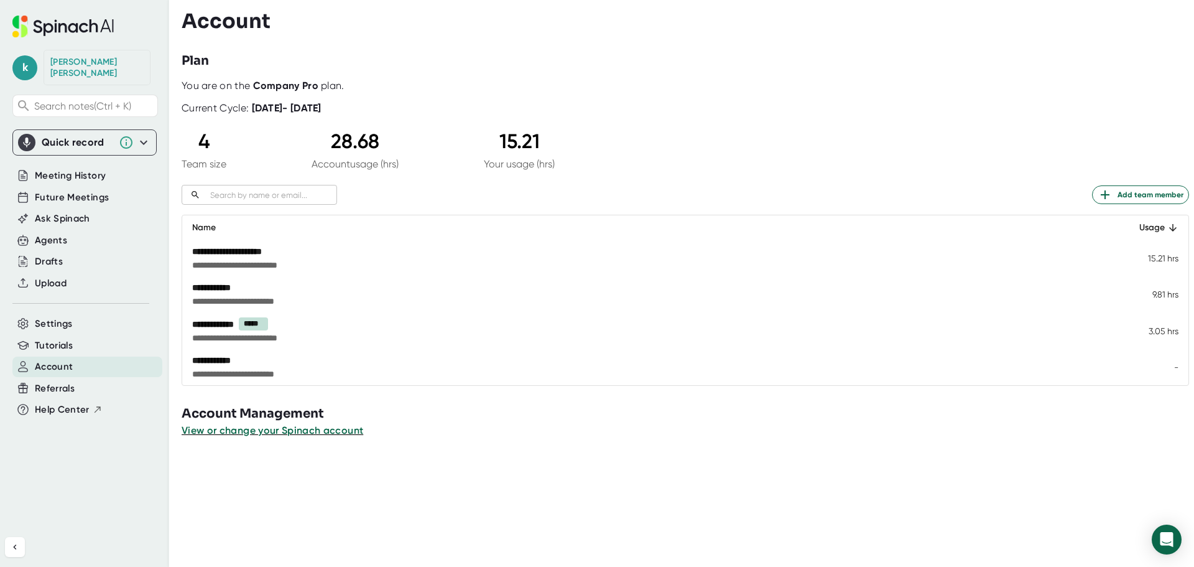
click at [63, 144] on div "Quick record" at bounding box center [77, 142] width 71 height 12
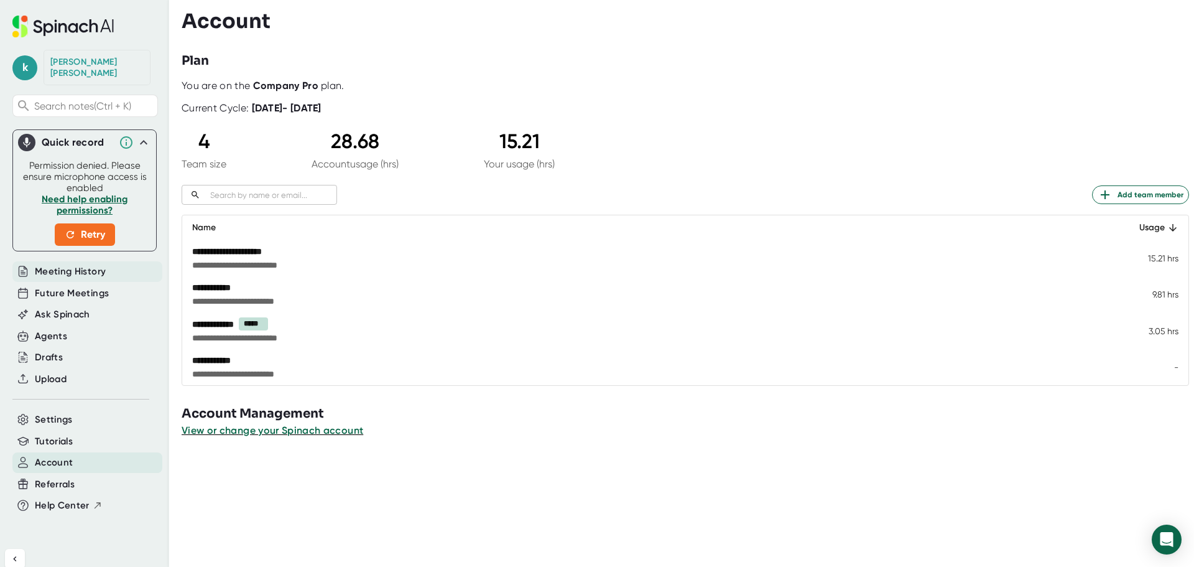
click at [94, 271] on span "Meeting History" at bounding box center [70, 271] width 71 height 14
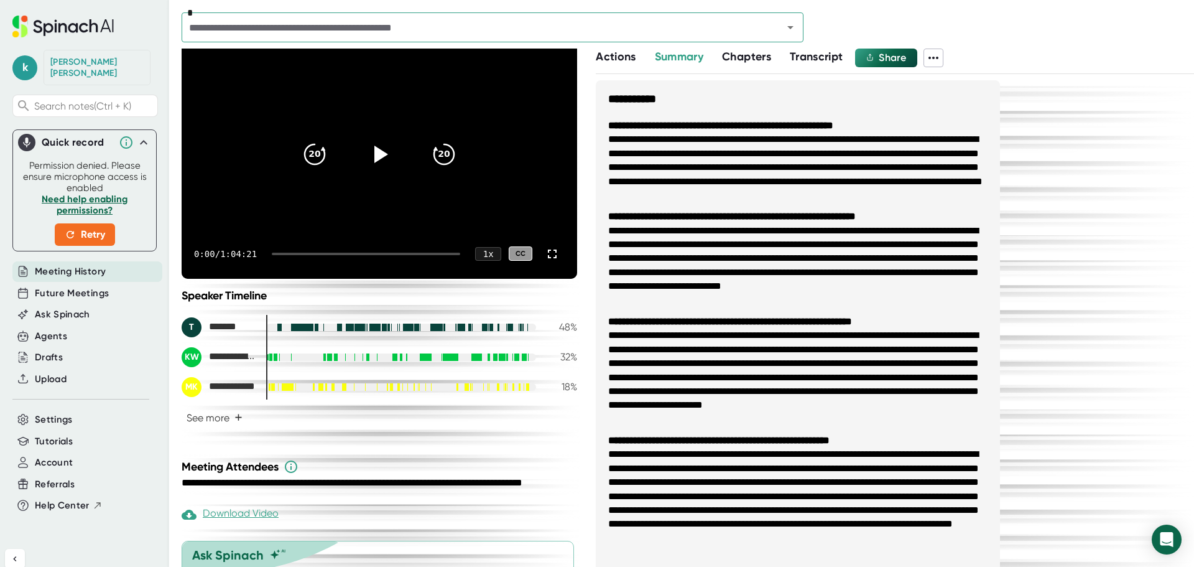
scroll to position [172, 0]
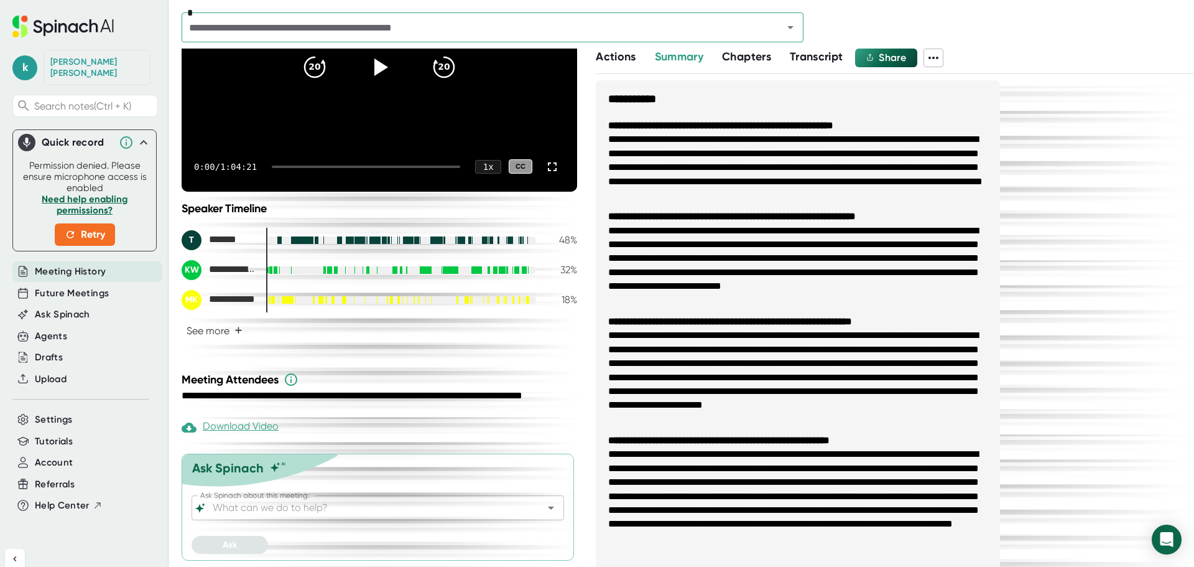
click at [67, 271] on span "Meeting History" at bounding box center [70, 271] width 71 height 14
click at [136, 140] on icon at bounding box center [143, 142] width 15 height 15
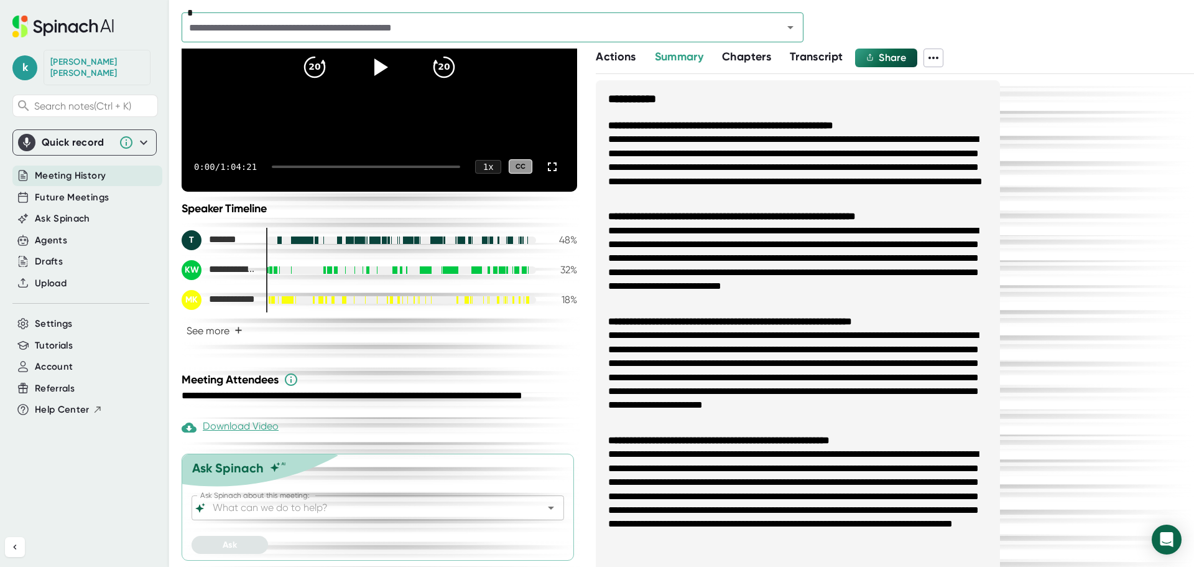
click at [72, 175] on span "Meeting History" at bounding box center [70, 176] width 71 height 14
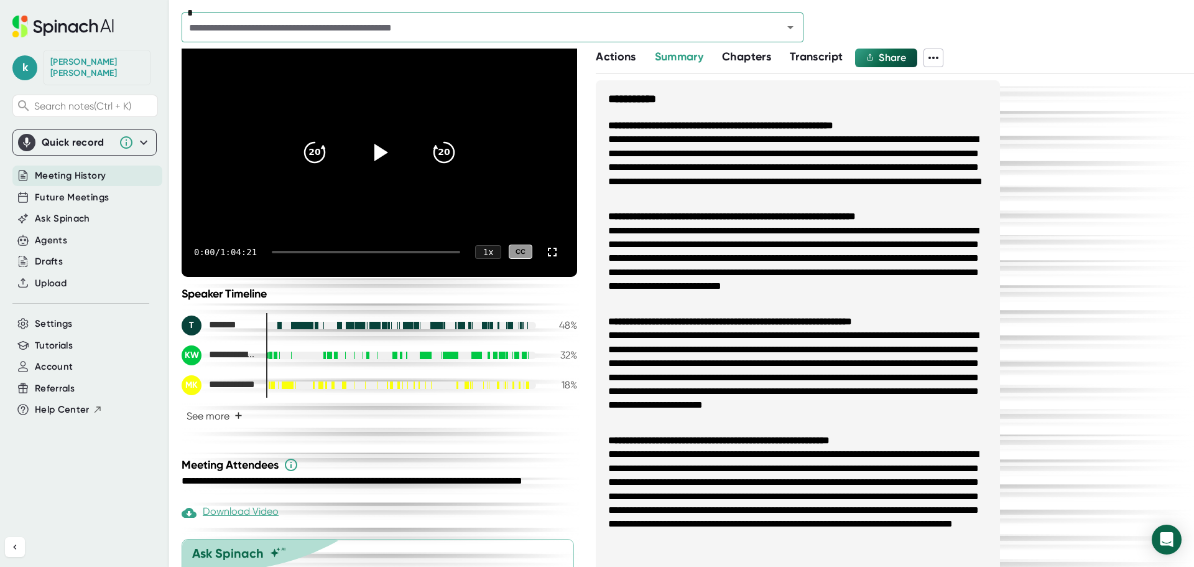
scroll to position [0, 0]
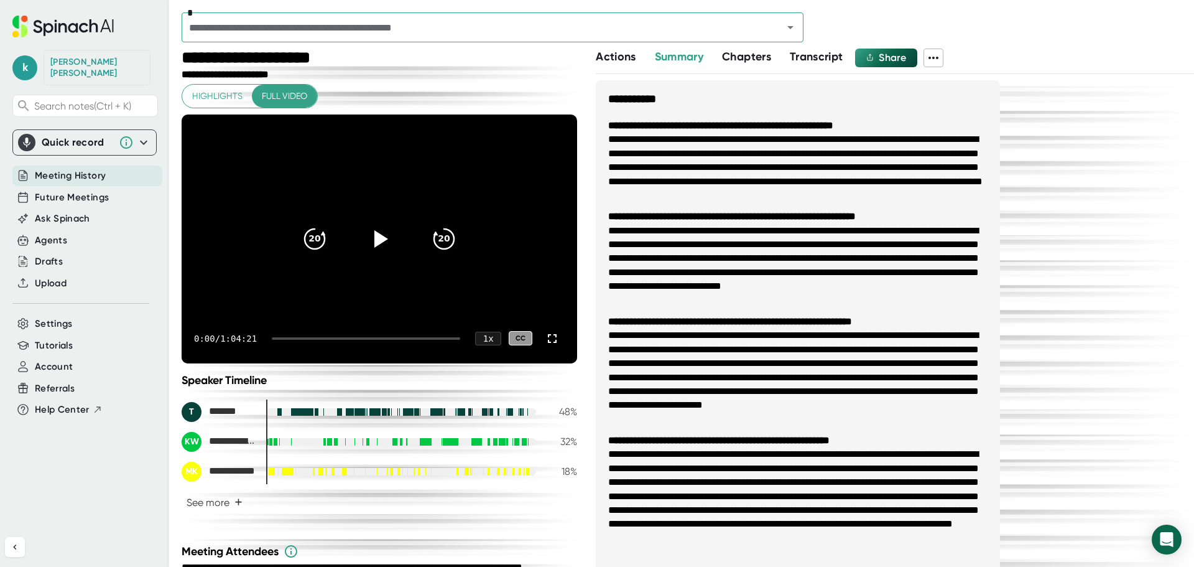
click at [220, 94] on span "Highlights" at bounding box center [217, 96] width 50 height 16
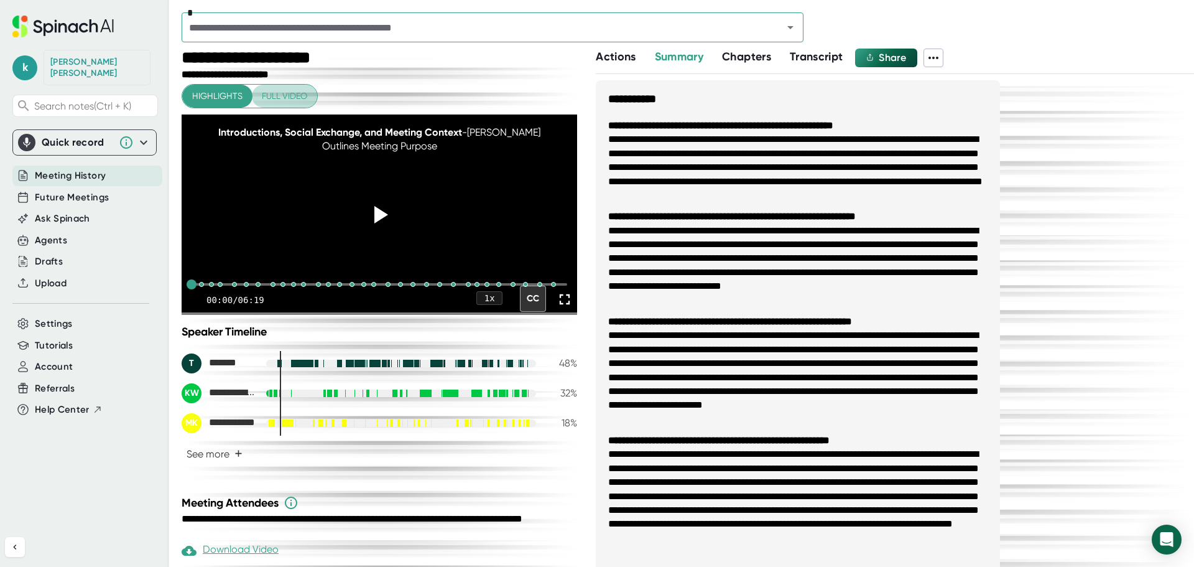
click at [285, 98] on span "Full video" at bounding box center [284, 96] width 45 height 16
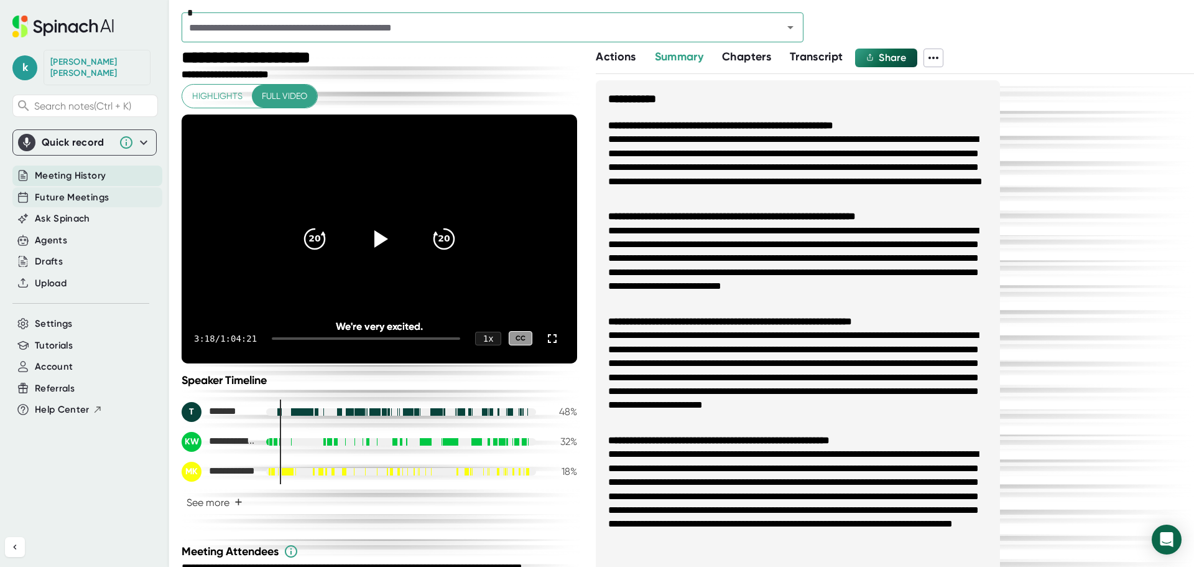
click at [61, 197] on span "Future Meetings" at bounding box center [72, 197] width 74 height 14
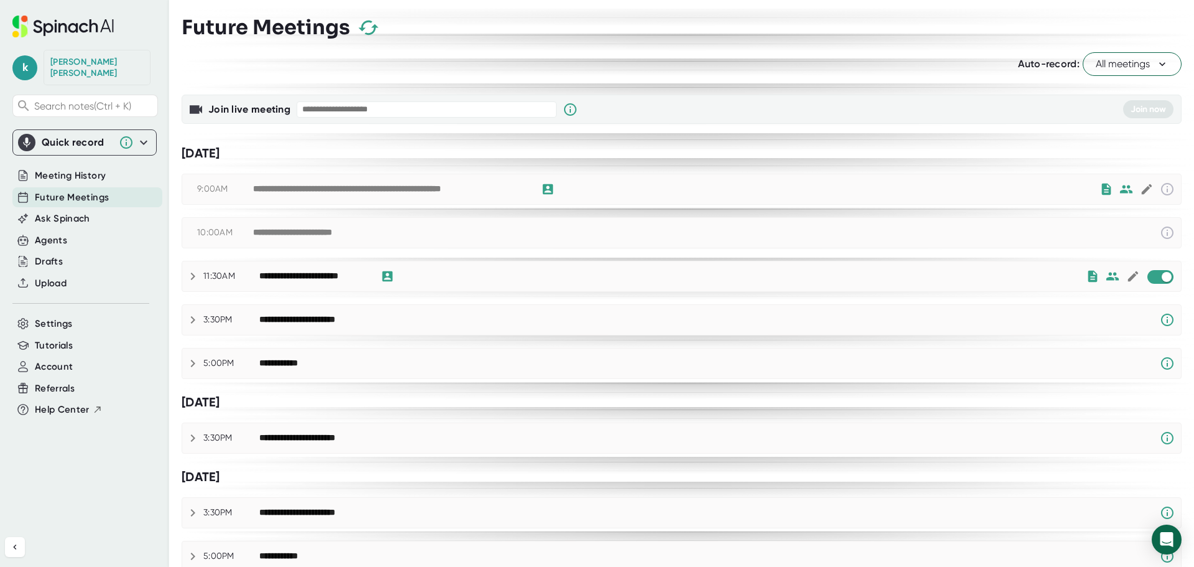
click at [1105, 64] on span "All meetings" at bounding box center [1132, 64] width 73 height 15
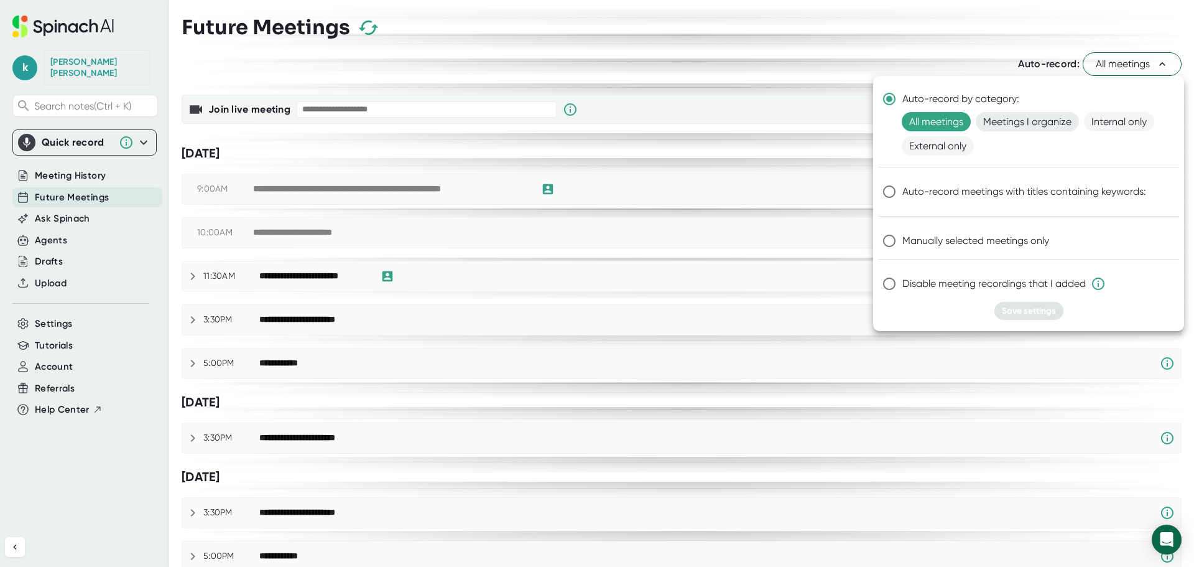
click at [1039, 127] on span "Meetings I organize" at bounding box center [1027, 121] width 103 height 19
click at [944, 130] on span "All meetings" at bounding box center [936, 121] width 69 height 19
click at [1012, 120] on span "Meetings I organize" at bounding box center [1027, 121] width 103 height 19
click at [954, 287] on span "Disable meeting recordings that I added" at bounding box center [1004, 283] width 203 height 15
click at [903, 287] on input "Disable meeting recordings that I added" at bounding box center [890, 284] width 26 height 26
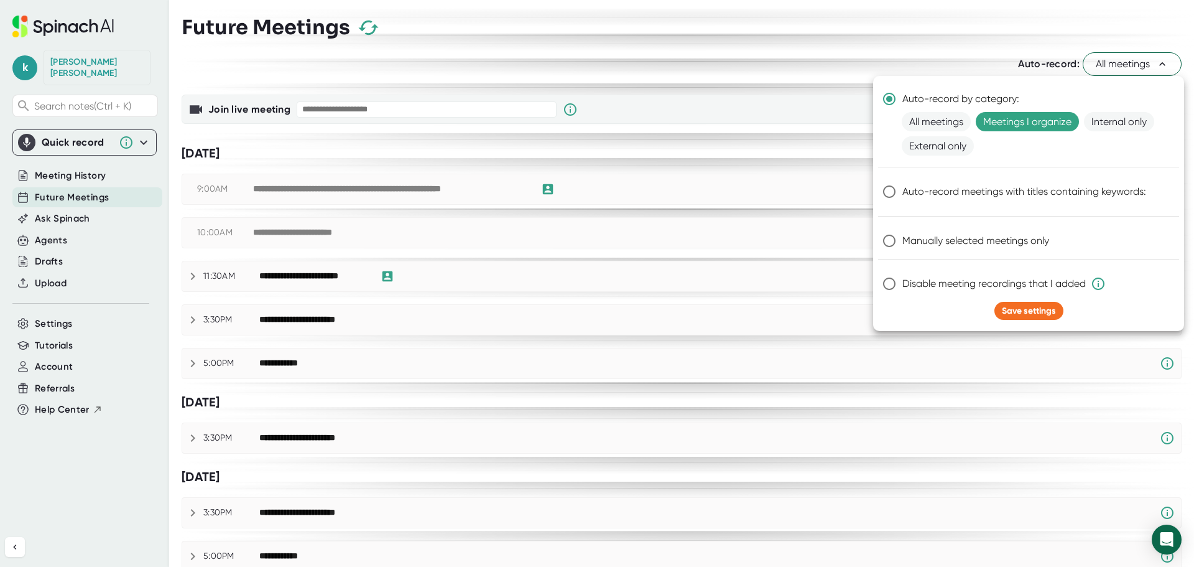
radio input "true"
click at [953, 241] on span "Manually selected meetings only" at bounding box center [976, 240] width 147 height 15
click at [903, 241] on input "Manually selected meetings only" at bounding box center [890, 241] width 26 height 26
radio input "true"
click at [1036, 314] on span "Save settings" at bounding box center [1029, 310] width 54 height 11
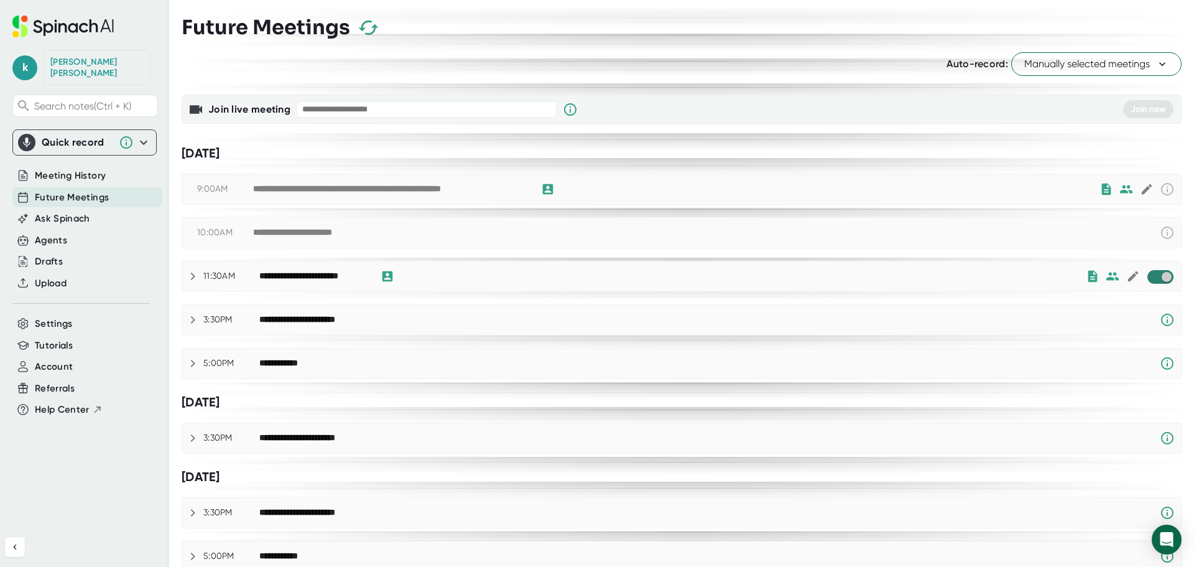
click at [1149, 277] on input "checkbox" at bounding box center [1166, 276] width 35 height 11
checkbox input "true"
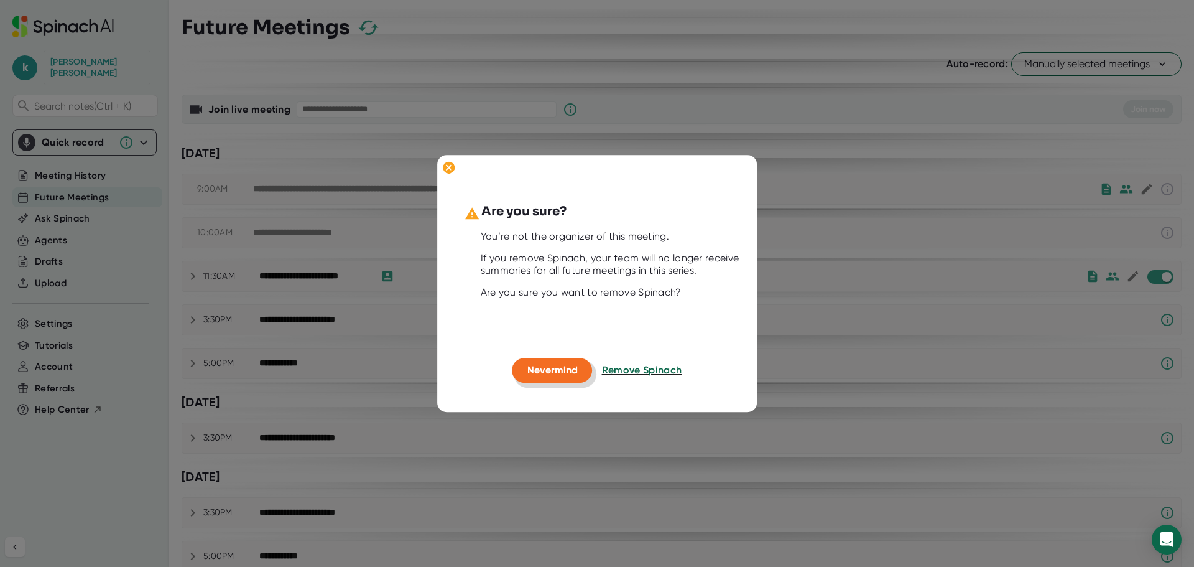
click at [554, 373] on span "Nevermind" at bounding box center [553, 371] width 50 height 12
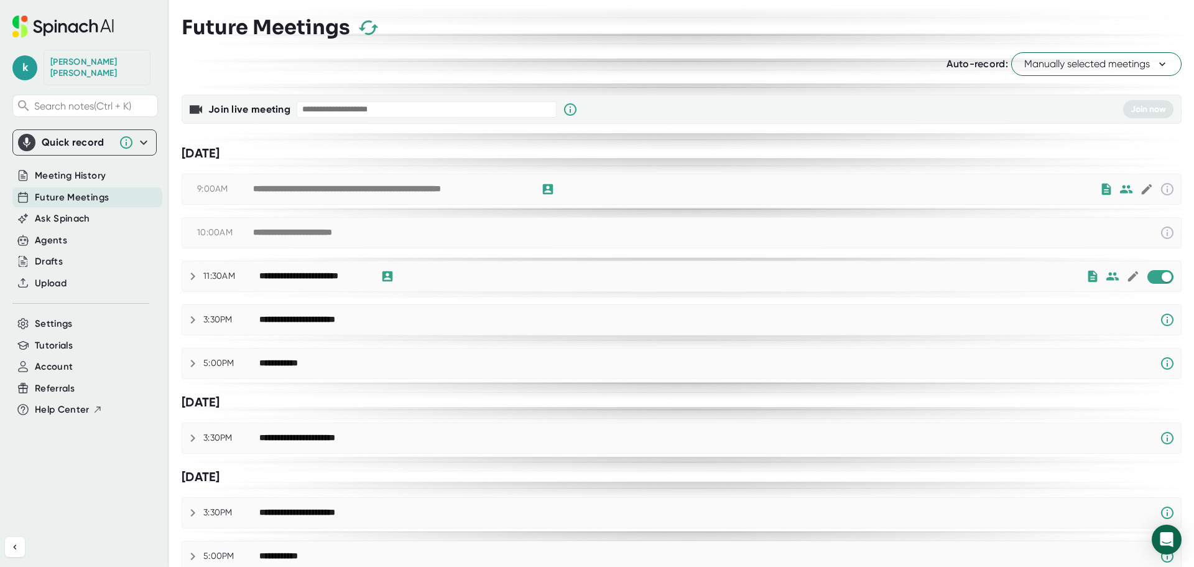
click at [1130, 65] on span "Manually selected meetings" at bounding box center [1097, 64] width 144 height 15
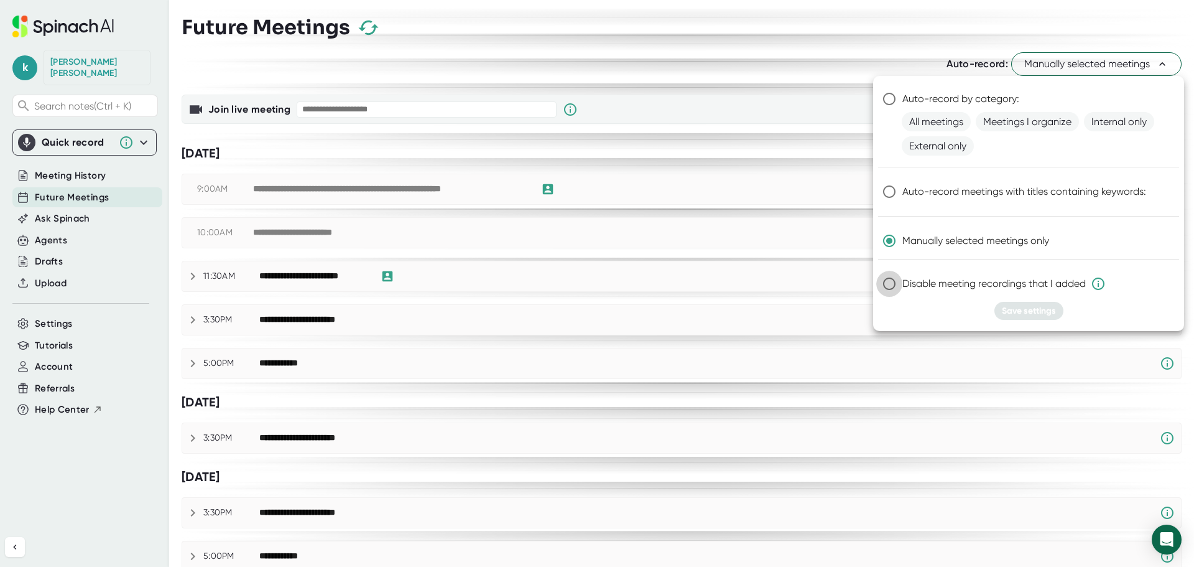
click at [889, 285] on input "Disable meeting recordings that I added" at bounding box center [890, 284] width 26 height 26
radio input "true"
click at [1030, 317] on button "Save settings" at bounding box center [1029, 311] width 69 height 18
radio input "true"
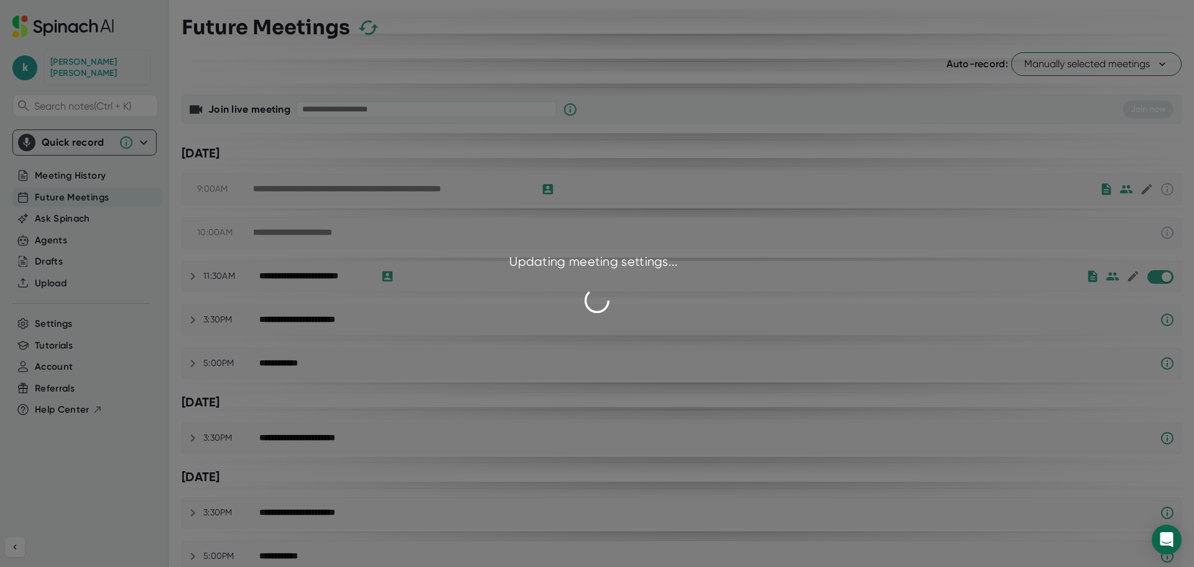
checkbox input "false"
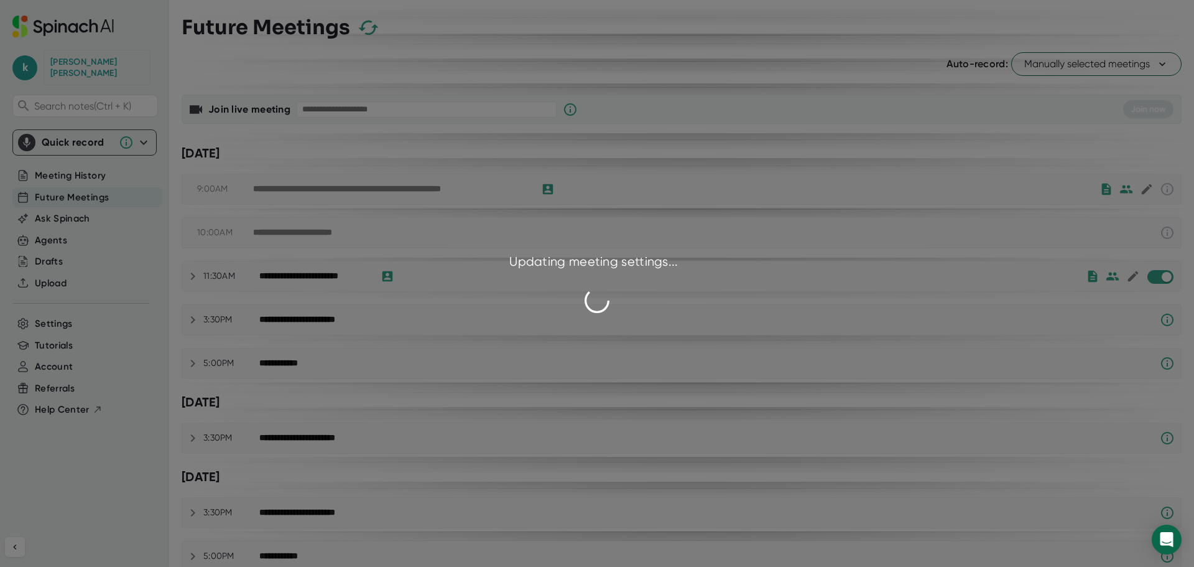
checkbox input "false"
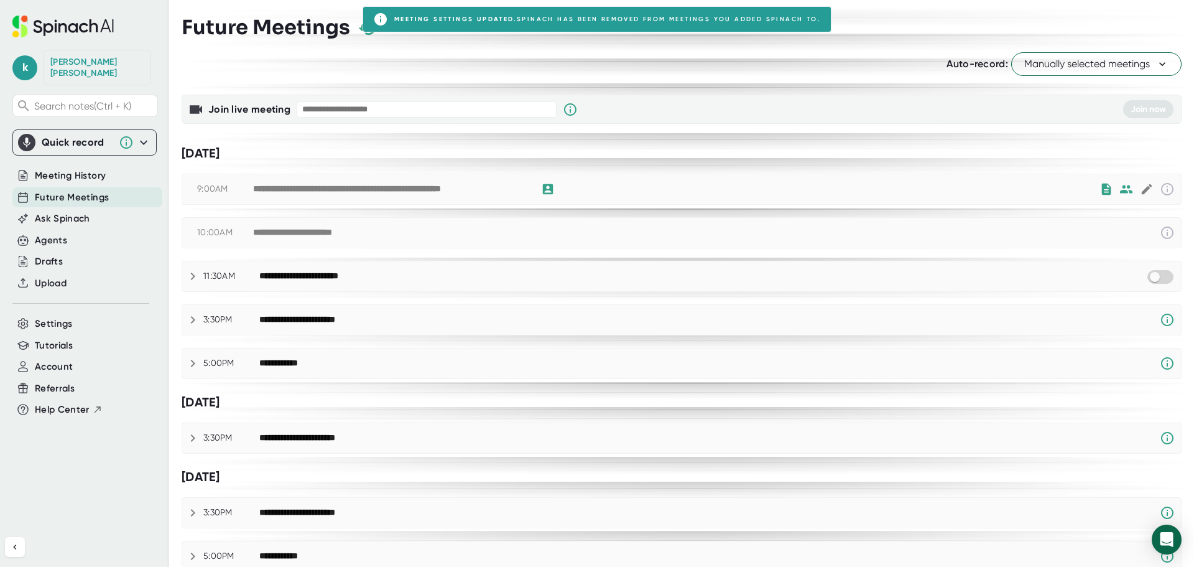
click at [1086, 63] on span "Manually selected meetings" at bounding box center [1097, 64] width 144 height 15
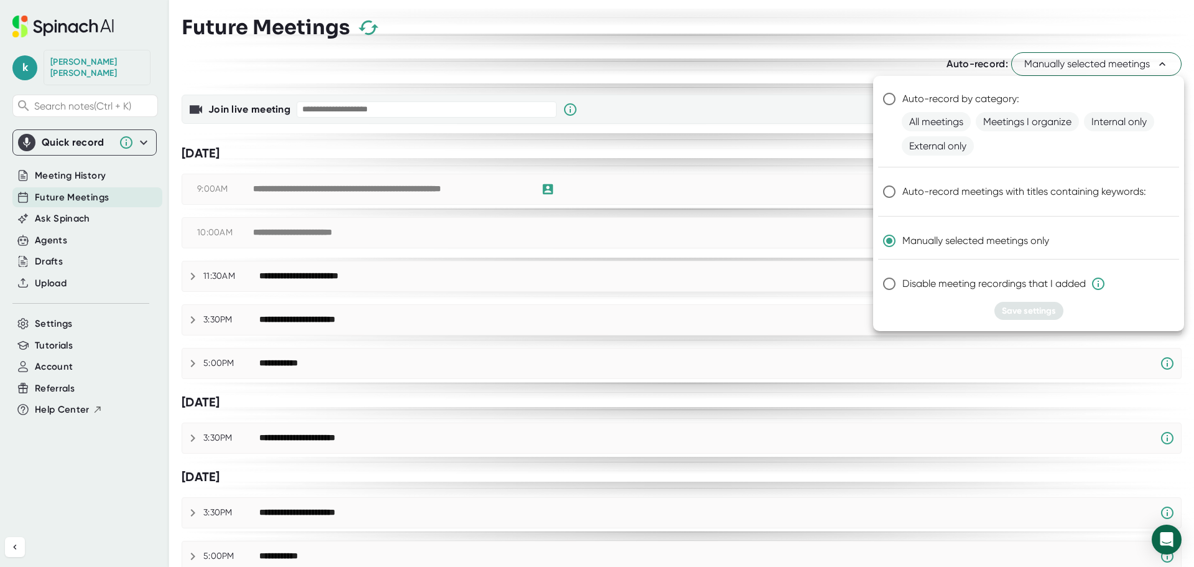
click at [872, 32] on div at bounding box center [597, 283] width 1194 height 567
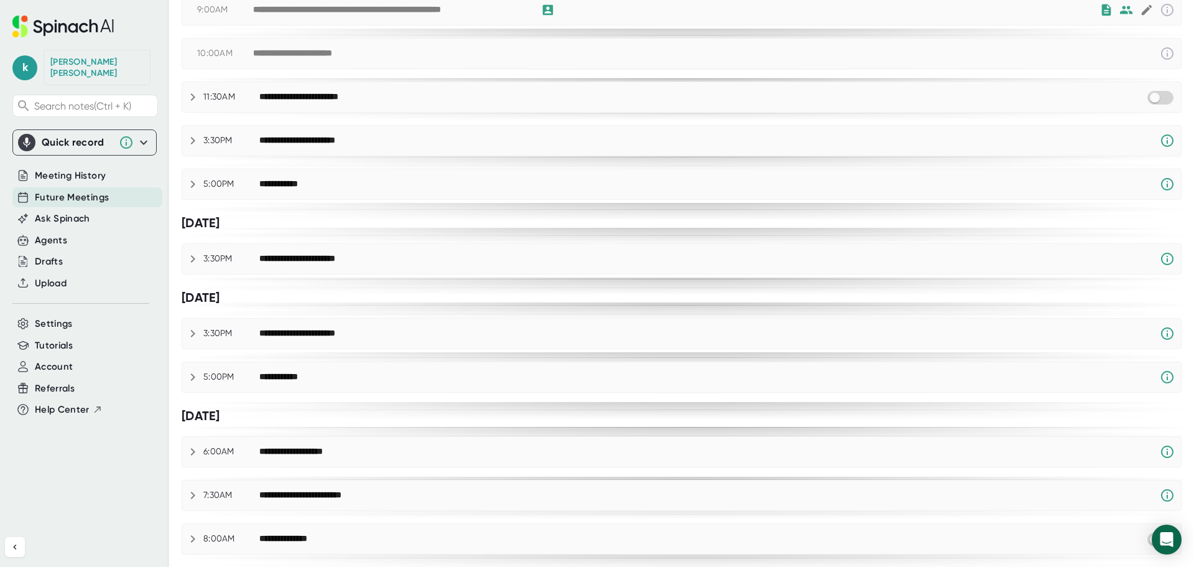
scroll to position [373, 0]
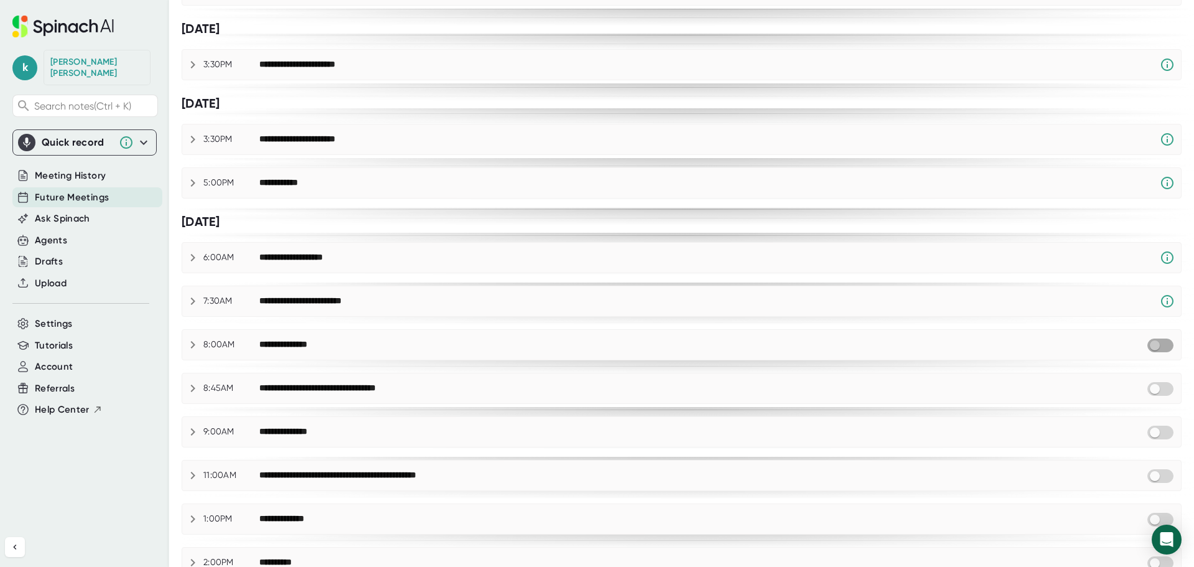
click at [1157, 343] on input "checkbox" at bounding box center [1154, 345] width 35 height 11
click at [1158, 394] on span at bounding box center [1161, 389] width 26 height 14
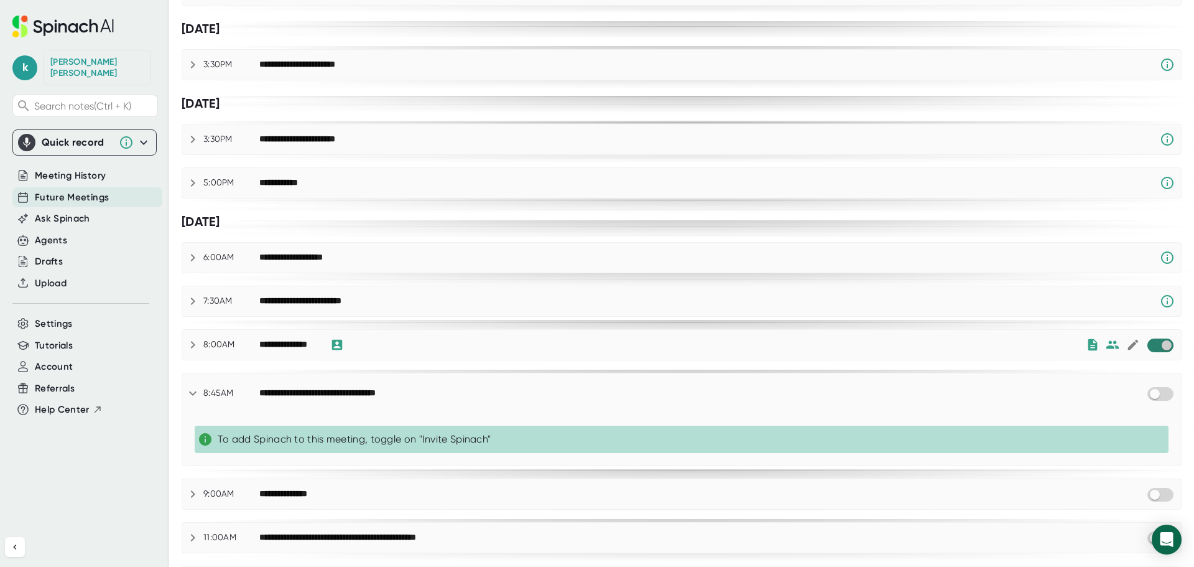
click at [1149, 345] on input "checkbox" at bounding box center [1166, 345] width 35 height 11
checkbox input "true"
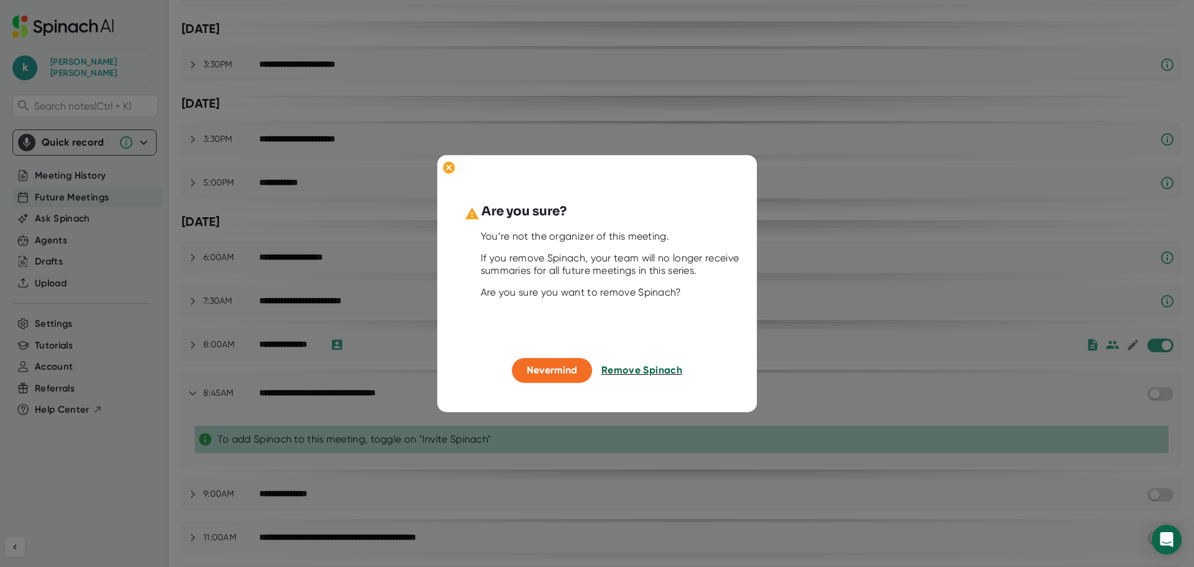
click at [637, 373] on span "Remove Spinach" at bounding box center [642, 371] width 81 height 12
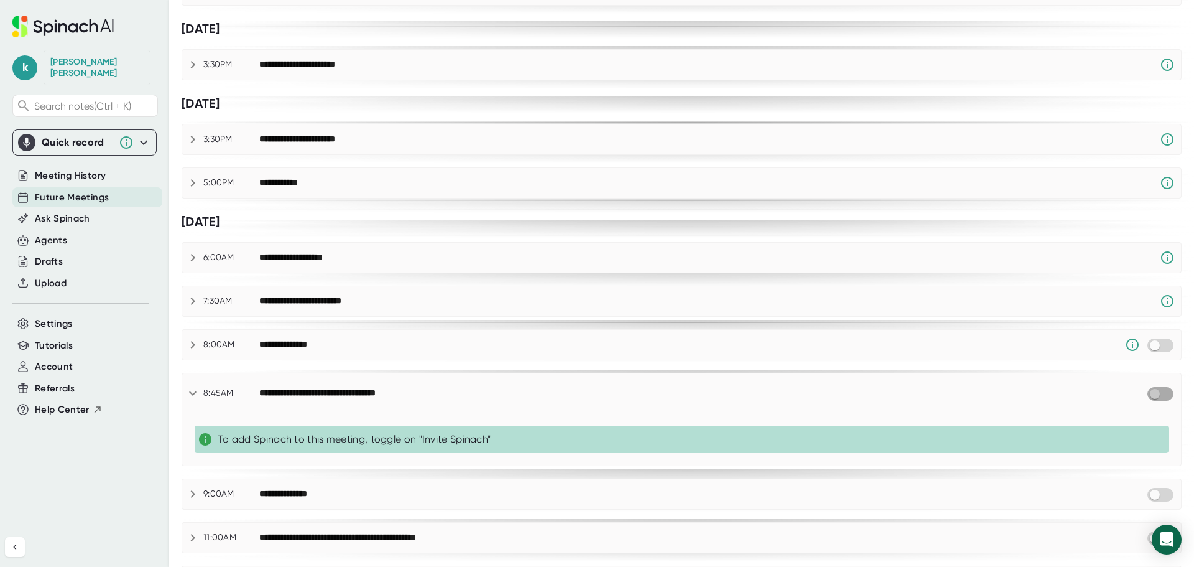
click at [1157, 393] on input "checkbox" at bounding box center [1154, 393] width 35 height 11
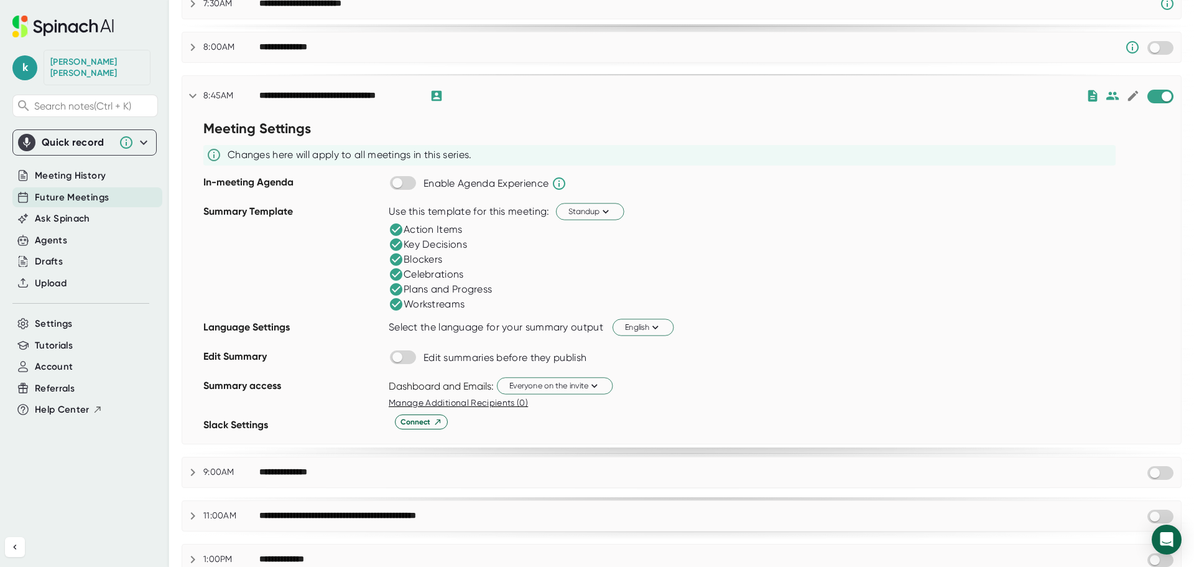
scroll to position [684, 0]
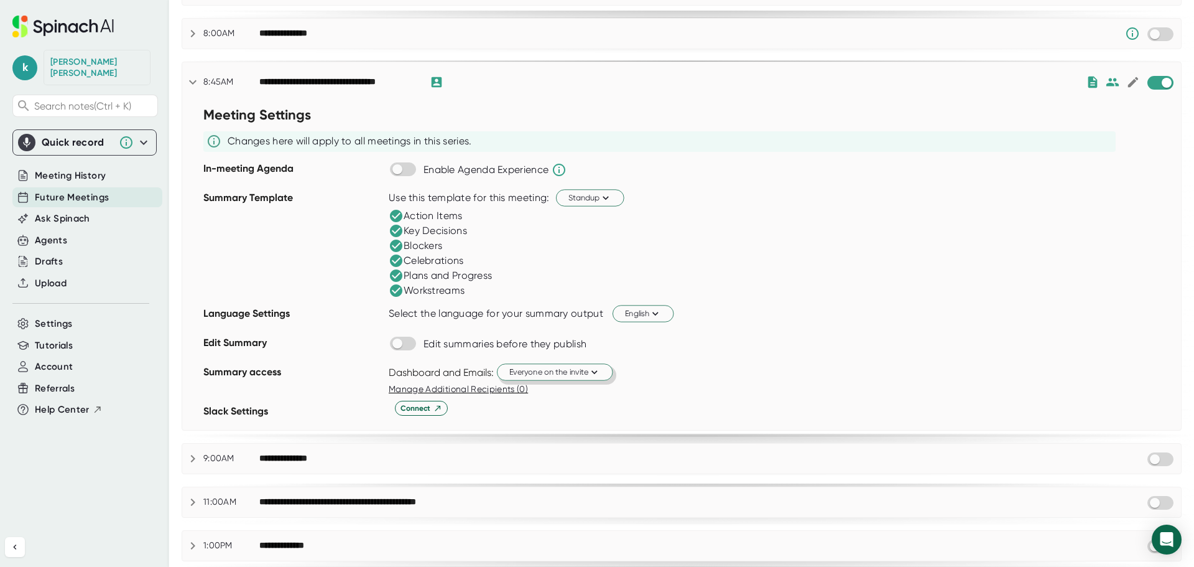
click at [552, 372] on span "Everyone on the invite" at bounding box center [555, 372] width 91 height 12
click at [535, 422] on div "Just me" at bounding box center [541, 420] width 143 height 22
click at [437, 408] on icon at bounding box center [438, 409] width 6 height 6
click at [547, 409] on input "text" at bounding box center [574, 412] width 108 height 14
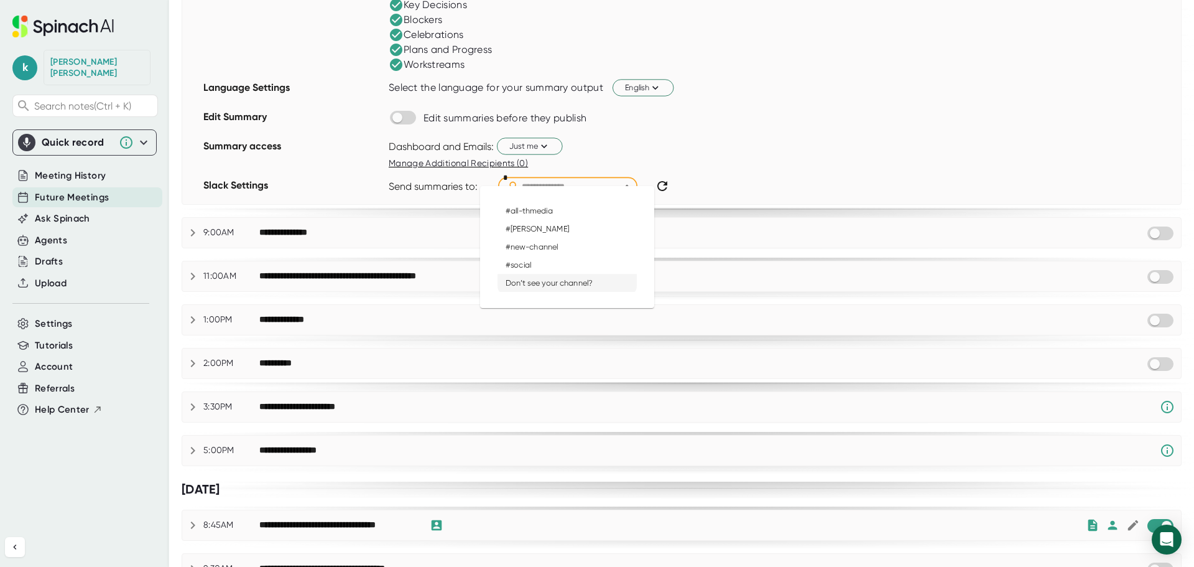
scroll to position [933, 0]
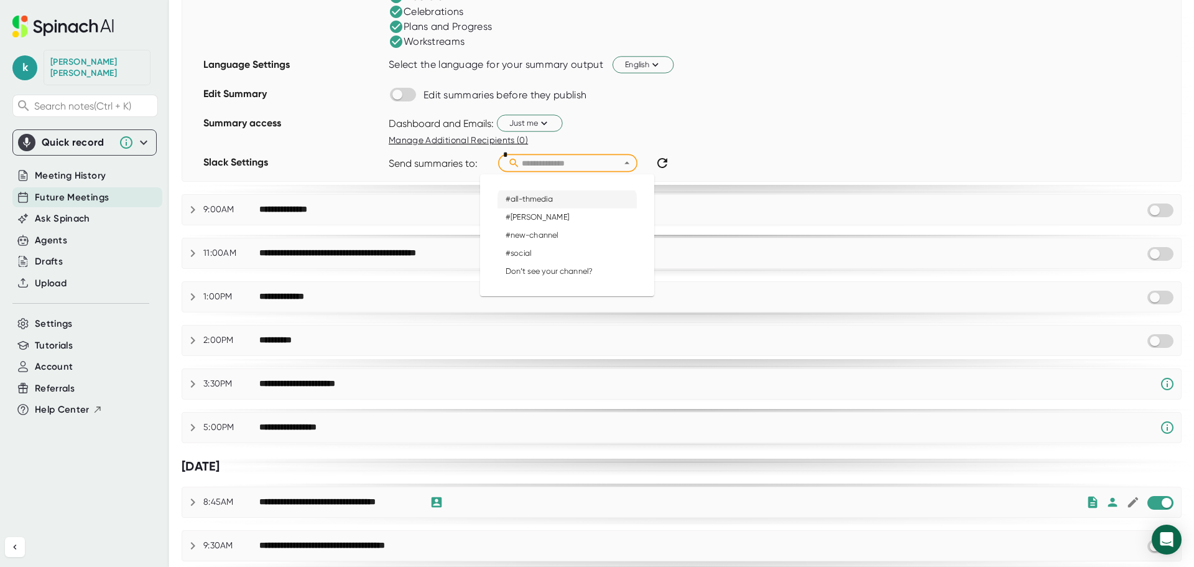
click at [755, 112] on div "Meeting Settings Changes here will apply to all meetings in this series. In-mee…" at bounding box center [681, 17] width 999 height 328
click at [1156, 256] on input "checkbox" at bounding box center [1154, 253] width 35 height 11
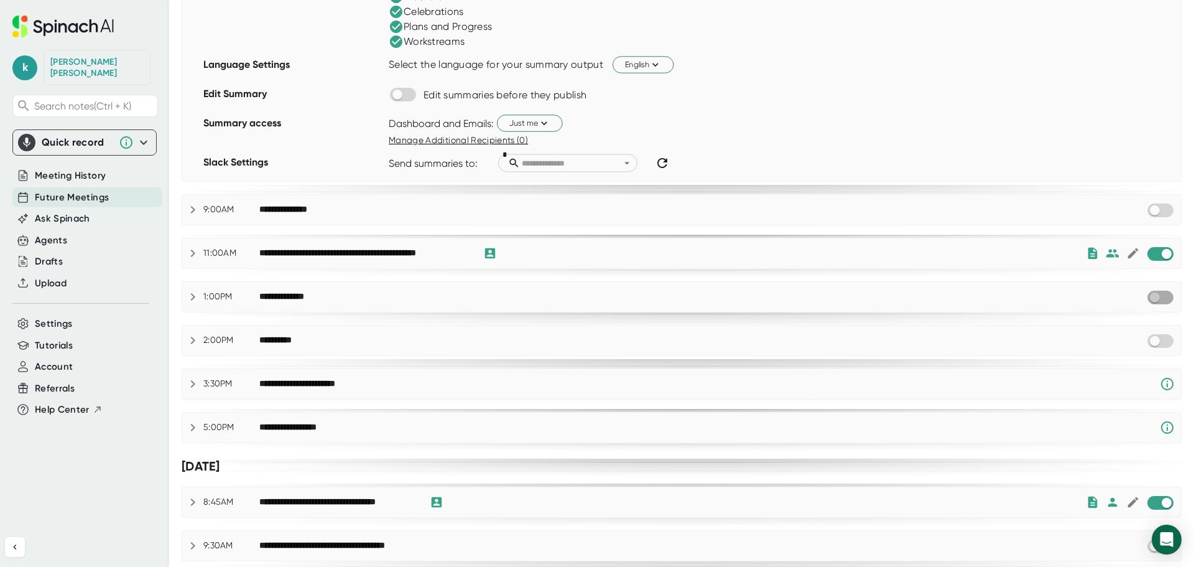
click at [1160, 299] on input "checkbox" at bounding box center [1154, 297] width 35 height 11
click at [1162, 338] on input "checkbox" at bounding box center [1154, 340] width 35 height 11
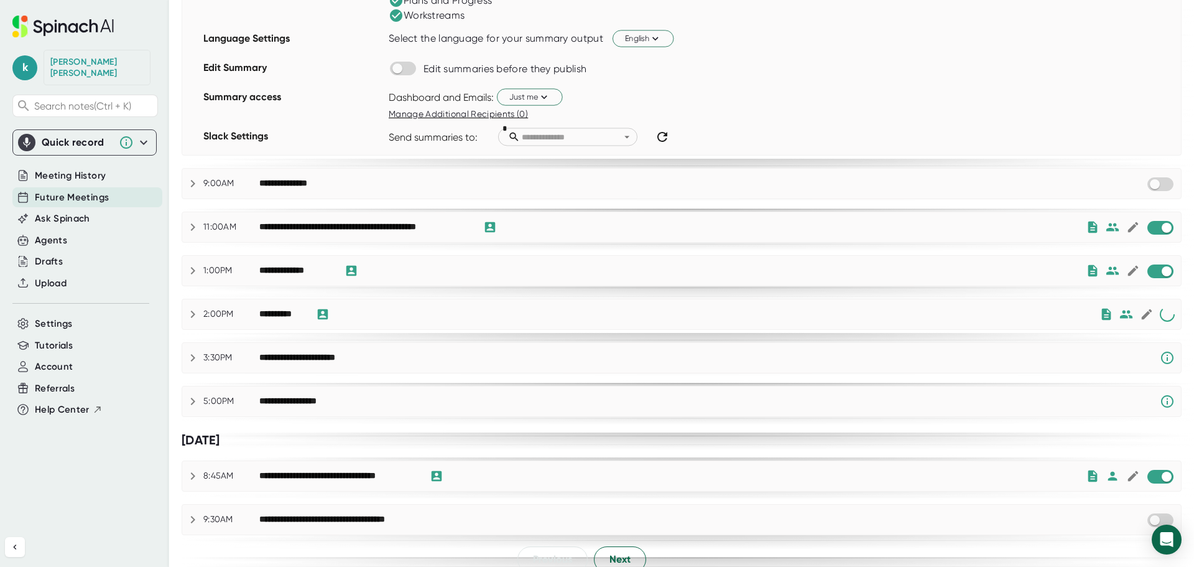
scroll to position [974, 0]
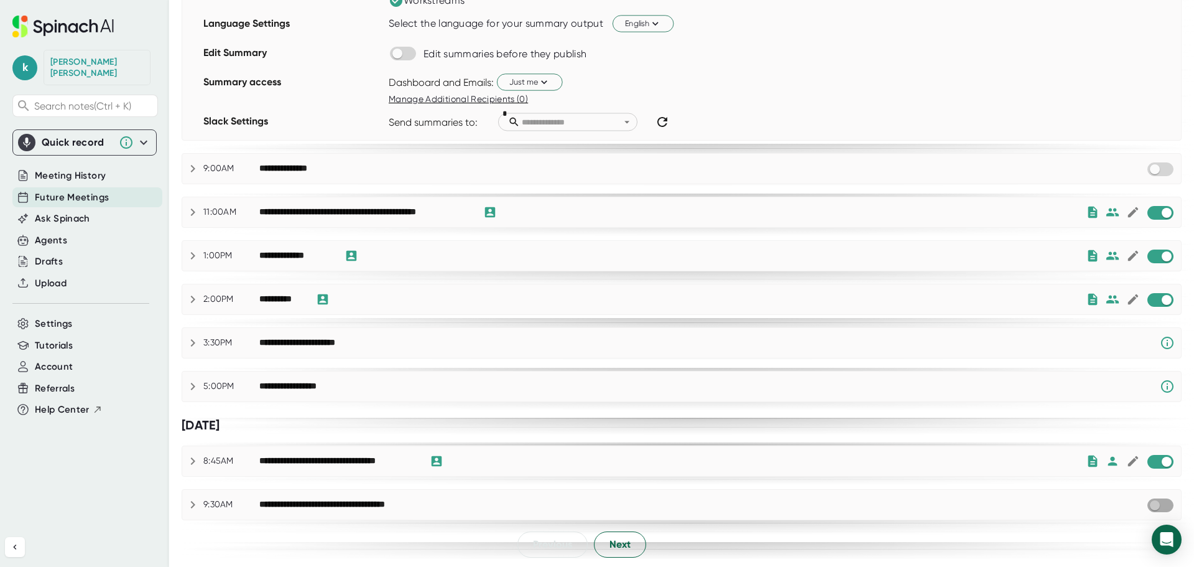
click at [1157, 508] on input "checkbox" at bounding box center [1154, 505] width 35 height 11
click at [620, 541] on span "Next" at bounding box center [620, 544] width 21 height 15
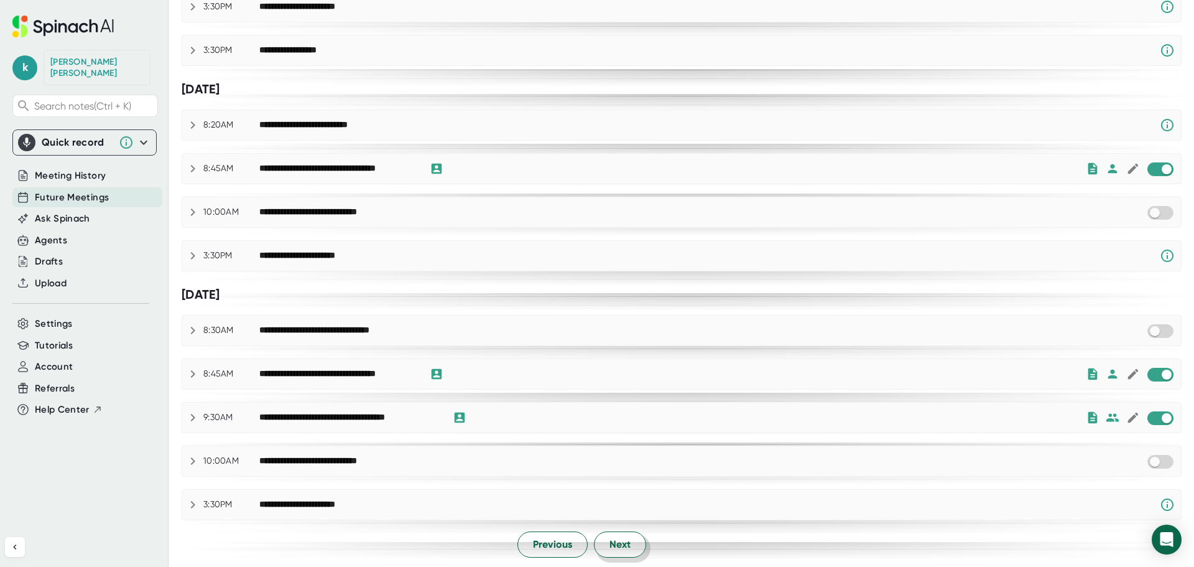
scroll to position [0, 0]
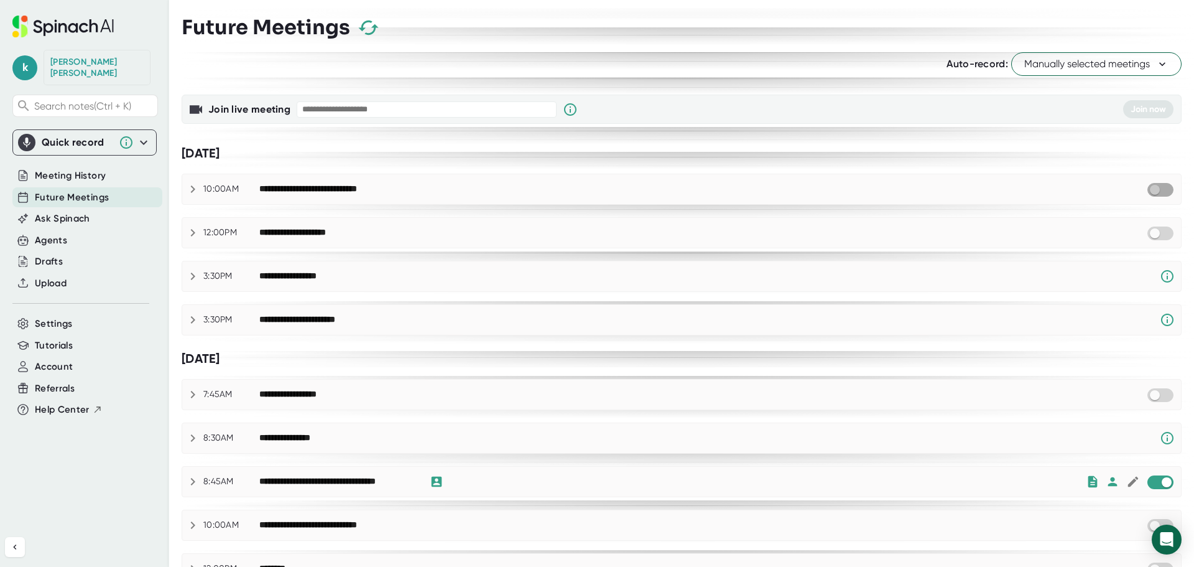
click at [1155, 187] on input "checkbox" at bounding box center [1154, 189] width 35 height 11
click at [1157, 231] on input "checkbox" at bounding box center [1154, 233] width 35 height 11
click at [66, 170] on span "Meeting History" at bounding box center [70, 176] width 71 height 14
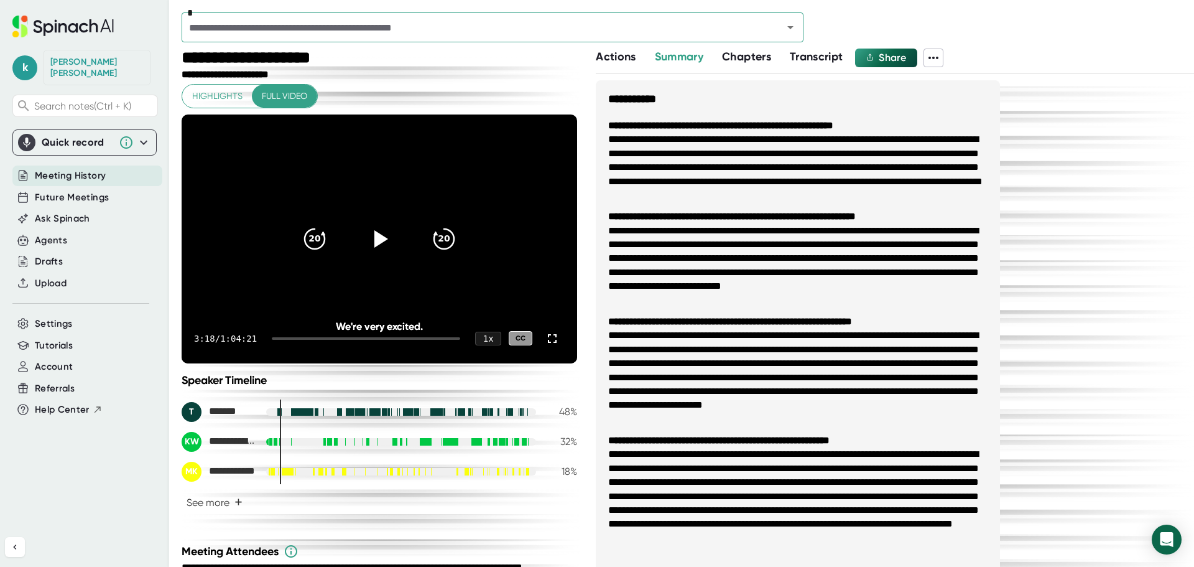
click at [233, 58] on div "**********" at bounding box center [272, 59] width 181 height 21
click at [937, 56] on icon at bounding box center [933, 57] width 15 height 15
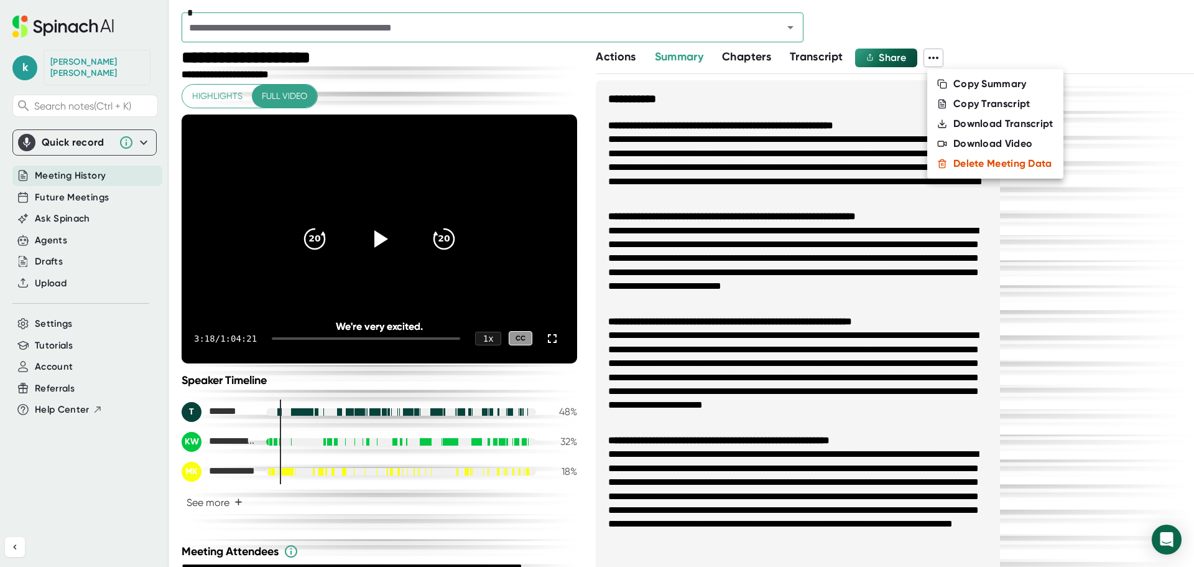
click at [1017, 35] on div at bounding box center [597, 283] width 1194 height 567
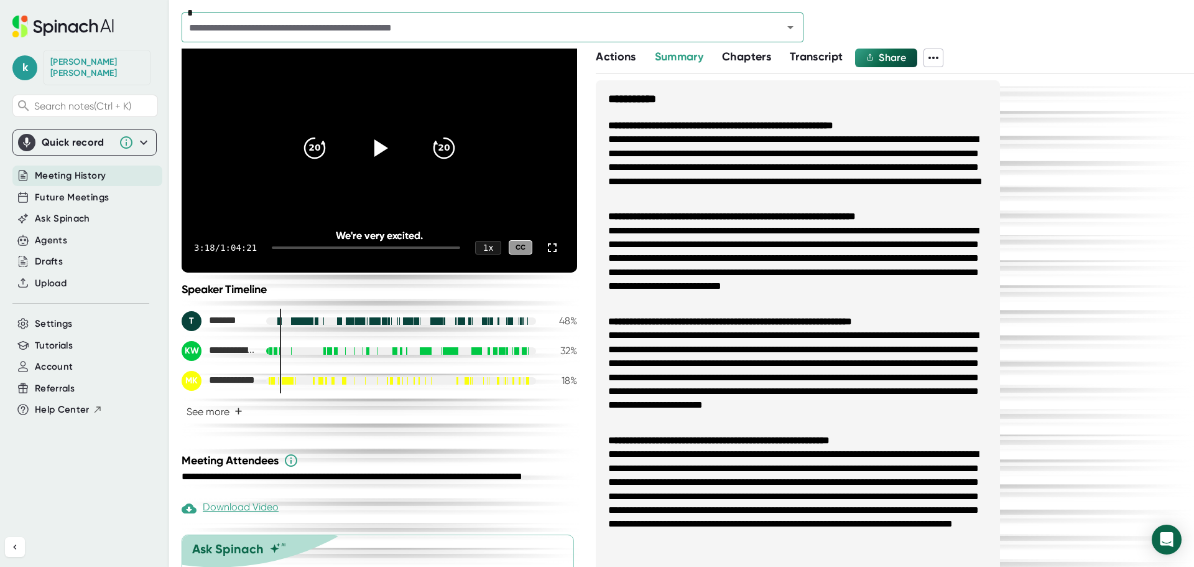
scroll to position [172, 0]
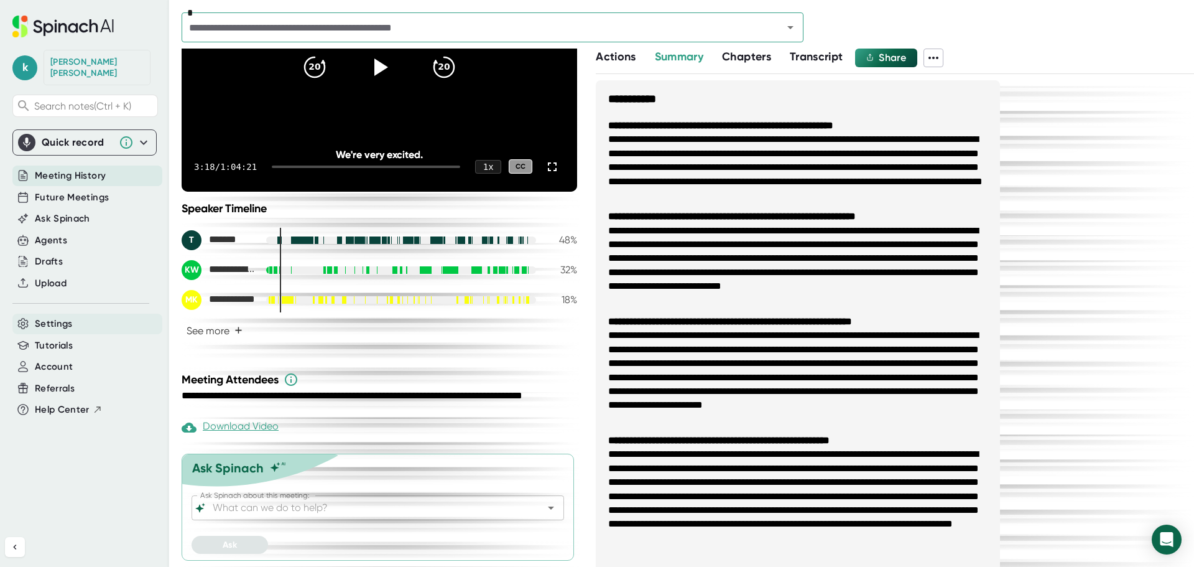
click at [65, 318] on span "Settings" at bounding box center [54, 324] width 38 height 14
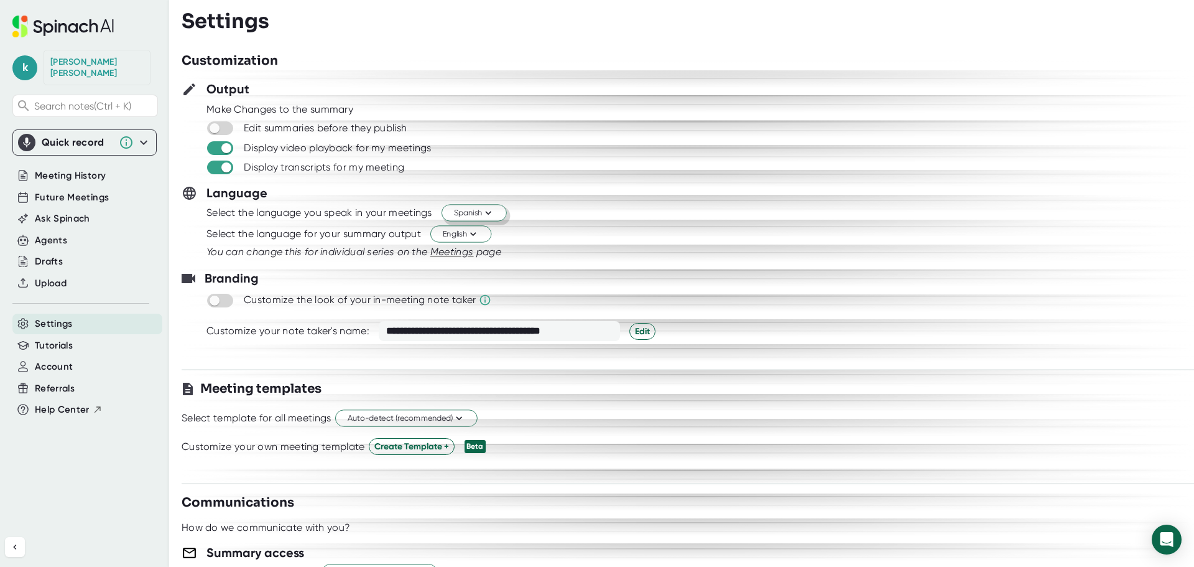
click at [491, 211] on icon at bounding box center [488, 213] width 12 height 12
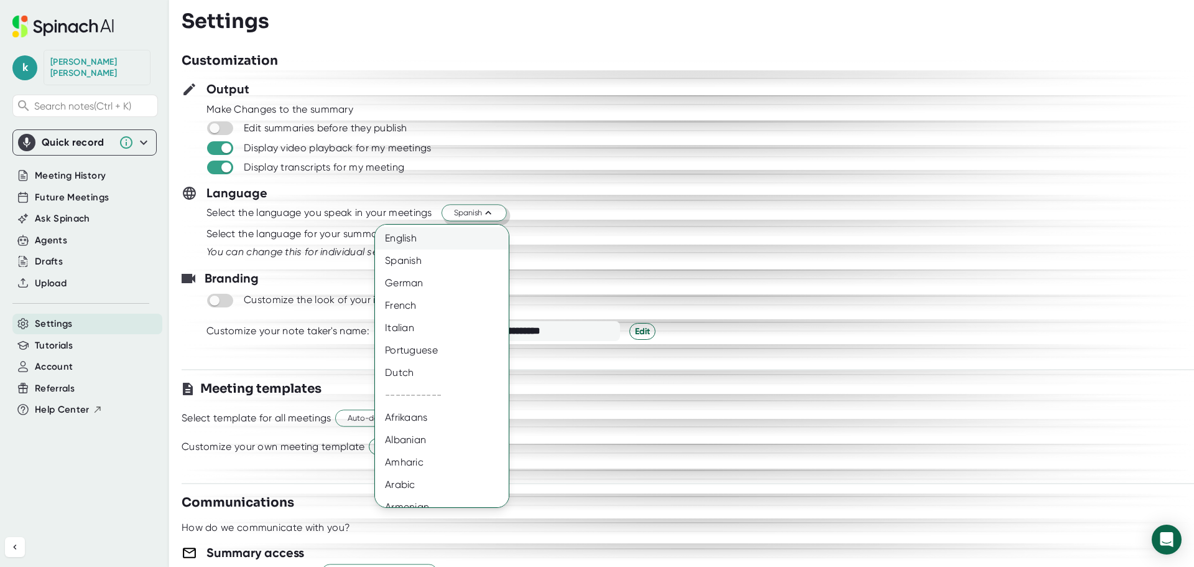
click at [449, 239] on div "English" at bounding box center [446, 238] width 143 height 22
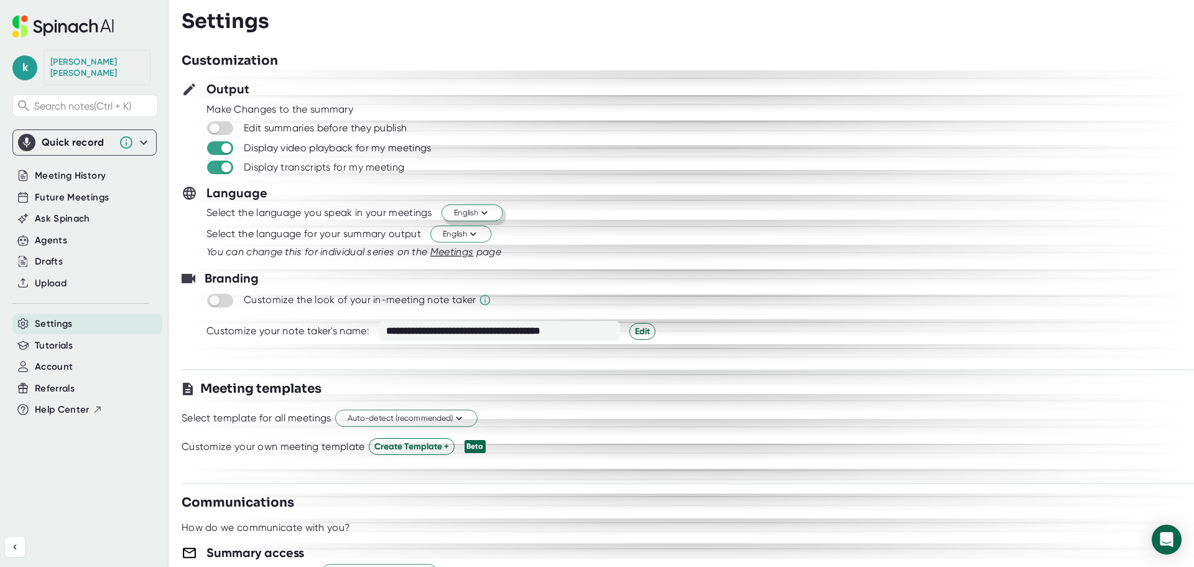
click at [564, 122] on div "Edit summaries before they publish" at bounding box center [700, 127] width 989 height 15
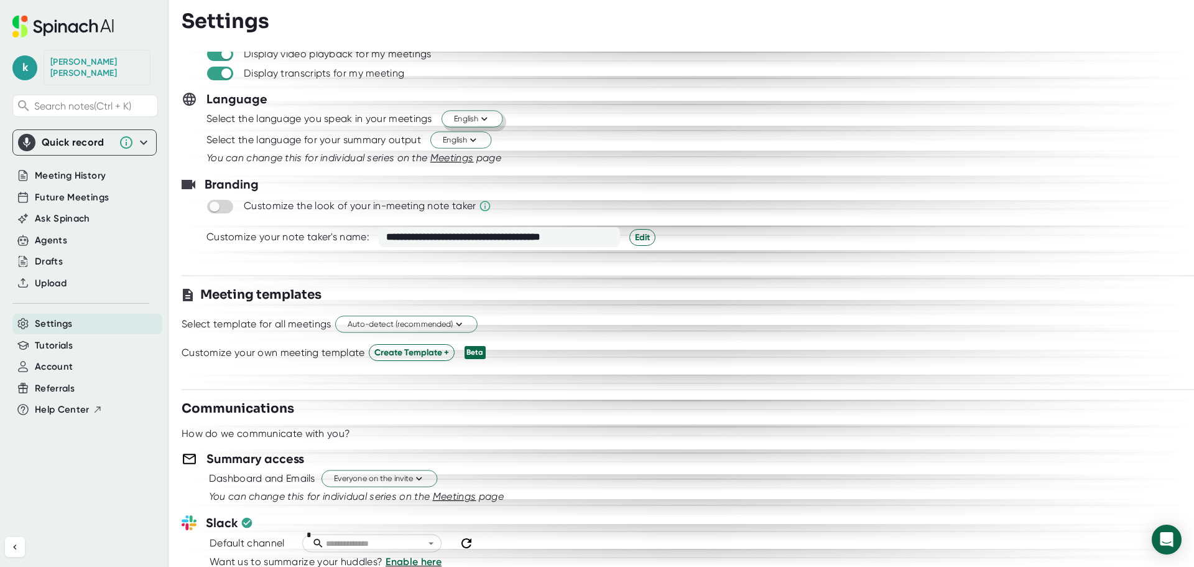
scroll to position [124, 0]
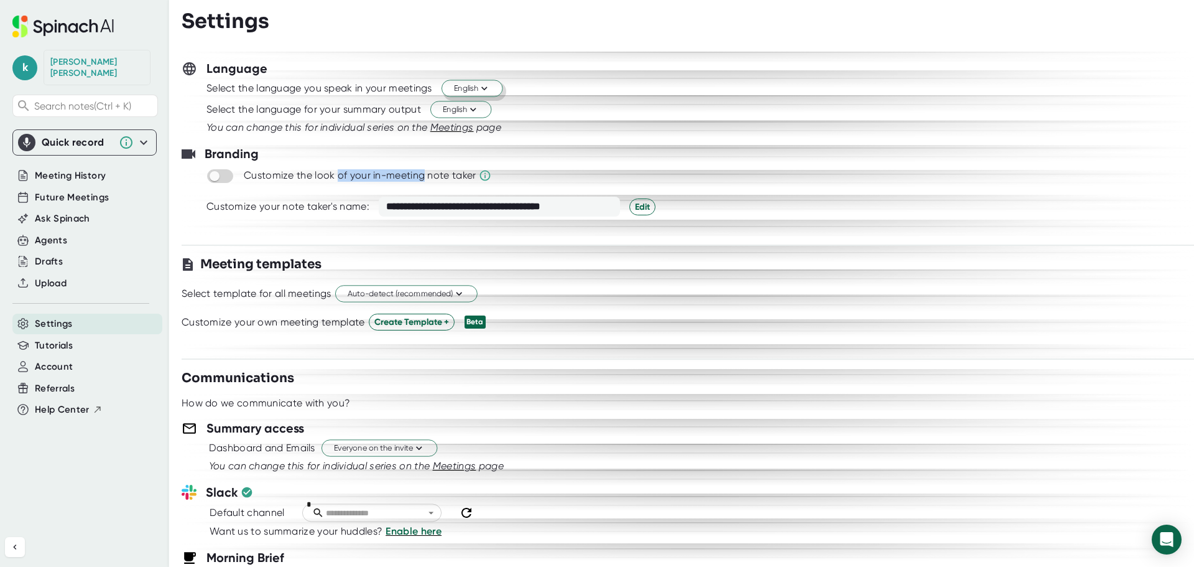
drag, startPoint x: 335, startPoint y: 172, endPoint x: 421, endPoint y: 174, distance: 85.9
click at [421, 174] on div "Customize the look of your in-meeting note taker" at bounding box center [360, 175] width 232 height 12
click at [408, 180] on div "Customize the look of your in-meeting note taker" at bounding box center [360, 175] width 232 height 12
click at [218, 177] on input "checkbox" at bounding box center [214, 175] width 35 height 11
checkbox input "true"
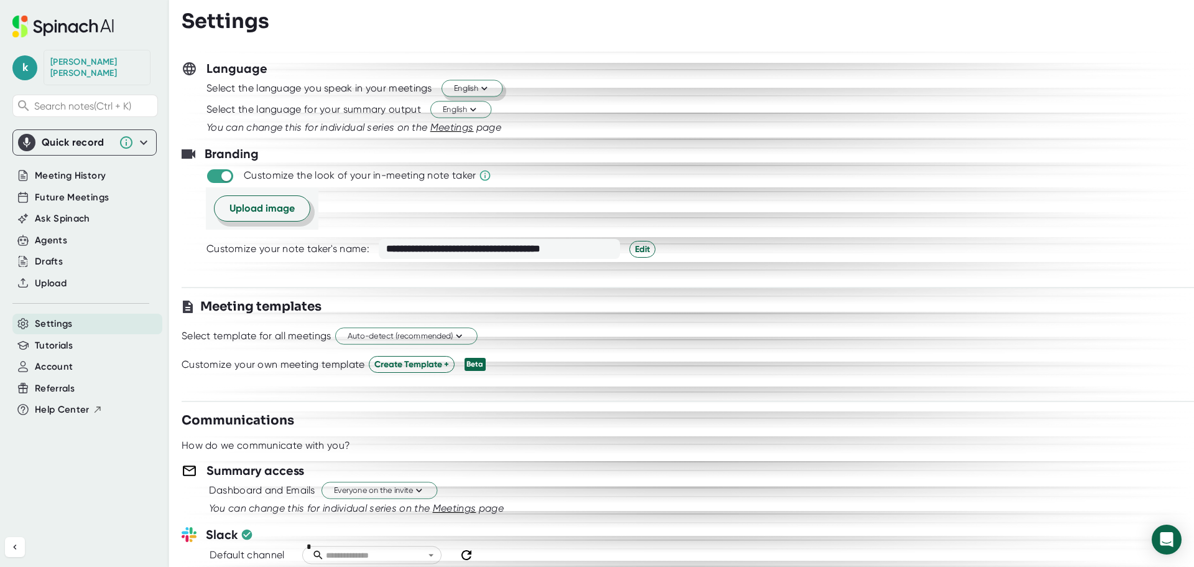
click at [269, 208] on span "Upload image" at bounding box center [262, 208] width 65 height 15
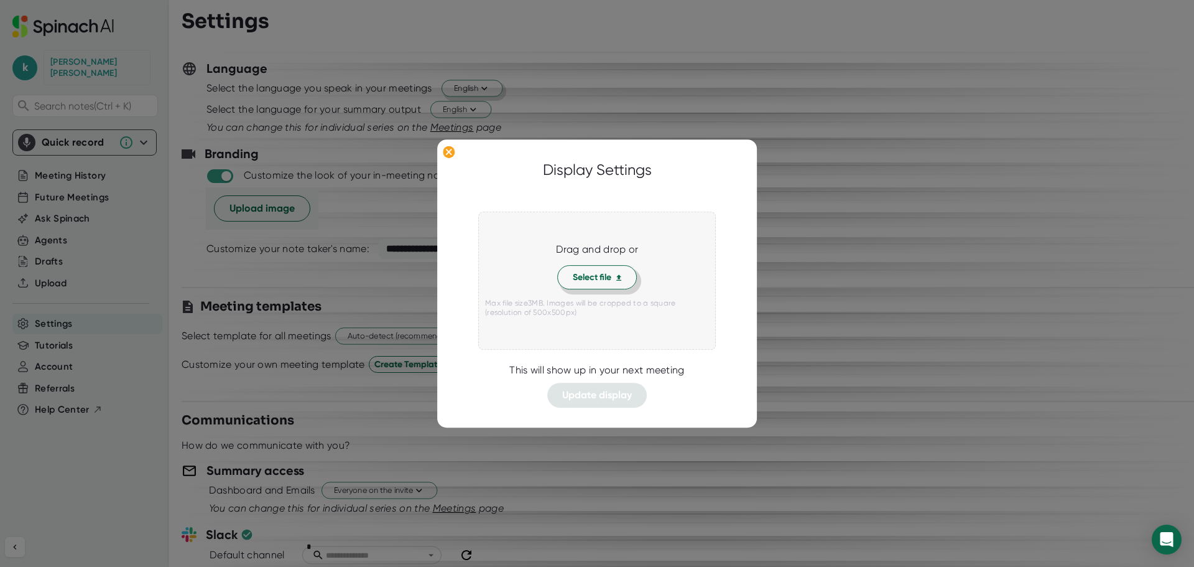
click at [577, 280] on span "Select file" at bounding box center [597, 277] width 49 height 13
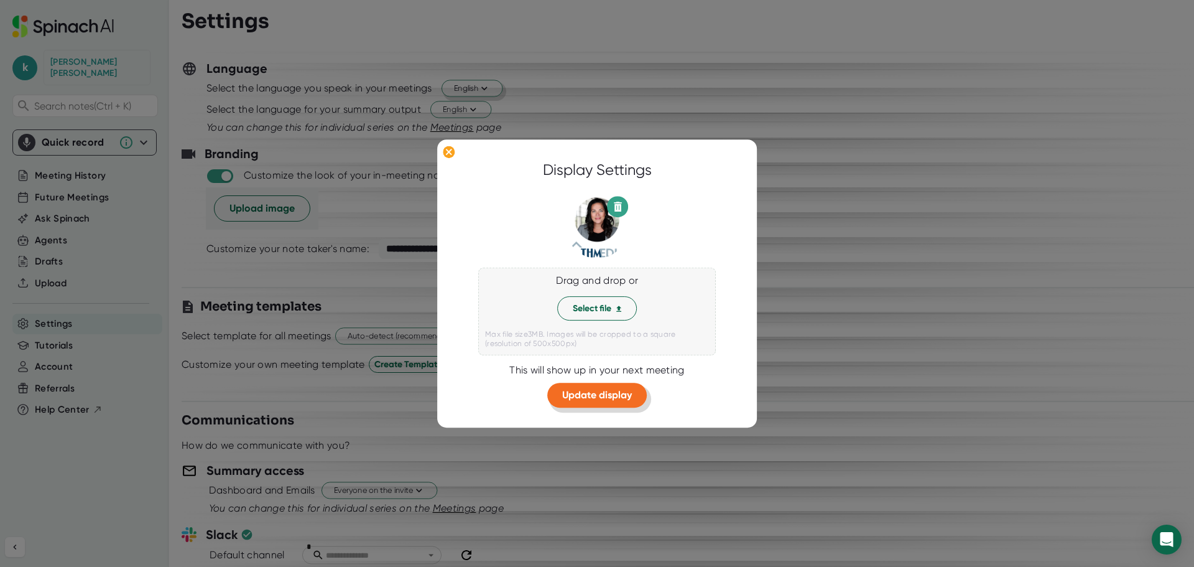
click at [607, 401] on button "Update display" at bounding box center [597, 395] width 100 height 25
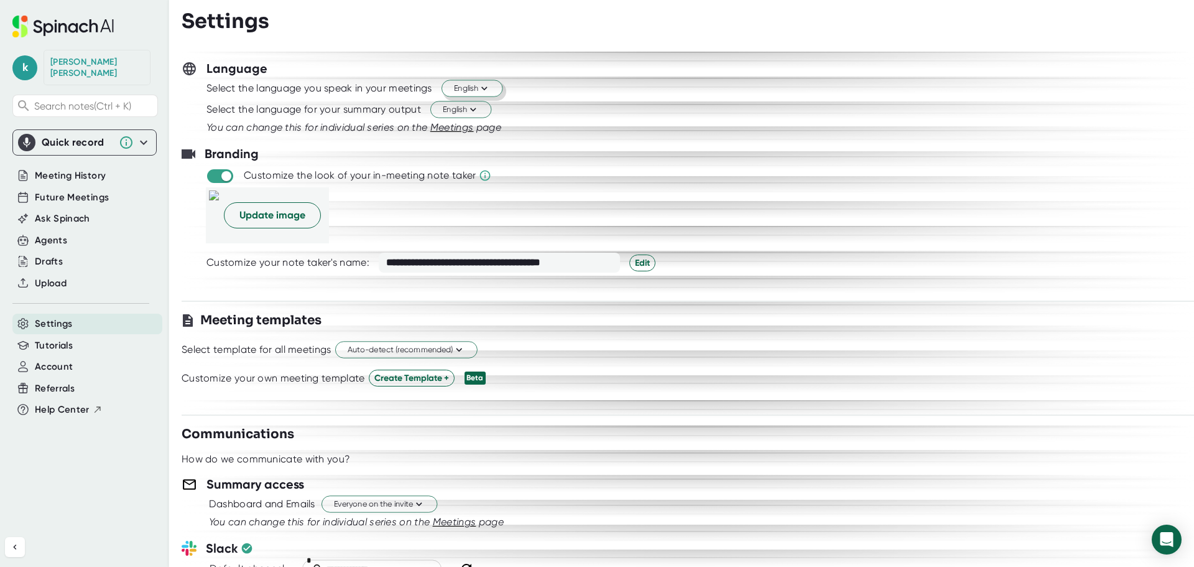
click at [117, 42] on div "k [PERSON_NAME] Search notes (Ctrl + K) Quick record Permission denied. Please …" at bounding box center [84, 258] width 169 height 517
click at [55, 201] on span "Future Meetings" at bounding box center [72, 197] width 74 height 14
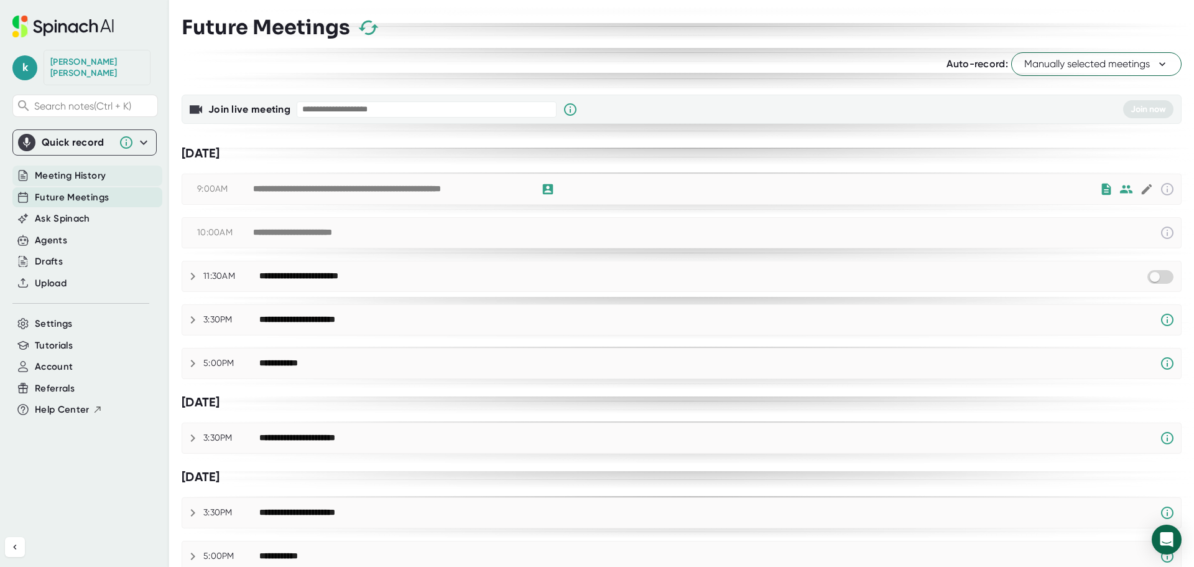
click at [64, 177] on span "Meeting History" at bounding box center [70, 176] width 71 height 14
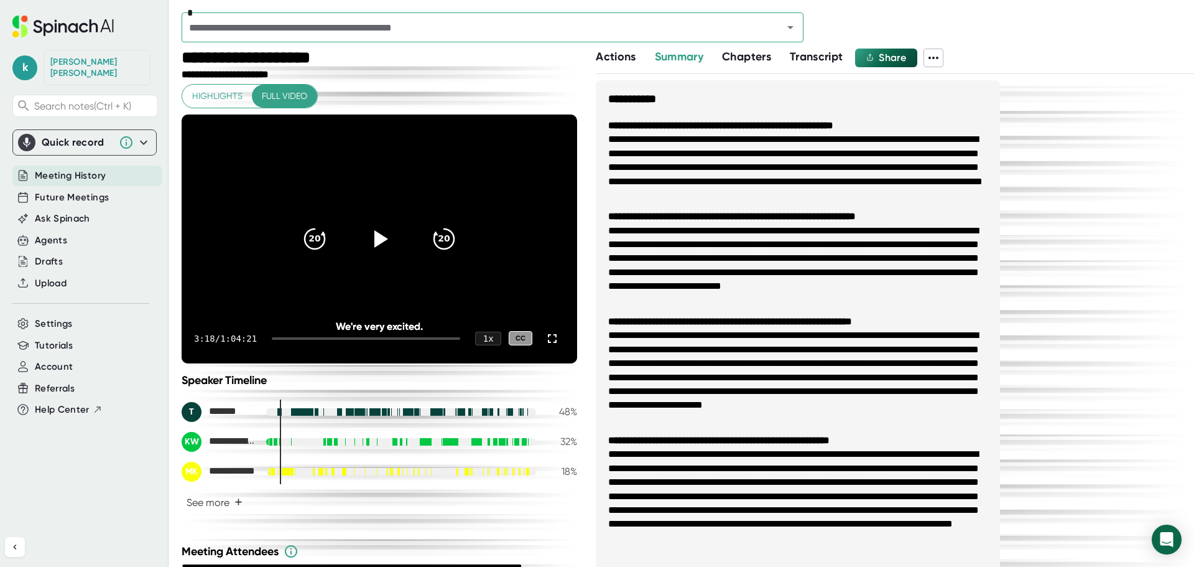
click at [64, 177] on span "Meeting History" at bounding box center [70, 176] width 71 height 14
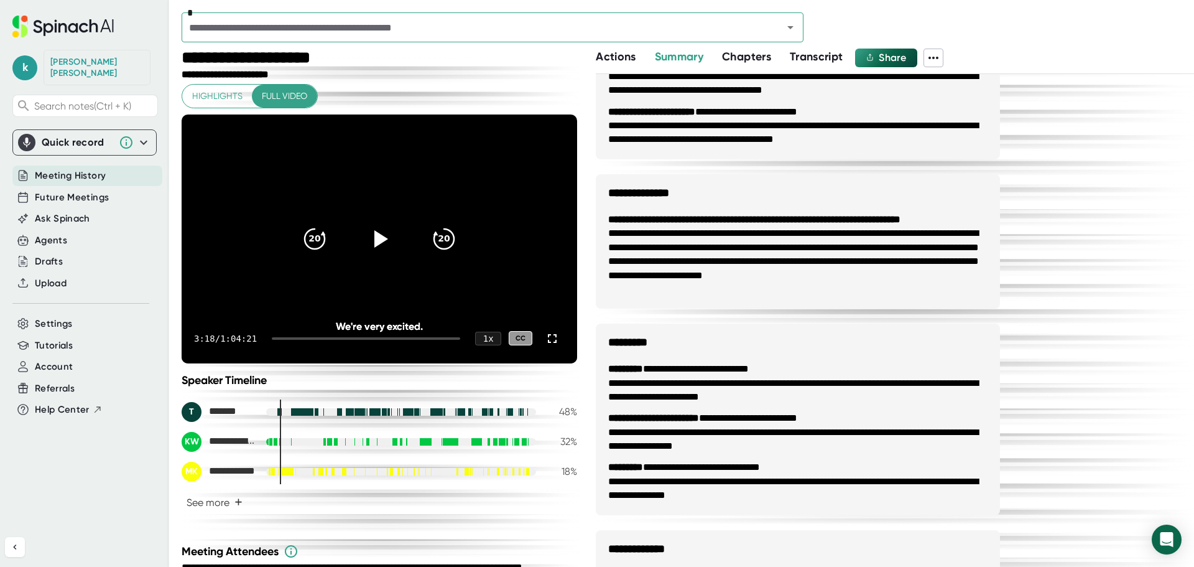
scroll to position [751, 0]
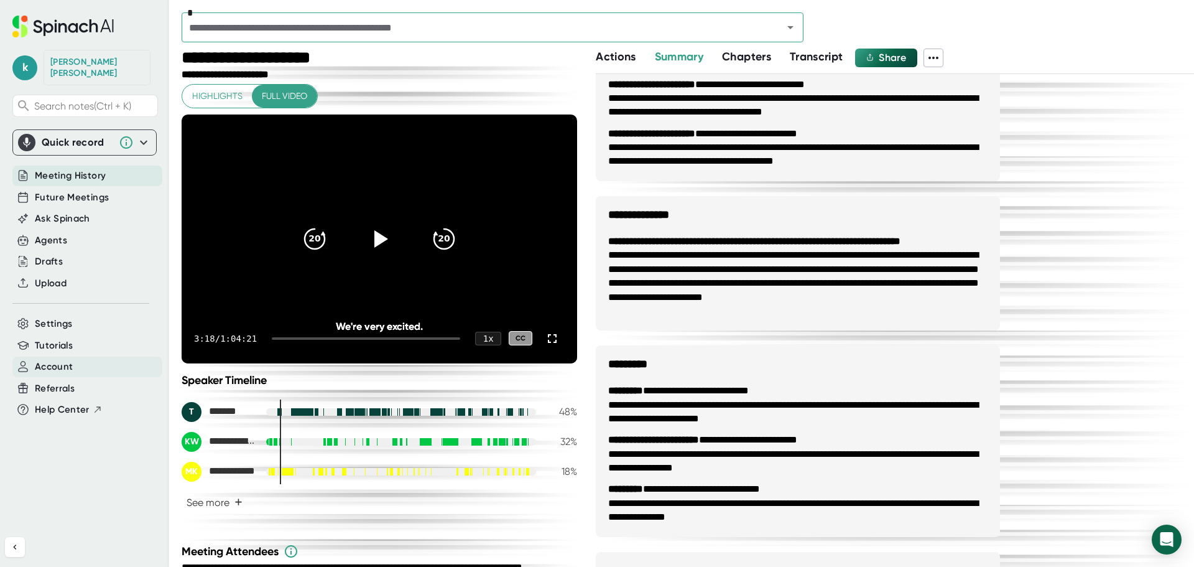
click at [70, 364] on span "Account" at bounding box center [54, 367] width 38 height 14
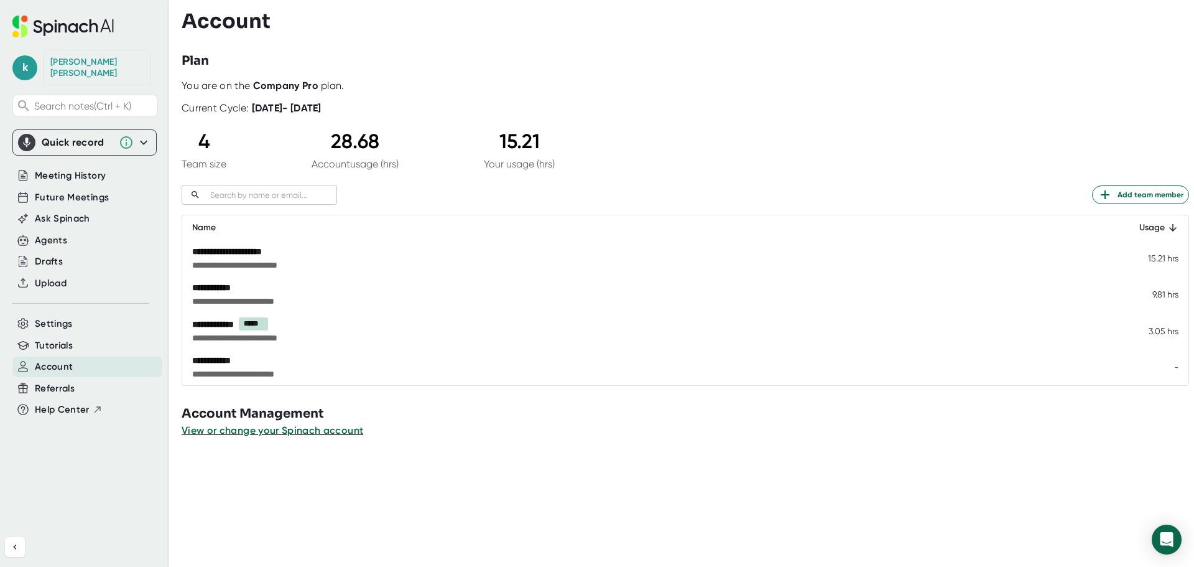
click at [225, 296] on span "**********" at bounding box center [539, 301] width 694 height 12
click at [228, 254] on div "**********" at bounding box center [539, 251] width 694 height 12
click at [1153, 229] on div "Usage" at bounding box center [1150, 227] width 57 height 15
click at [1148, 228] on div "Usage" at bounding box center [1150, 227] width 57 height 15
click at [228, 433] on span "View or change your Spinach account" at bounding box center [273, 430] width 183 height 12
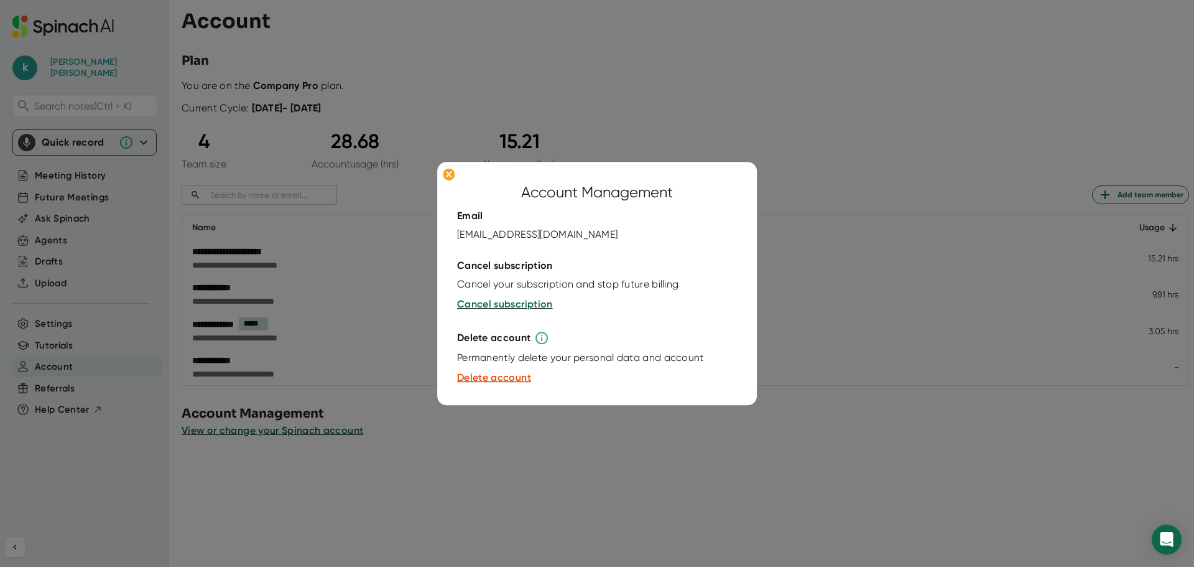
click at [674, 86] on div at bounding box center [597, 283] width 1194 height 567
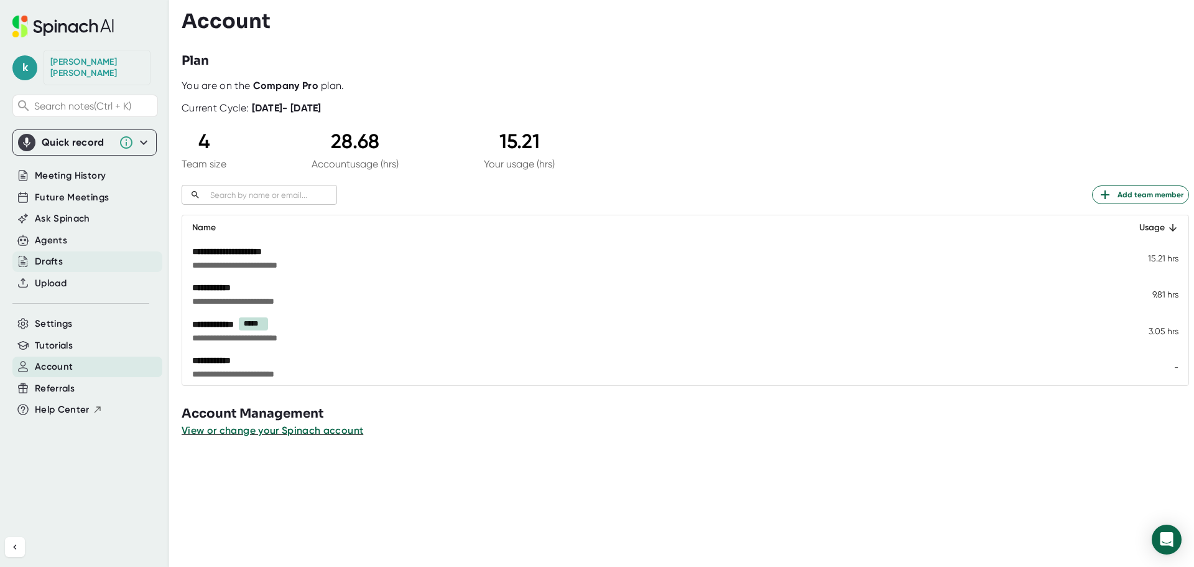
click at [53, 264] on div "Drafts" at bounding box center [49, 261] width 28 height 14
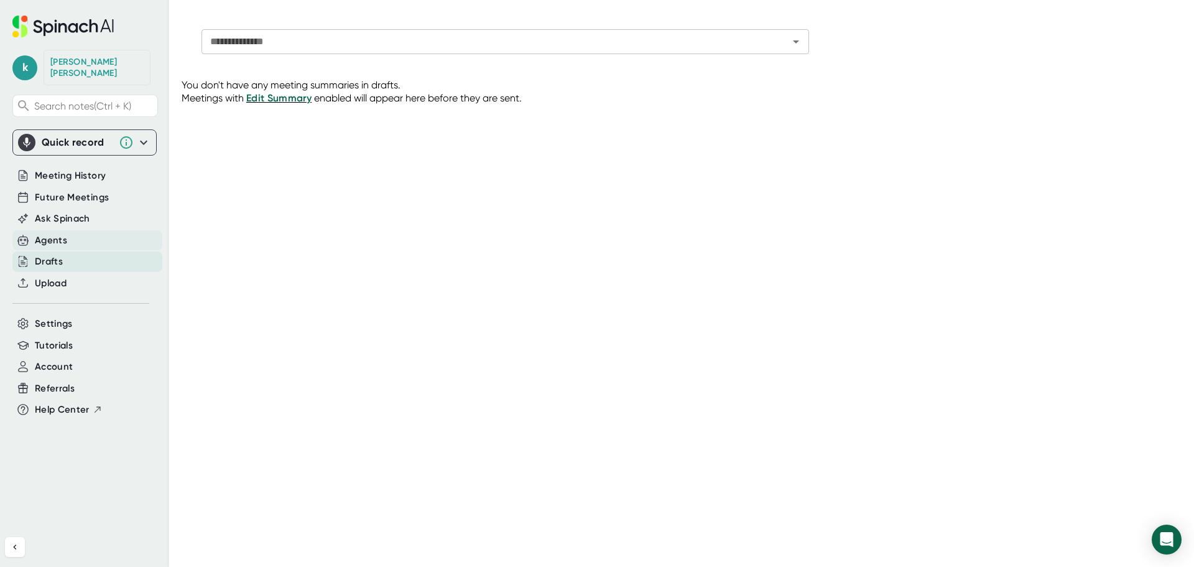
click at [53, 243] on div "Agents" at bounding box center [51, 240] width 32 height 14
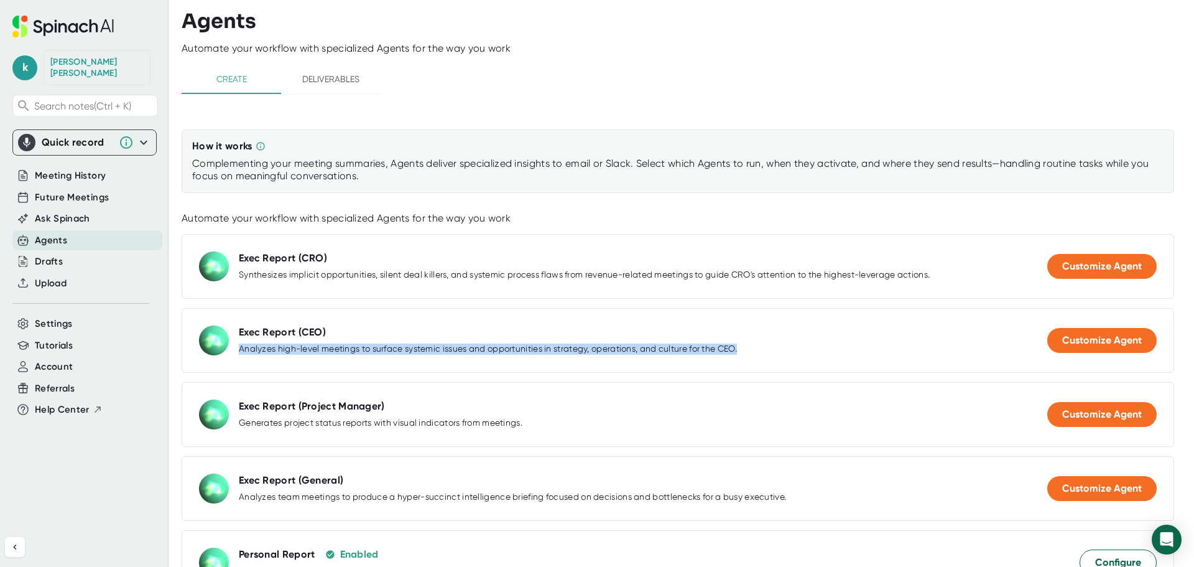
drag, startPoint x: 241, startPoint y: 350, endPoint x: 746, endPoint y: 350, distance: 504.5
click at [746, 350] on div "Exec Report (CEO) Analyzes high-level meetings to surface systemic issues and o…" at bounding box center [678, 340] width 993 height 65
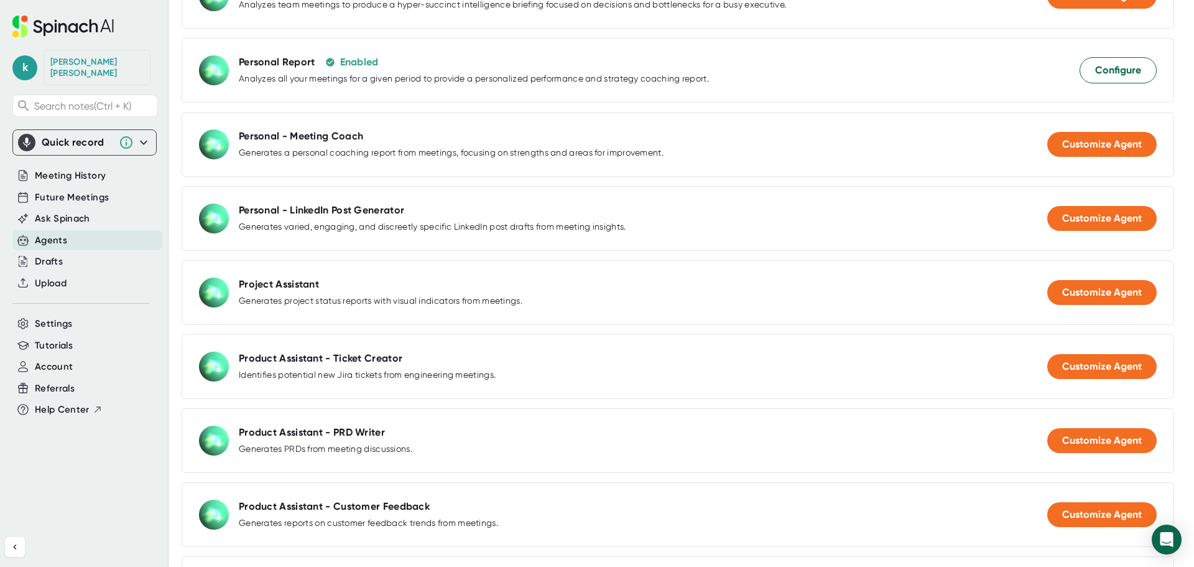
scroll to position [560, 0]
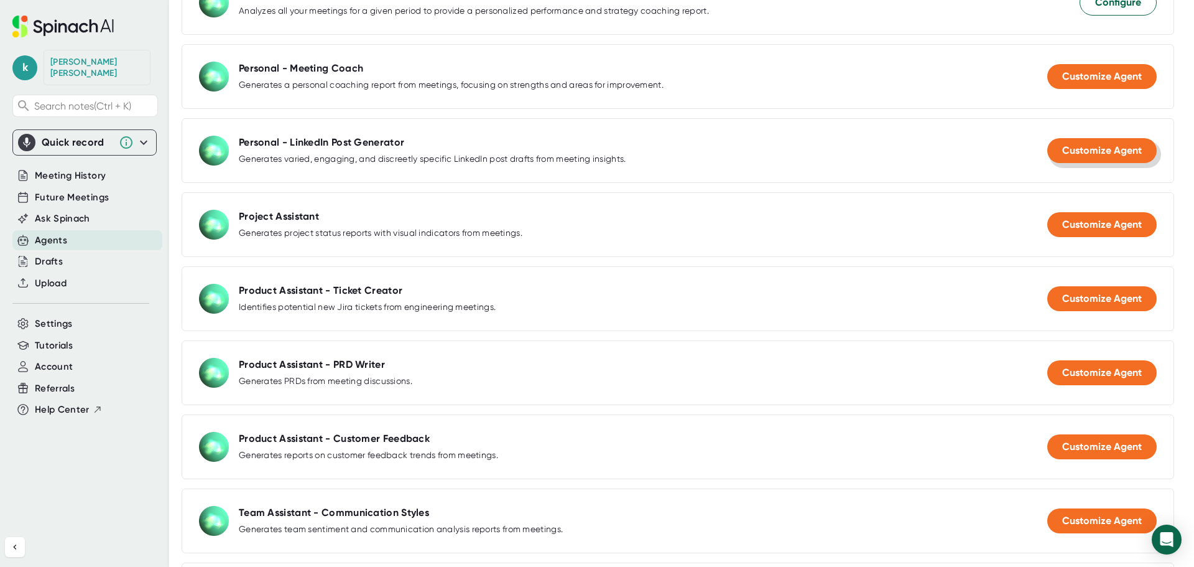
click at [1120, 151] on span "Customize Agent" at bounding box center [1103, 150] width 80 height 12
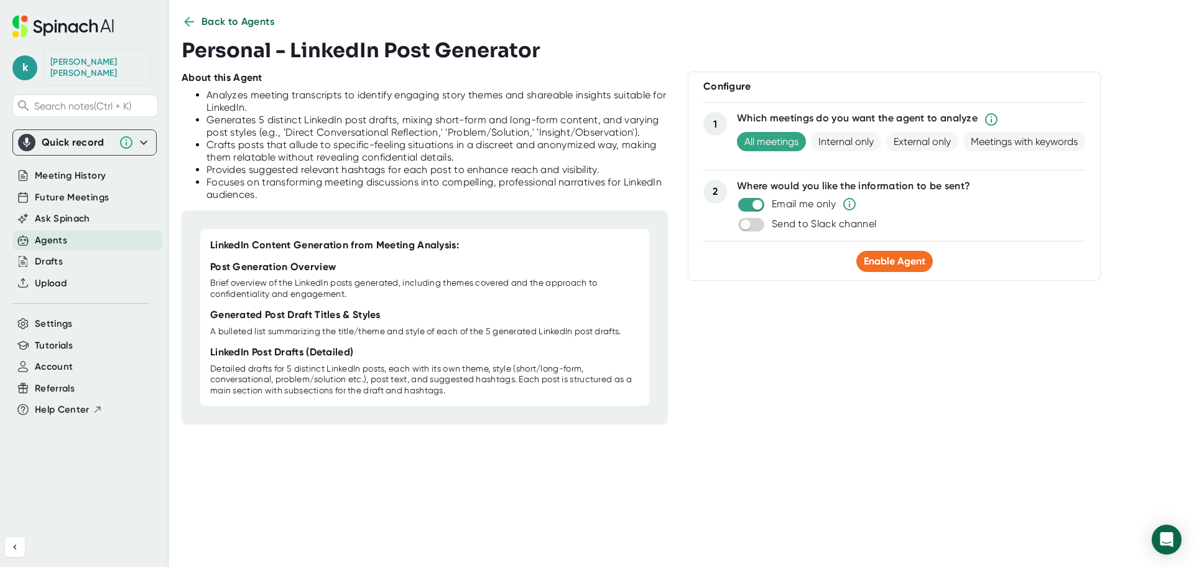
scroll to position [16, 0]
click at [869, 258] on span "Enable Agent" at bounding box center [895, 261] width 62 height 12
click at [189, 23] on icon at bounding box center [189, 21] width 15 height 15
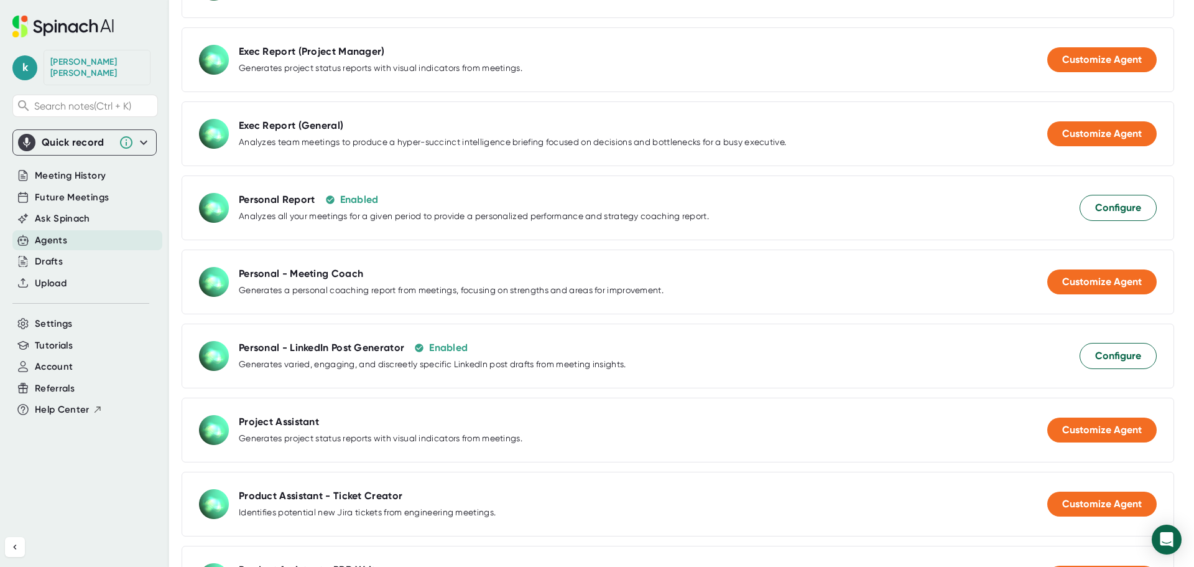
scroll to position [824, 0]
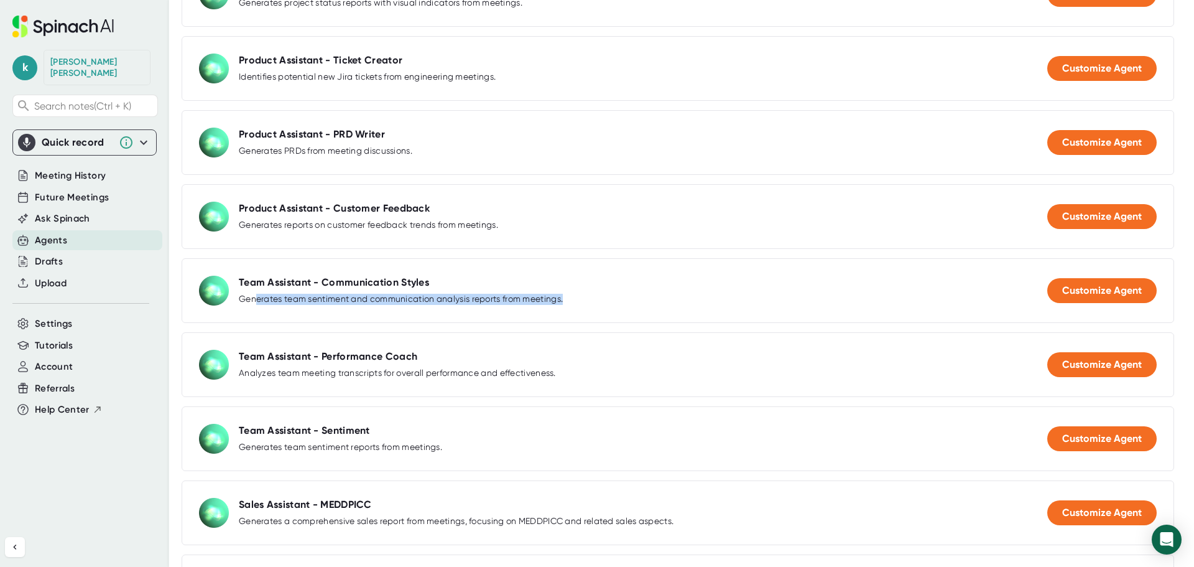
drag, startPoint x: 256, startPoint y: 298, endPoint x: 639, endPoint y: 302, distance: 383.3
click at [639, 302] on div "Team Assistant - Communication Styles Generates team sentiment and communicatio…" at bounding box center [678, 290] width 993 height 65
click at [646, 302] on div "Team Assistant - Communication Styles Generates team sentiment and communicatio…" at bounding box center [678, 290] width 993 height 65
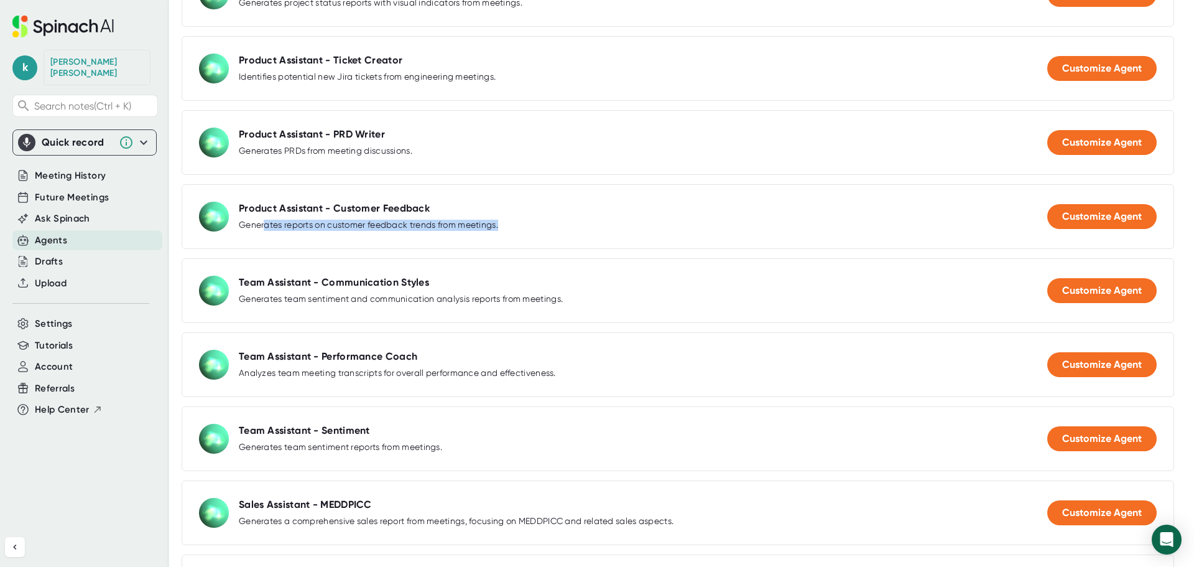
drag, startPoint x: 266, startPoint y: 229, endPoint x: 534, endPoint y: 226, distance: 268.1
click at [534, 226] on div "Product Assistant - Customer Feedback Generates reports on customer feedback tr…" at bounding box center [678, 216] width 993 height 65
click at [563, 226] on div "Product Assistant - Customer Feedback Generates reports on customer feedback tr…" at bounding box center [678, 216] width 993 height 65
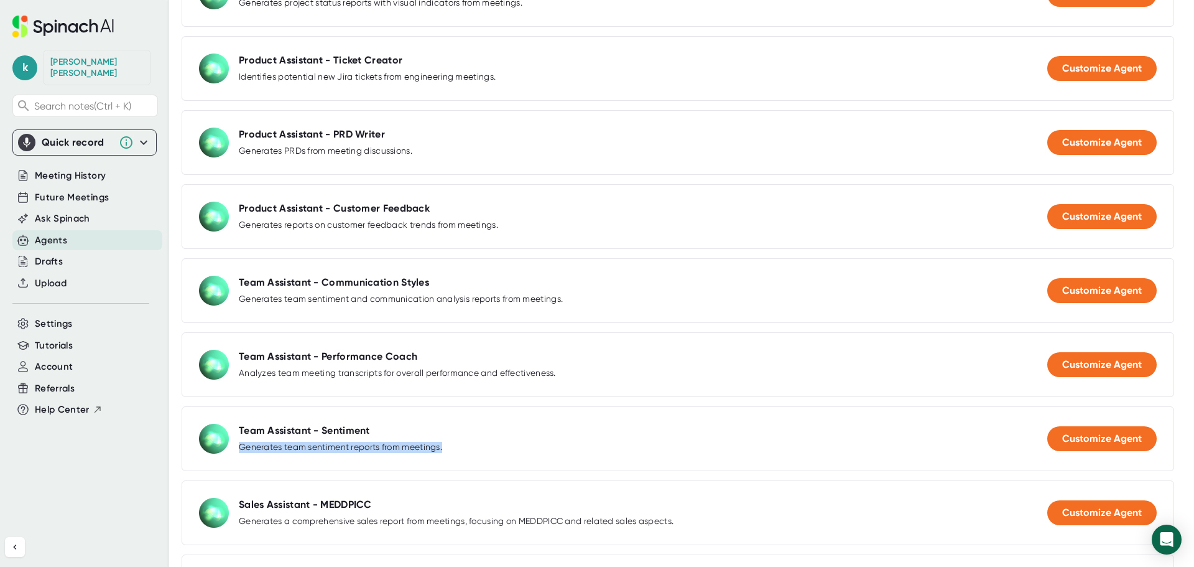
drag, startPoint x: 240, startPoint y: 452, endPoint x: 651, endPoint y: 402, distance: 414.2
click at [536, 443] on div "Team Assistant - Sentiment Generates team sentiment reports from meetings. Cust…" at bounding box center [678, 438] width 993 height 65
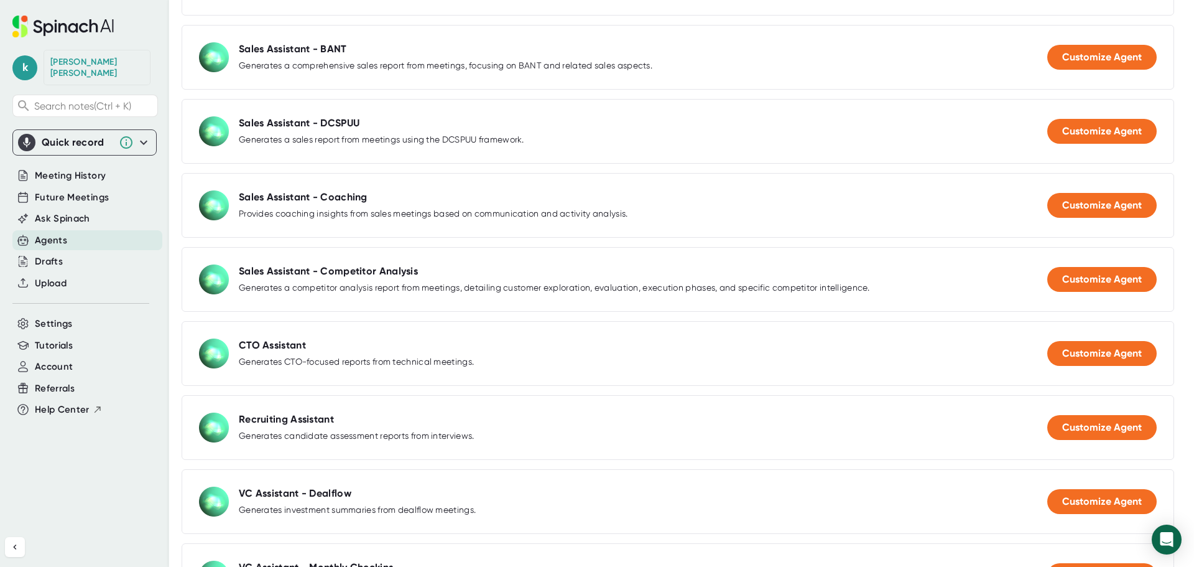
scroll to position [1488, 0]
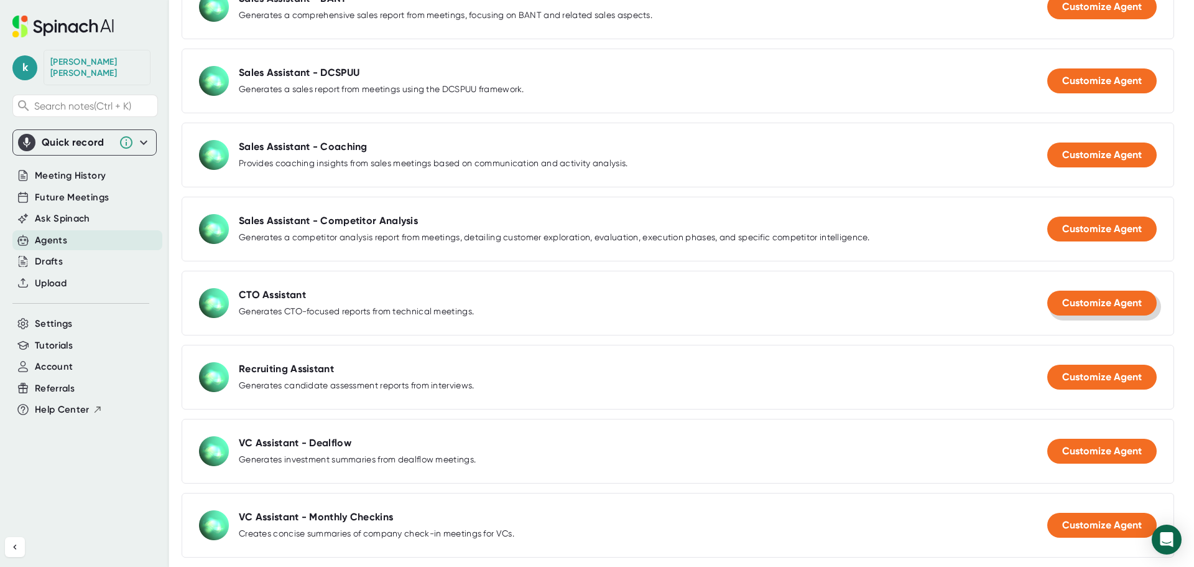
click at [1100, 297] on span "Customize Agent" at bounding box center [1103, 303] width 80 height 12
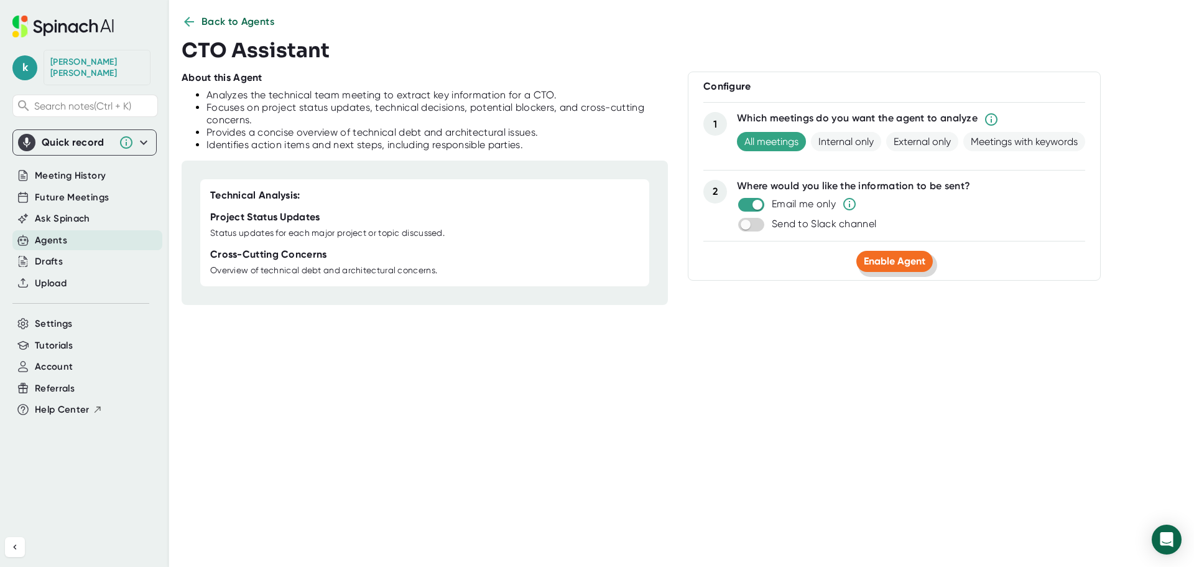
click at [903, 259] on span "Enable Agent" at bounding box center [895, 261] width 62 height 12
click at [189, 21] on icon at bounding box center [189, 22] width 10 height 10
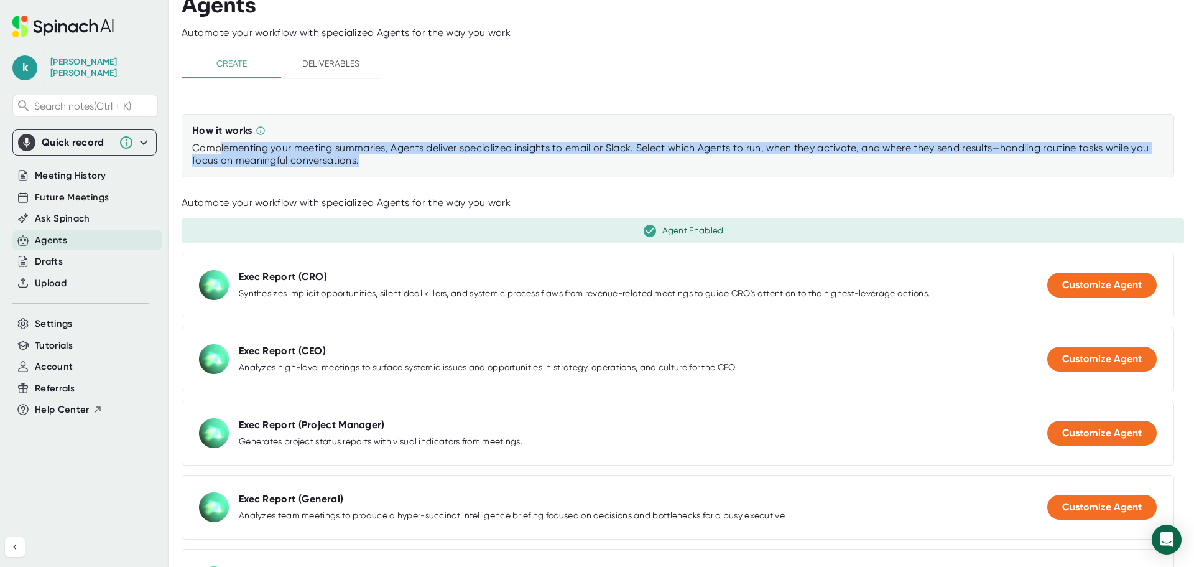
drag, startPoint x: 222, startPoint y: 151, endPoint x: 464, endPoint y: 162, distance: 242.3
click at [464, 162] on div "Complementing your meeting summaries, Agents deliver specialized insights to em…" at bounding box center [678, 154] width 972 height 25
click at [468, 164] on div "Complementing your meeting summaries, Agents deliver specialized insights to em…" at bounding box center [678, 154] width 972 height 25
drag, startPoint x: 463, startPoint y: 146, endPoint x: 674, endPoint y: 159, distance: 211.9
click at [674, 159] on div "Complementing your meeting summaries, Agents deliver specialized insights to em…" at bounding box center [678, 154] width 972 height 25
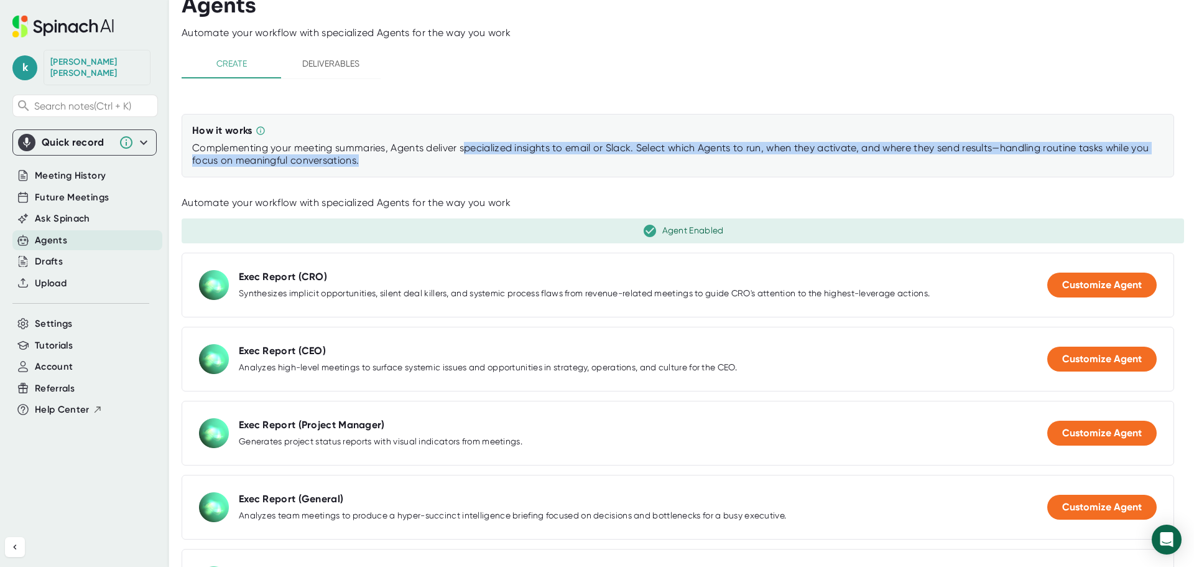
click at [688, 160] on div "Complementing your meeting summaries, Agents deliver specialized insights to em…" at bounding box center [678, 154] width 972 height 25
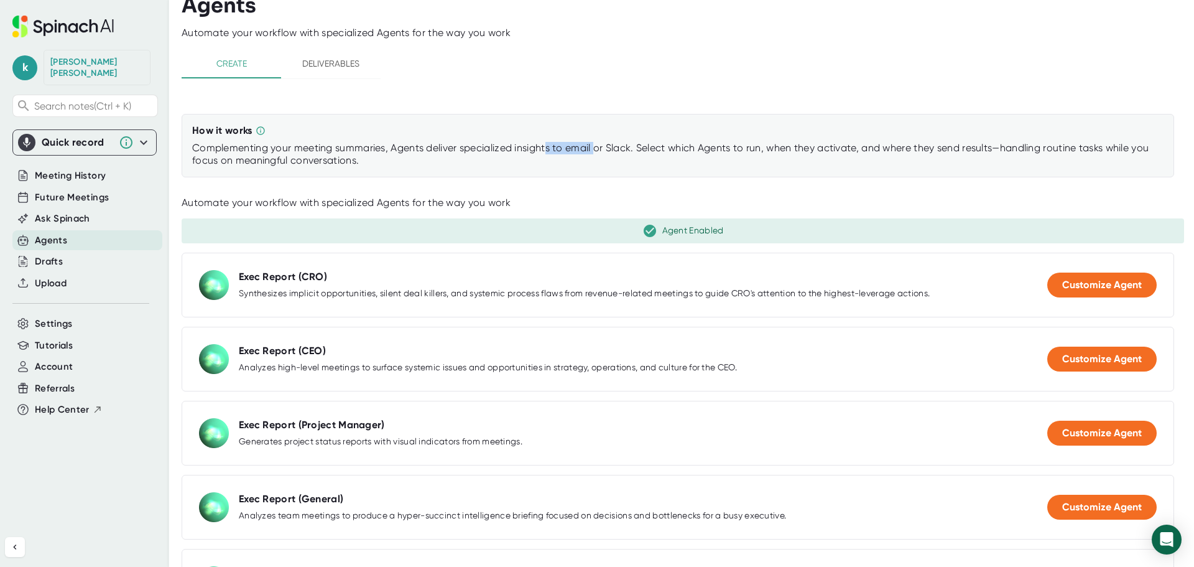
drag, startPoint x: 549, startPoint y: 153, endPoint x: 628, endPoint y: 152, distance: 78.4
click at [598, 151] on div "Complementing your meeting summaries, Agents deliver specialized insights to em…" at bounding box center [678, 154] width 972 height 25
click at [655, 152] on div "Complementing your meeting summaries, Agents deliver specialized insights to em…" at bounding box center [678, 154] width 972 height 25
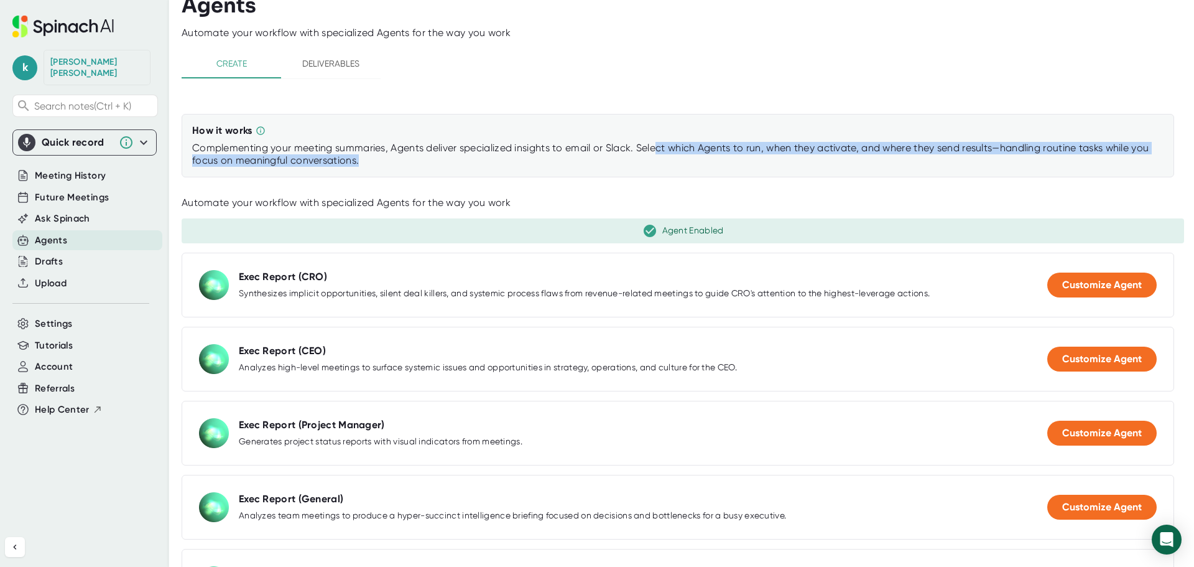
drag, startPoint x: 661, startPoint y: 145, endPoint x: 1143, endPoint y: 154, distance: 482.2
click at [1143, 154] on div "Complementing your meeting summaries, Agents deliver specialized insights to em…" at bounding box center [678, 154] width 972 height 25
click at [315, 65] on span "Deliverables" at bounding box center [331, 64] width 85 height 16
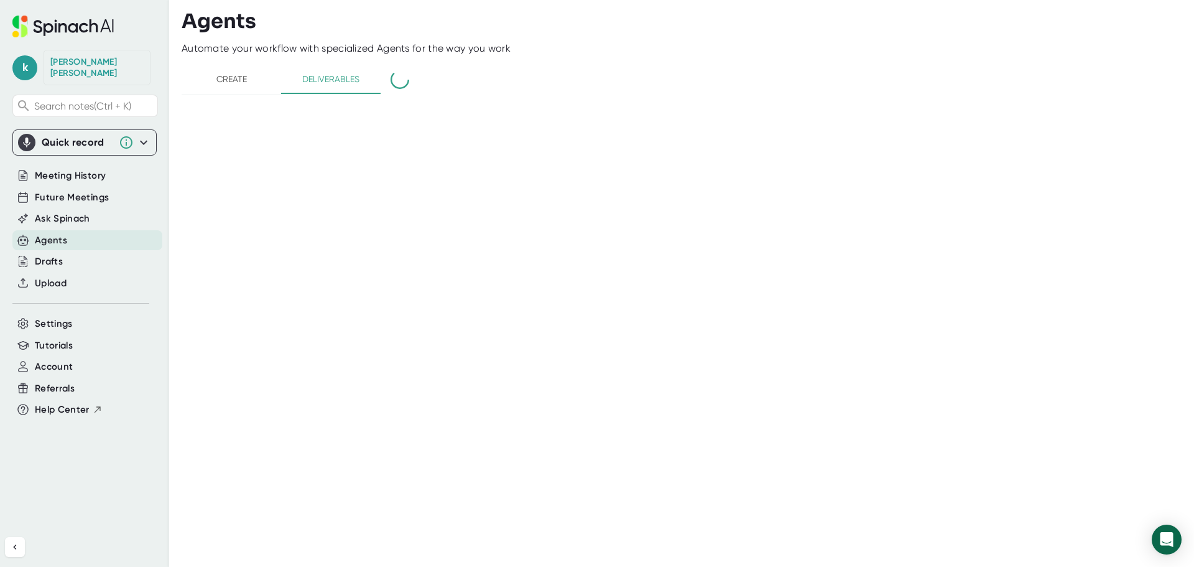
scroll to position [0, 0]
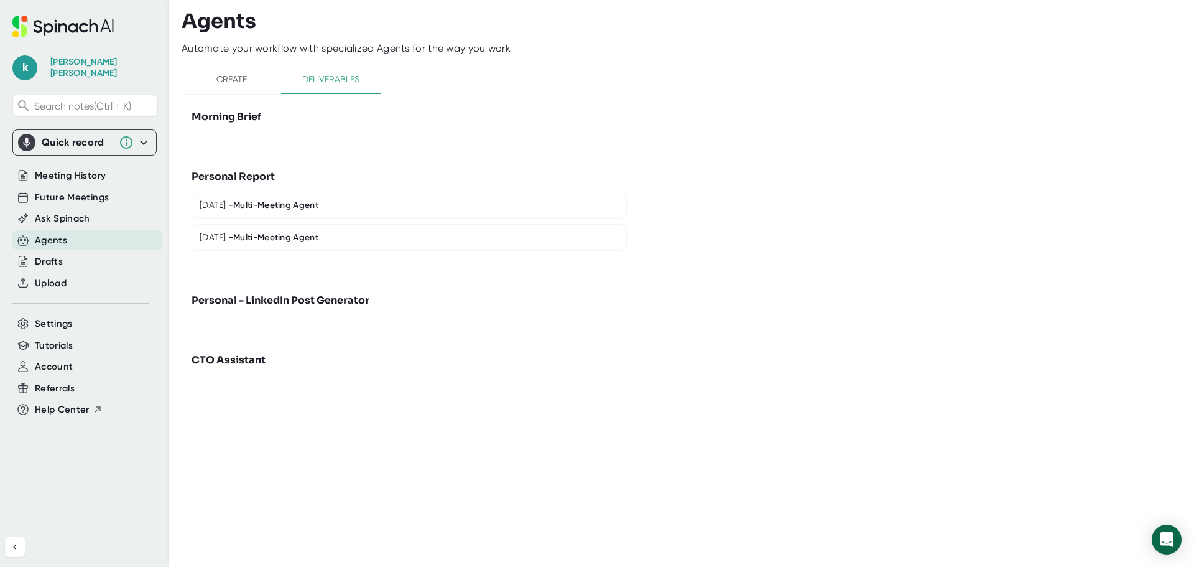
click at [262, 298] on h3 "Personal - LinkedIn Post Generator" at bounding box center [409, 300] width 435 height 15
click at [240, 355] on h3 "CTO Assistant" at bounding box center [409, 360] width 435 height 15
click at [224, 76] on span "Create" at bounding box center [231, 80] width 85 height 16
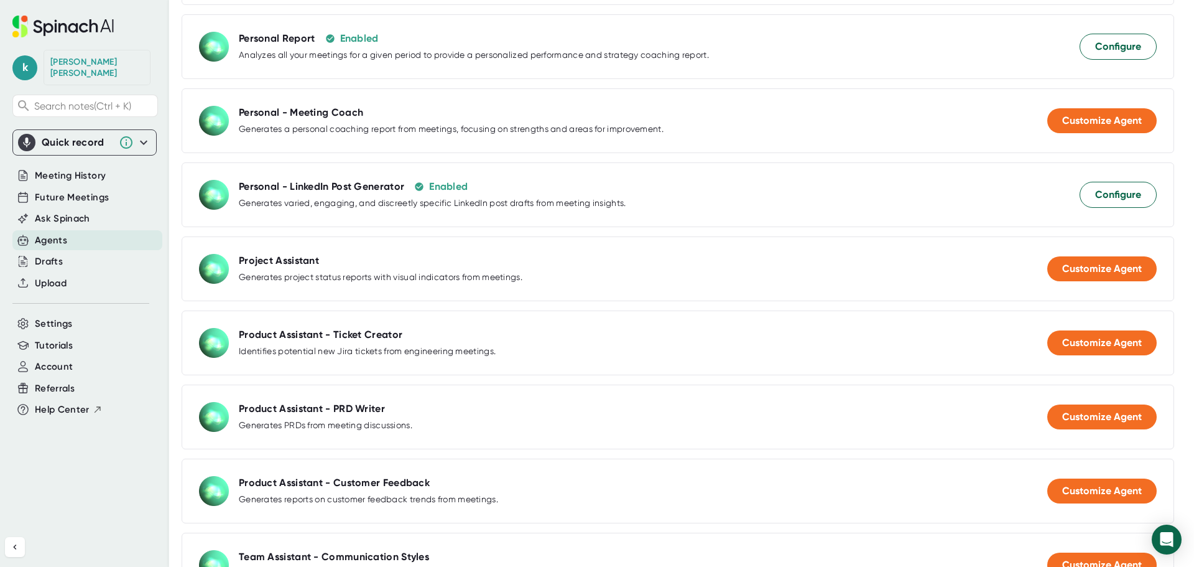
scroll to position [430, 0]
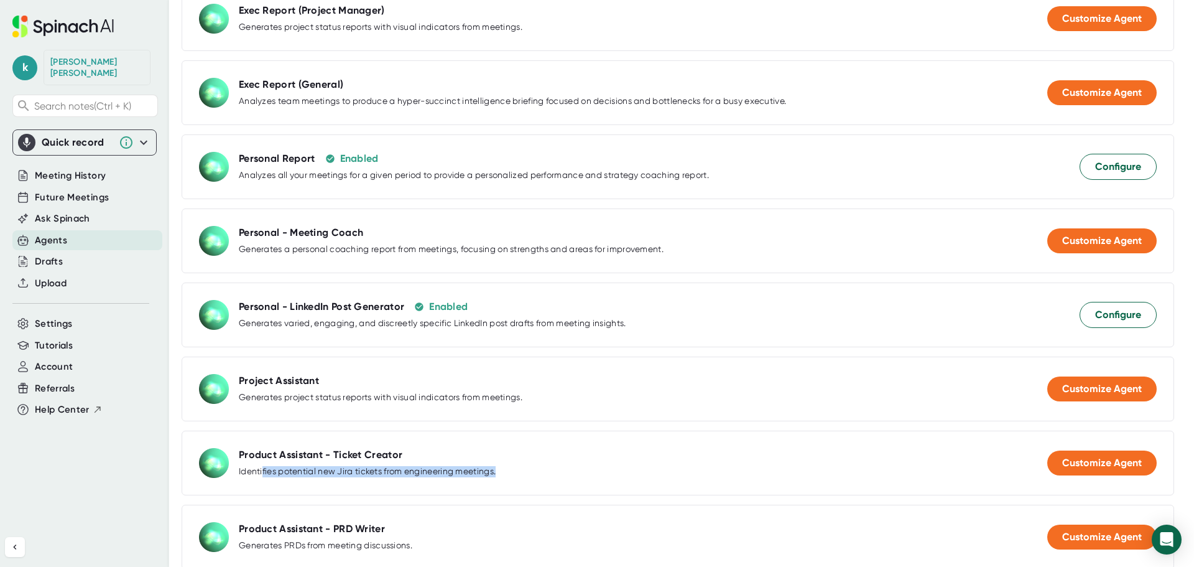
drag, startPoint x: 263, startPoint y: 475, endPoint x: 533, endPoint y: 475, distance: 270.0
click at [533, 475] on div "Product Assistant - Ticket Creator Identifies potential new Jira tickets from e…" at bounding box center [678, 463] width 993 height 65
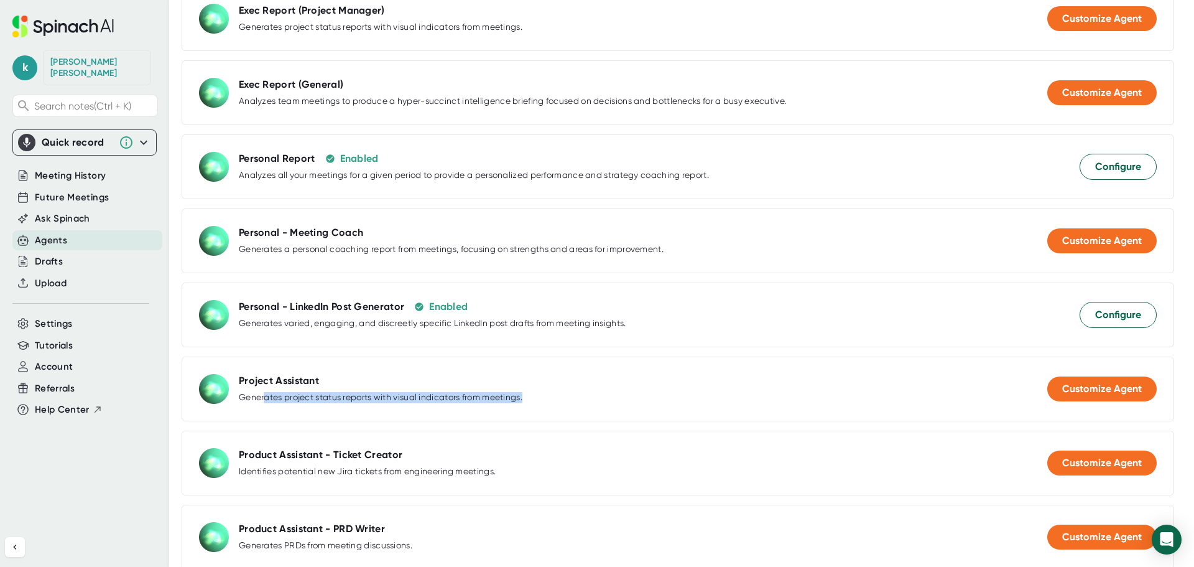
drag, startPoint x: 266, startPoint y: 398, endPoint x: 584, endPoint y: 399, distance: 317.3
click at [584, 399] on div "Project Assistant Generates project status reports with visual indicators from …" at bounding box center [678, 388] width 993 height 65
click at [1125, 239] on span "Customize Agent" at bounding box center [1103, 241] width 80 height 12
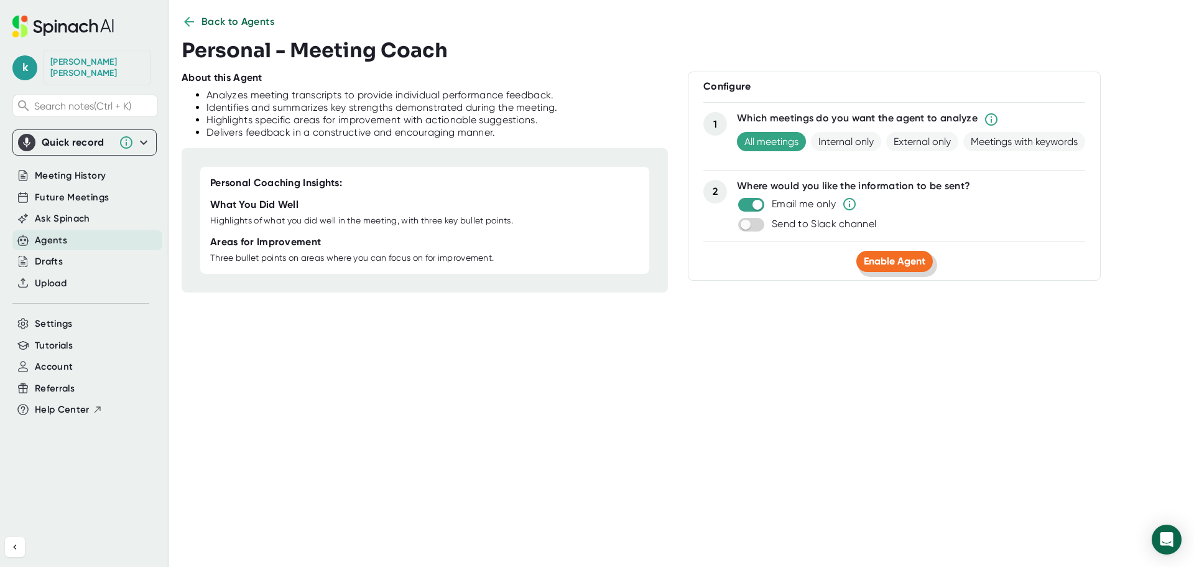
click at [893, 263] on span "Enable Agent" at bounding box center [895, 261] width 62 height 12
click at [9, 66] on div "k [PERSON_NAME] Search notes (Ctrl + K) Quick record Permission denied. Please …" at bounding box center [84, 258] width 169 height 517
click at [21, 68] on span "k" at bounding box center [24, 67] width 25 height 25
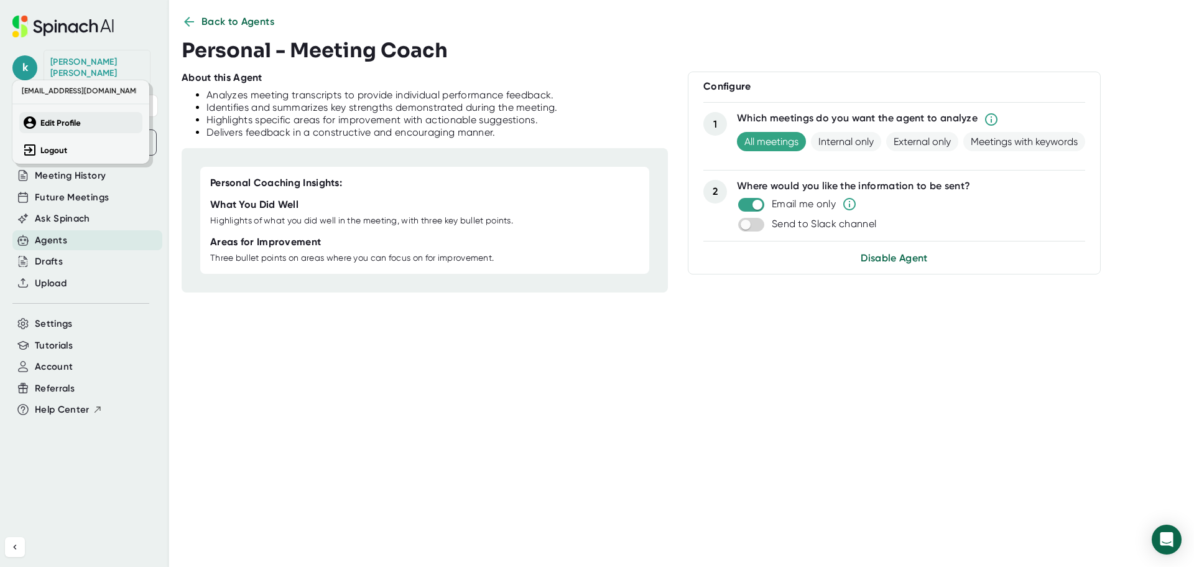
click at [68, 122] on b "Edit Profile" at bounding box center [60, 123] width 40 height 11
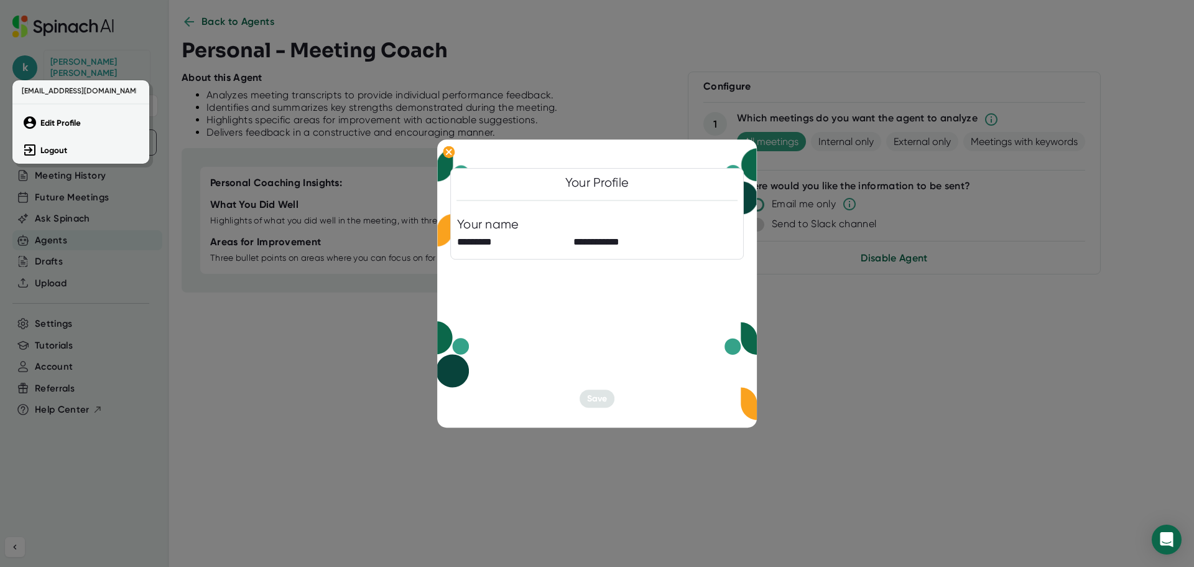
click at [571, 244] on div at bounding box center [597, 283] width 1194 height 567
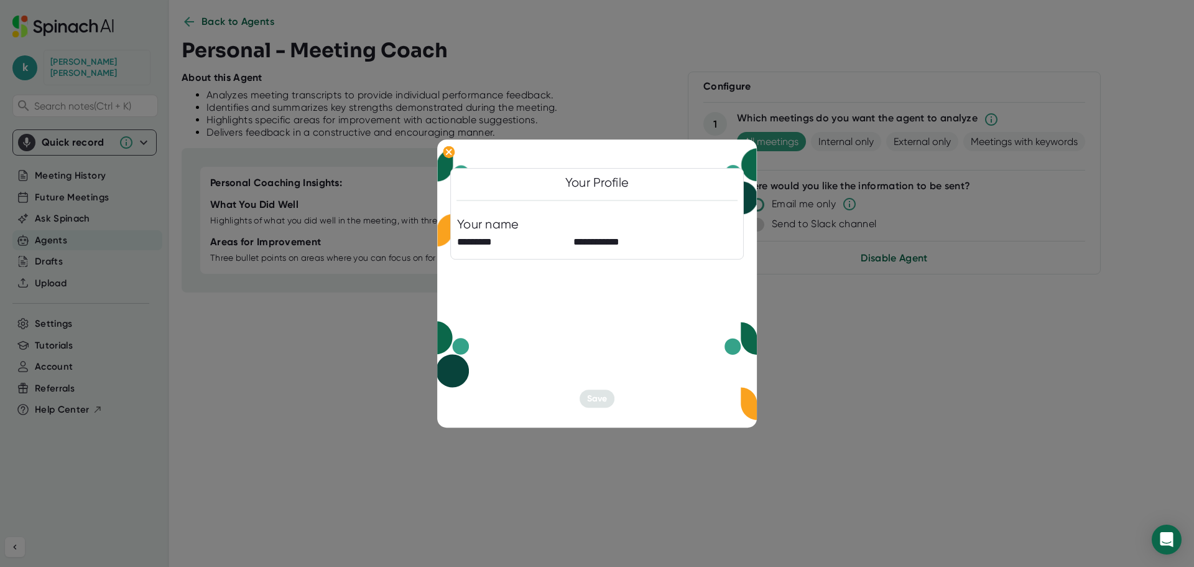
click at [555, 197] on div "**********" at bounding box center [597, 214] width 294 height 91
click at [612, 185] on div "Your Profile" at bounding box center [598, 183] width 64 height 16
click at [509, 345] on div "**********" at bounding box center [597, 283] width 320 height 289
click at [292, 343] on div at bounding box center [597, 283] width 1194 height 567
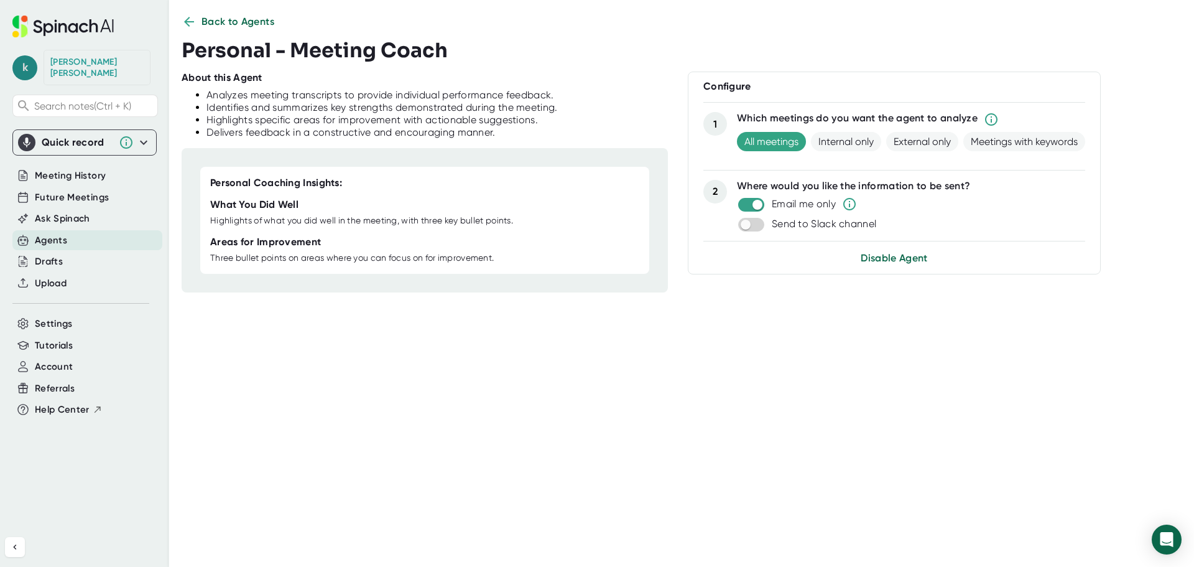
click at [29, 69] on span "k" at bounding box center [24, 67] width 25 height 25
click at [52, 90] on span "[EMAIL_ADDRESS][DOMAIN_NAME]" at bounding box center [78, 90] width 118 height 15
click at [57, 130] on button "Edit Profile" at bounding box center [80, 122] width 123 height 21
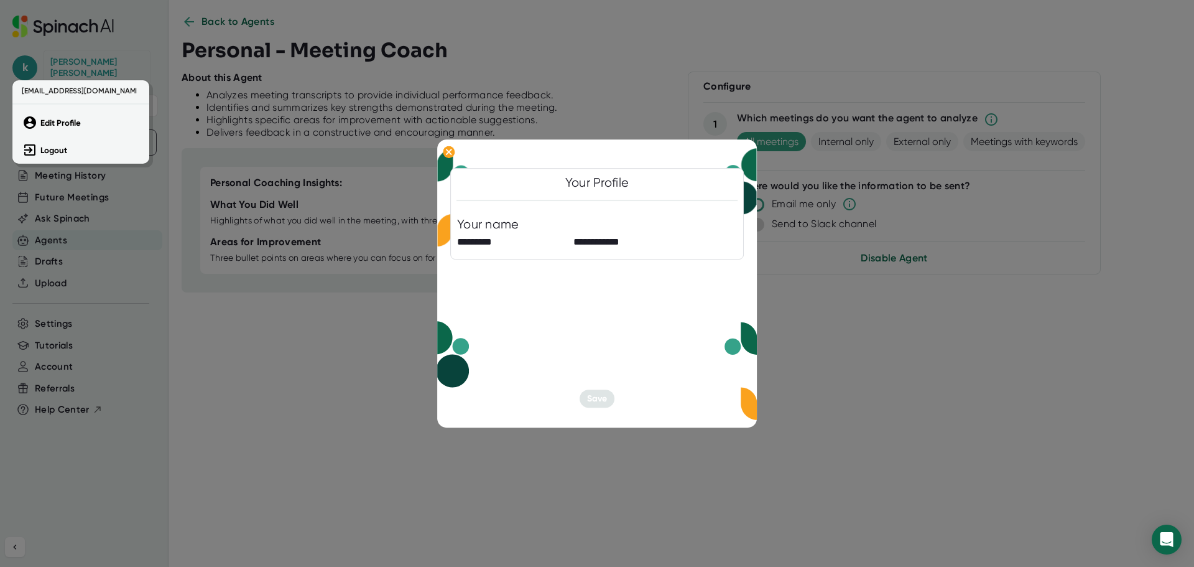
click at [596, 360] on div at bounding box center [597, 283] width 1194 height 567
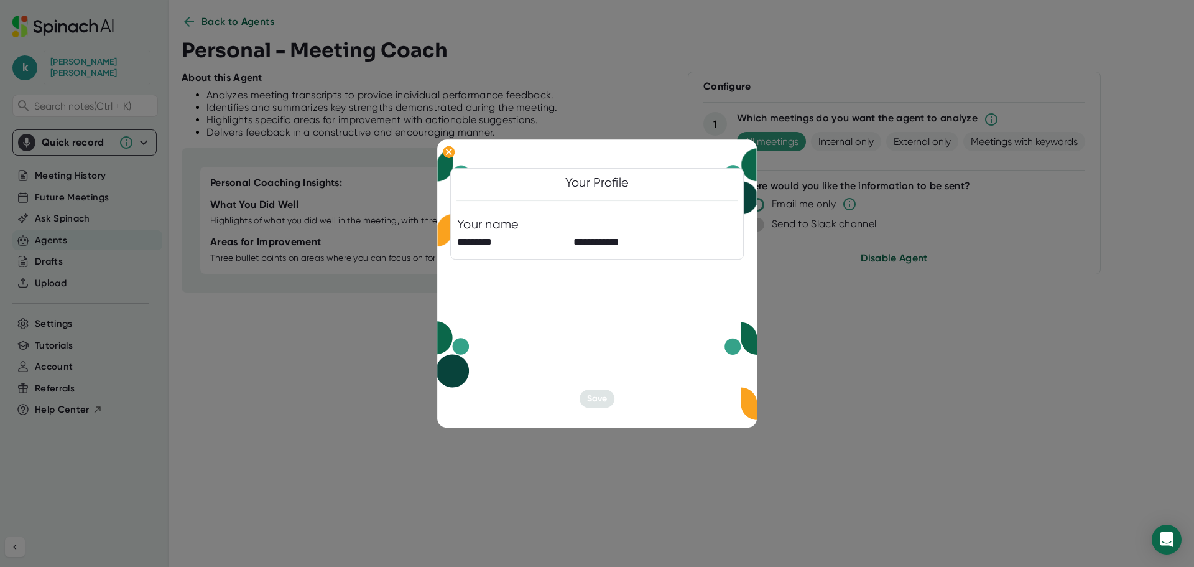
click at [579, 315] on div "**********" at bounding box center [597, 283] width 320 height 289
click at [585, 324] on div "**********" at bounding box center [597, 283] width 320 height 289
click at [630, 230] on div "**********" at bounding box center [597, 235] width 280 height 36
click at [603, 244] on input "**********" at bounding box center [629, 243] width 110 height 20
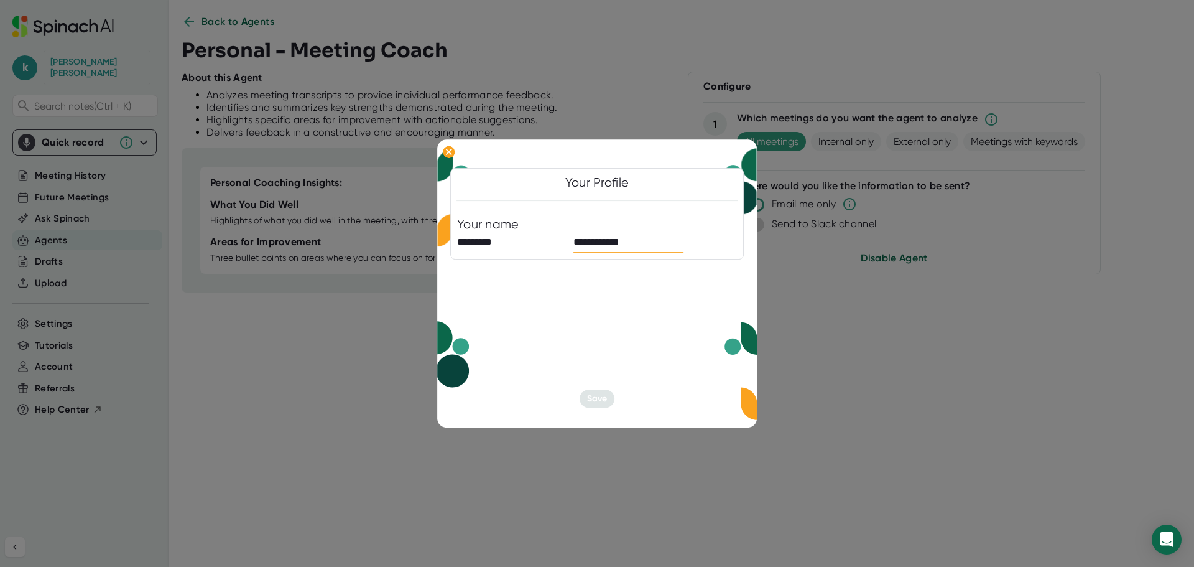
click at [603, 244] on input "**********" at bounding box center [629, 243] width 110 height 20
click at [493, 241] on input "*********" at bounding box center [512, 243] width 110 height 20
click at [606, 181] on div "Your Profile" at bounding box center [598, 183] width 64 height 16
click at [493, 157] on div "**********" at bounding box center [597, 283] width 320 height 289
click at [492, 152] on div "**********" at bounding box center [597, 283] width 320 height 289
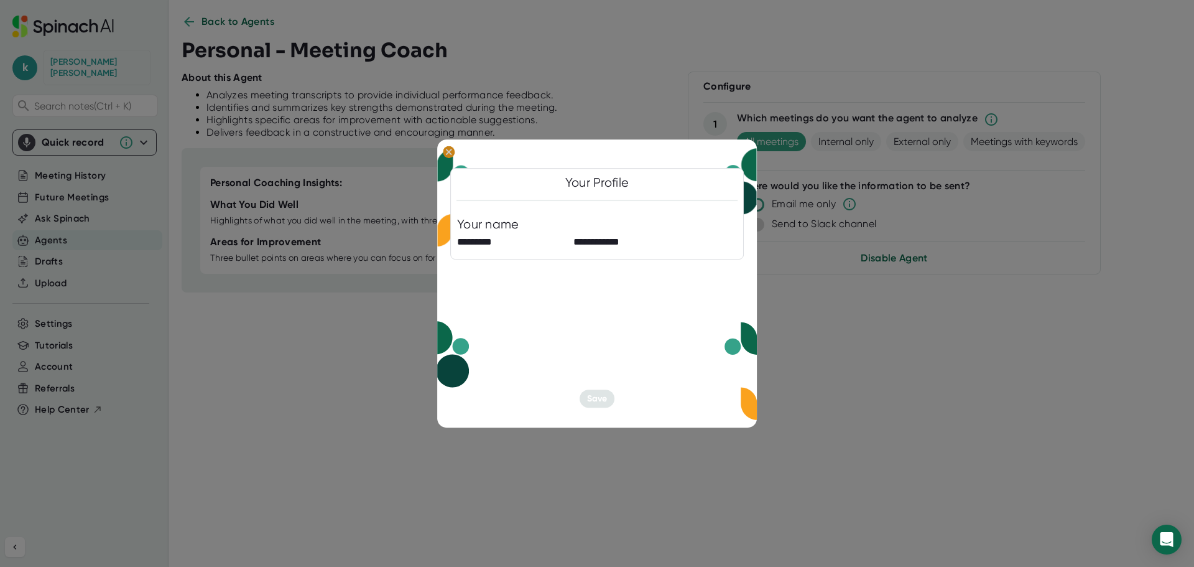
click at [455, 152] on icon at bounding box center [449, 152] width 12 height 12
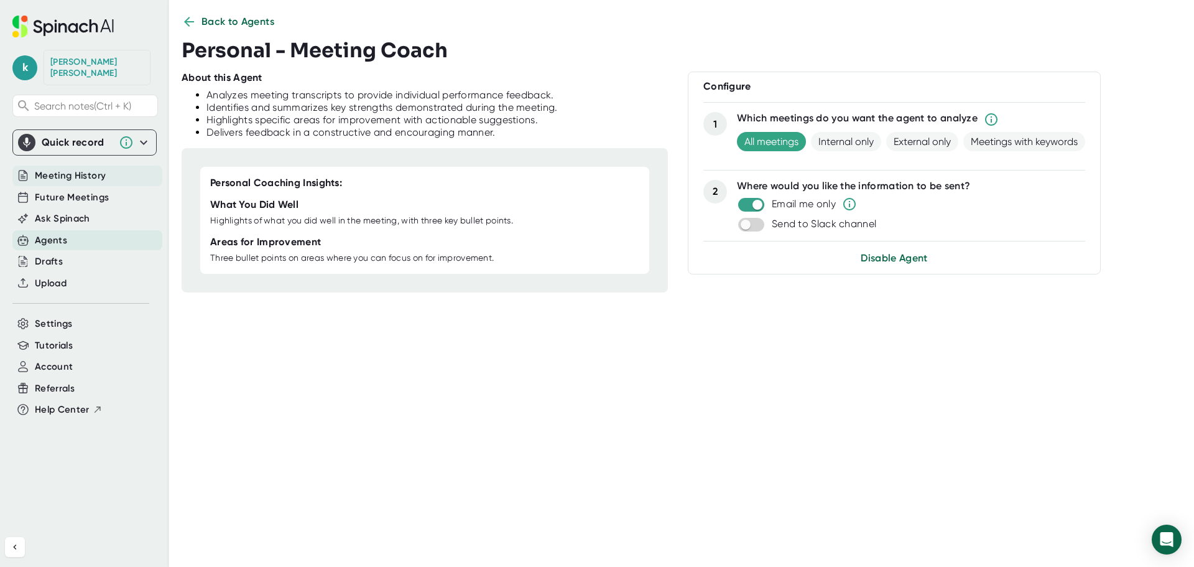
click at [57, 177] on span "Meeting History" at bounding box center [70, 176] width 71 height 14
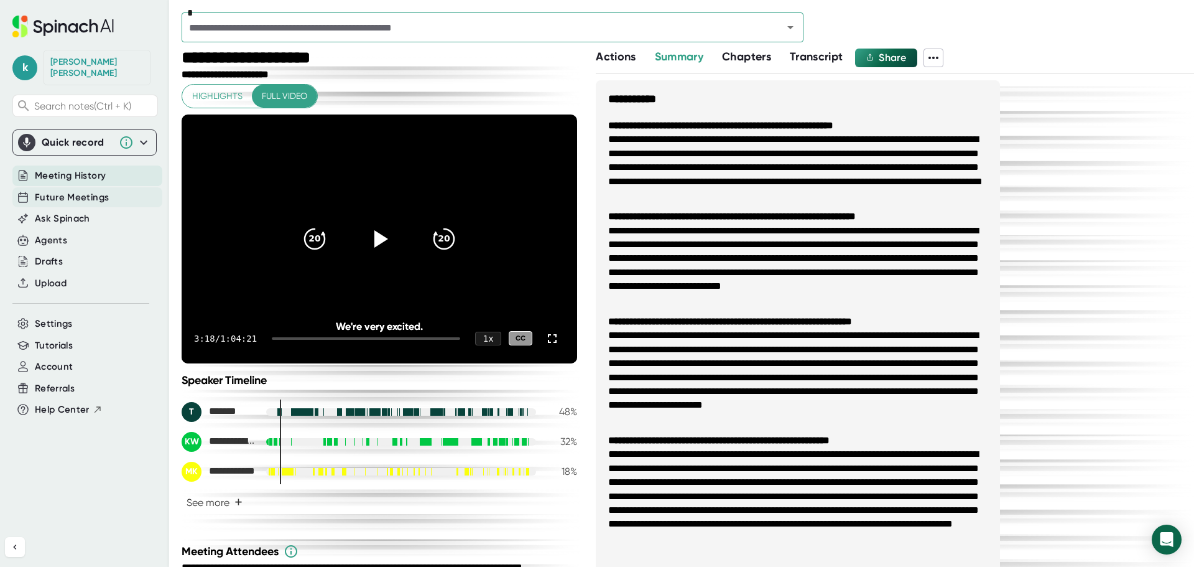
click at [69, 200] on span "Future Meetings" at bounding box center [72, 197] width 74 height 14
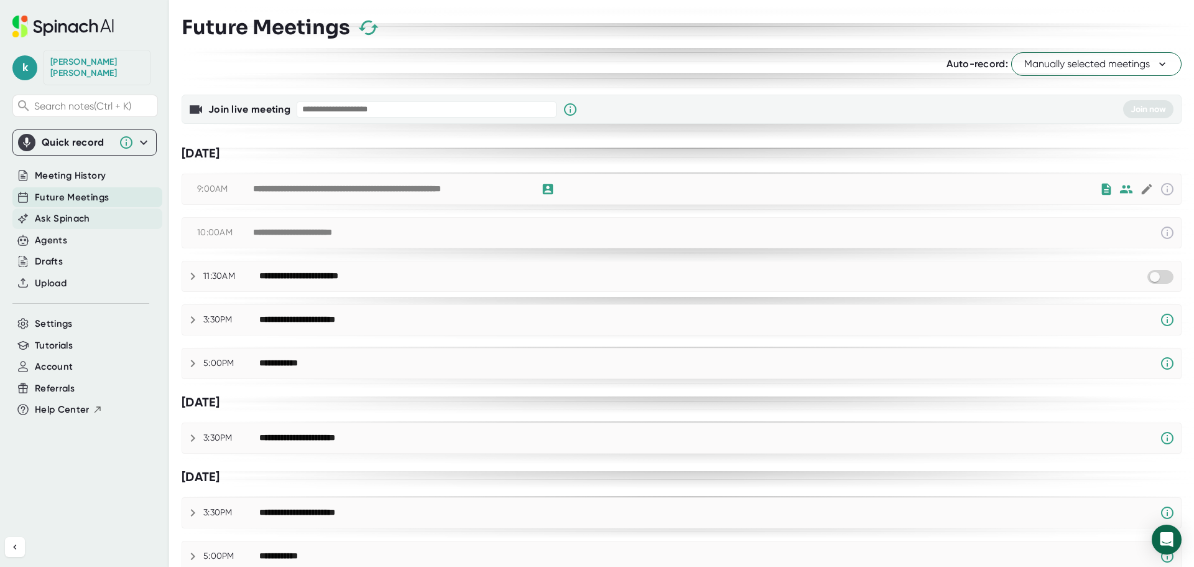
click at [75, 223] on span "Ask Spinach" at bounding box center [62, 219] width 55 height 14
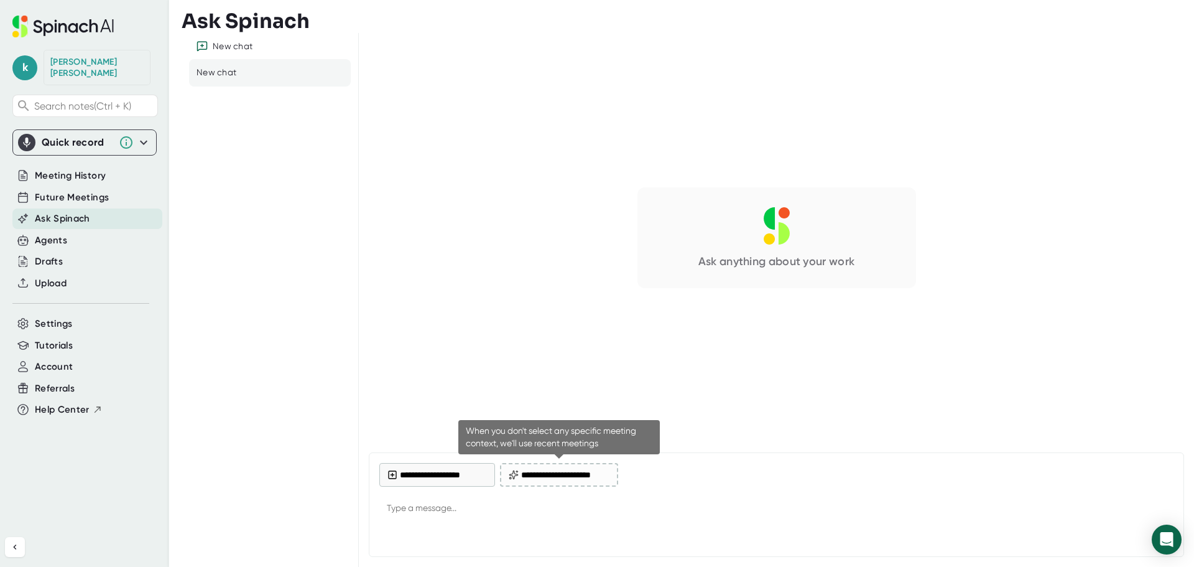
click at [579, 482] on button "**********" at bounding box center [559, 475] width 118 height 24
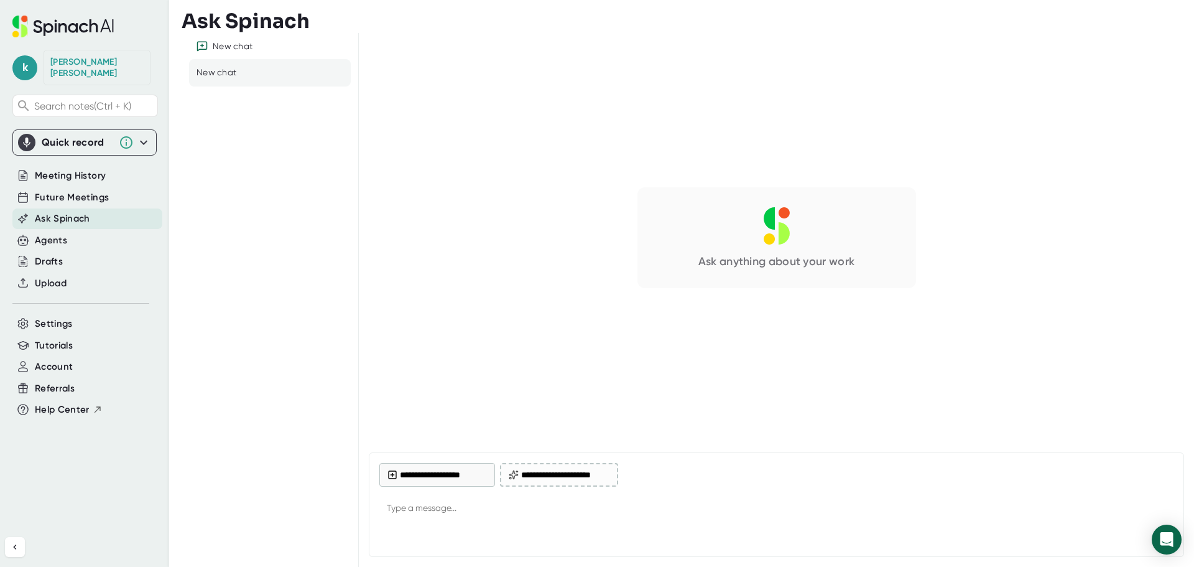
click at [481, 525] on div at bounding box center [776, 535] width 794 height 22
type textarea "x"
click at [473, 514] on textarea at bounding box center [776, 509] width 794 height 30
type textarea "H"
type textarea "x"
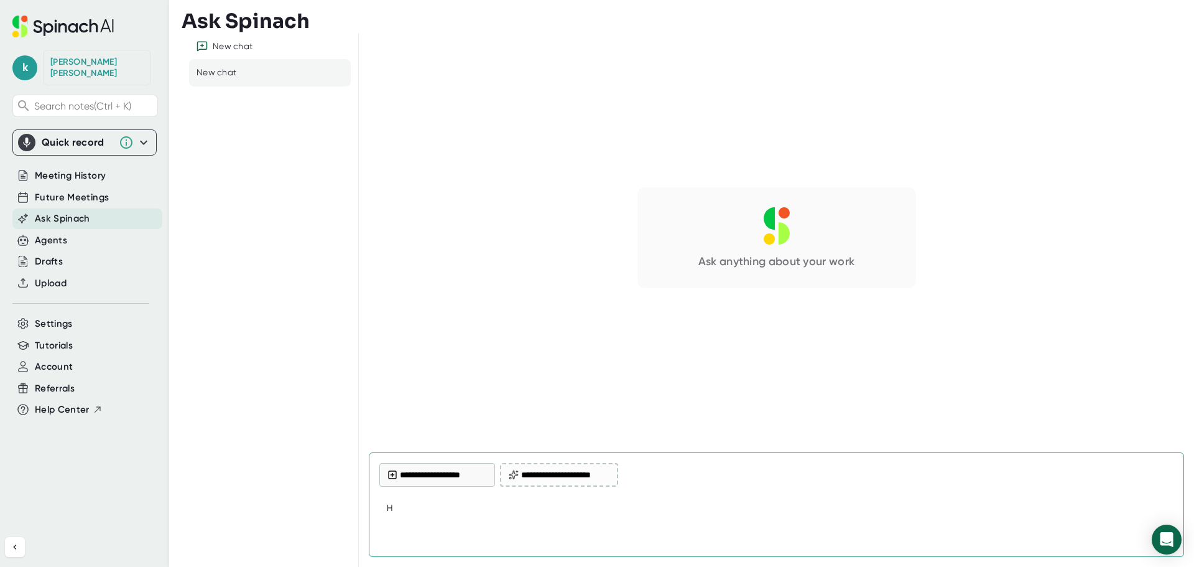
type textarea "Ho"
type textarea "x"
type textarea "How"
type textarea "x"
type textarea "How"
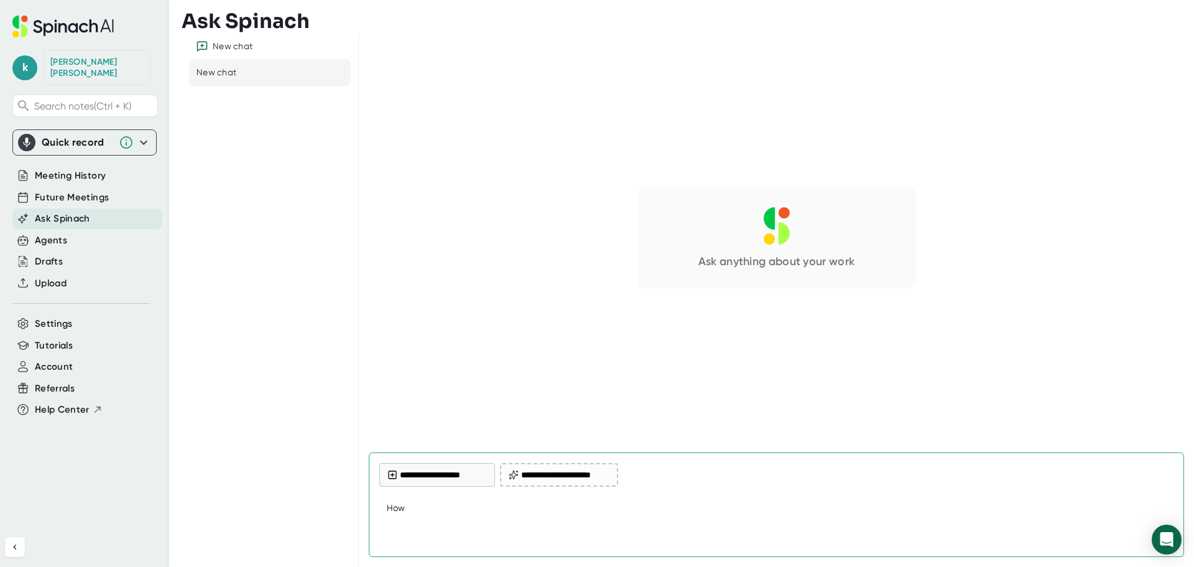
type textarea "x"
type textarea "How m"
type textarea "x"
type textarea "How ma"
type textarea "x"
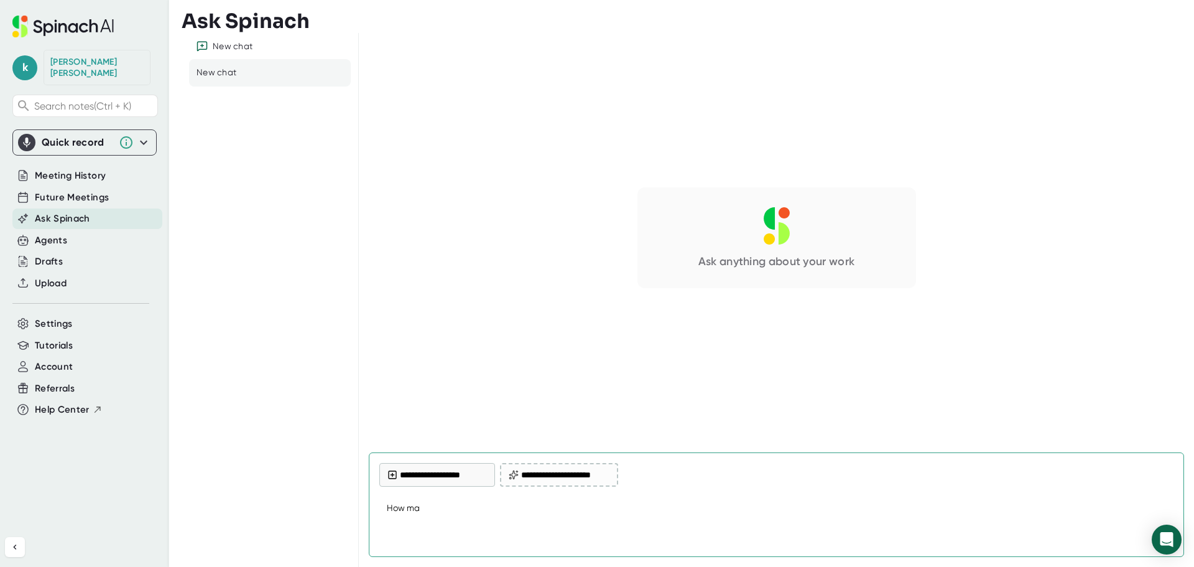
type textarea "How man"
type textarea "x"
type textarea "How many"
type textarea "x"
type textarea "How many"
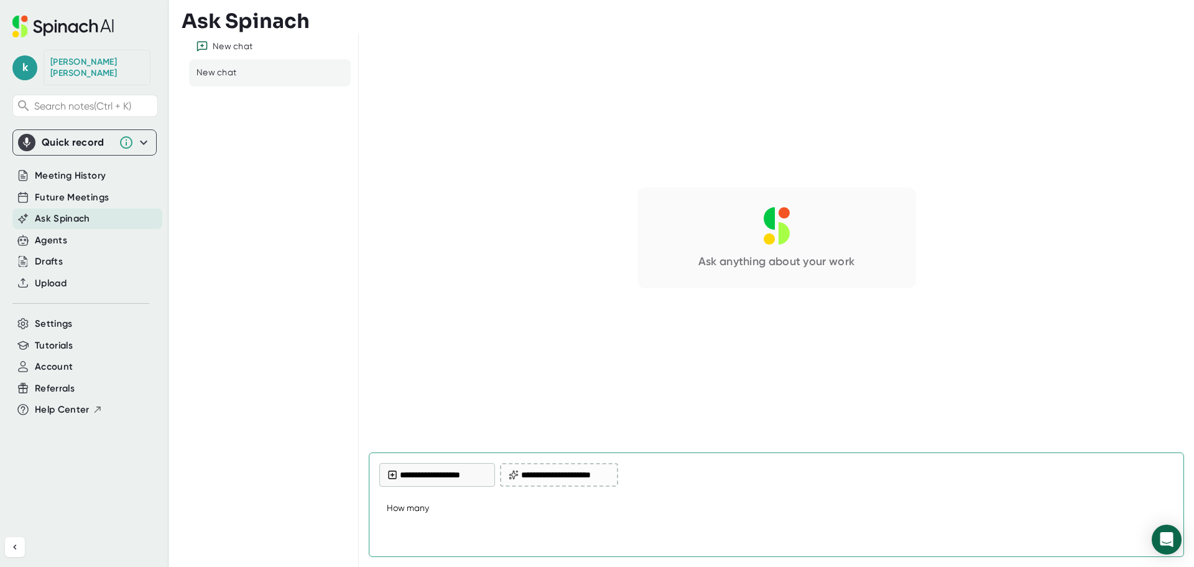
type textarea "x"
type textarea "How many m"
type textarea "x"
type textarea "How many me"
type textarea "x"
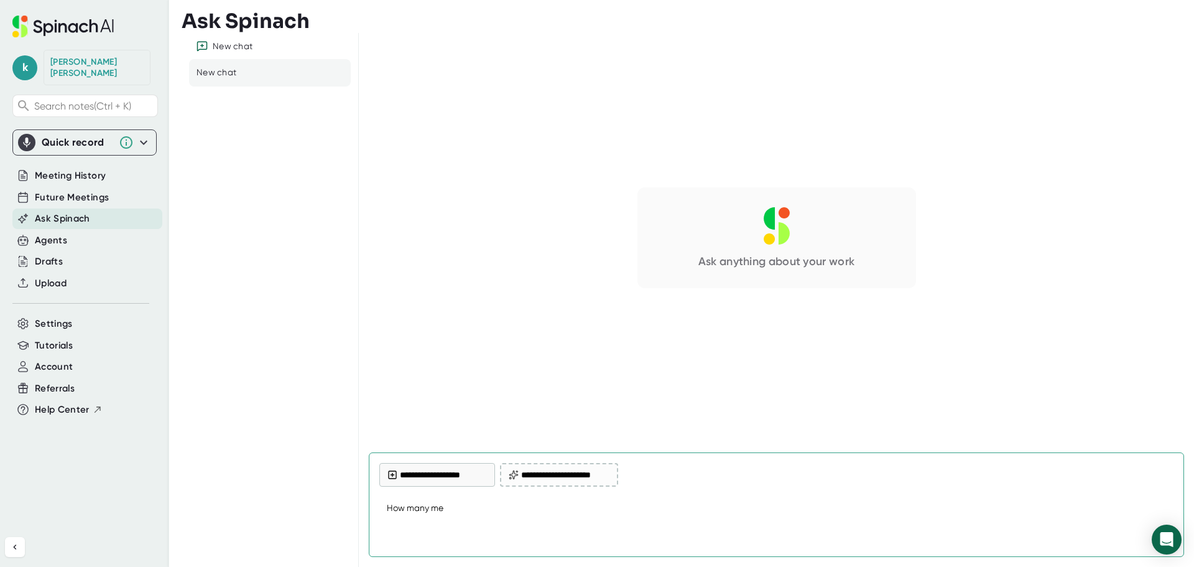
type textarea "How many mee"
type textarea "x"
type textarea "How many meet"
type textarea "x"
type textarea "How many meeti"
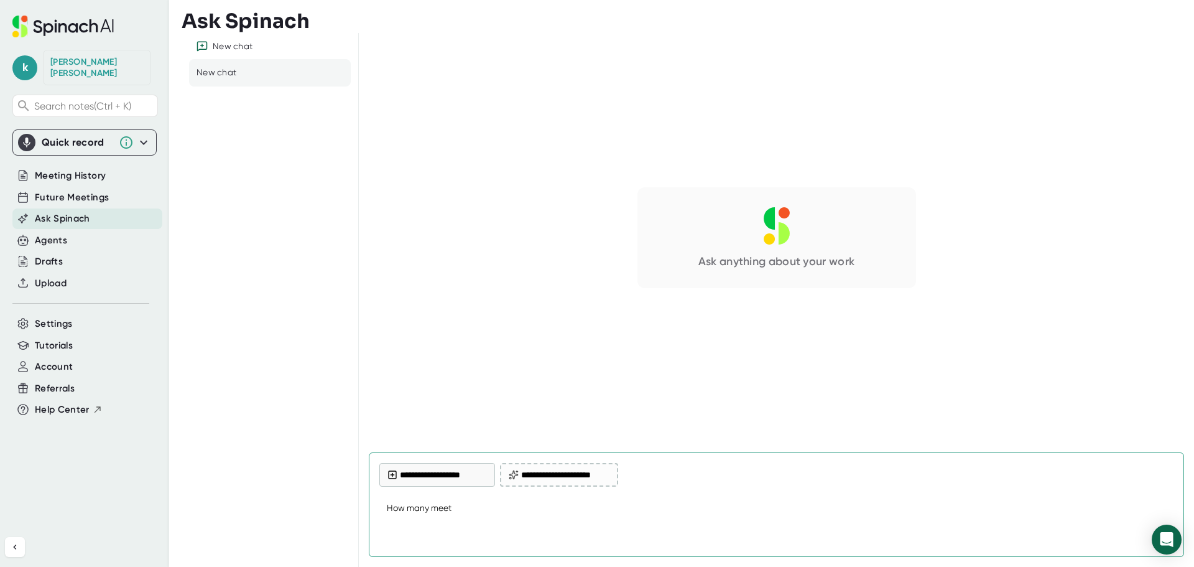
type textarea "x"
type textarea "How many meetin"
type textarea "x"
type textarea "How many meeting"
type textarea "x"
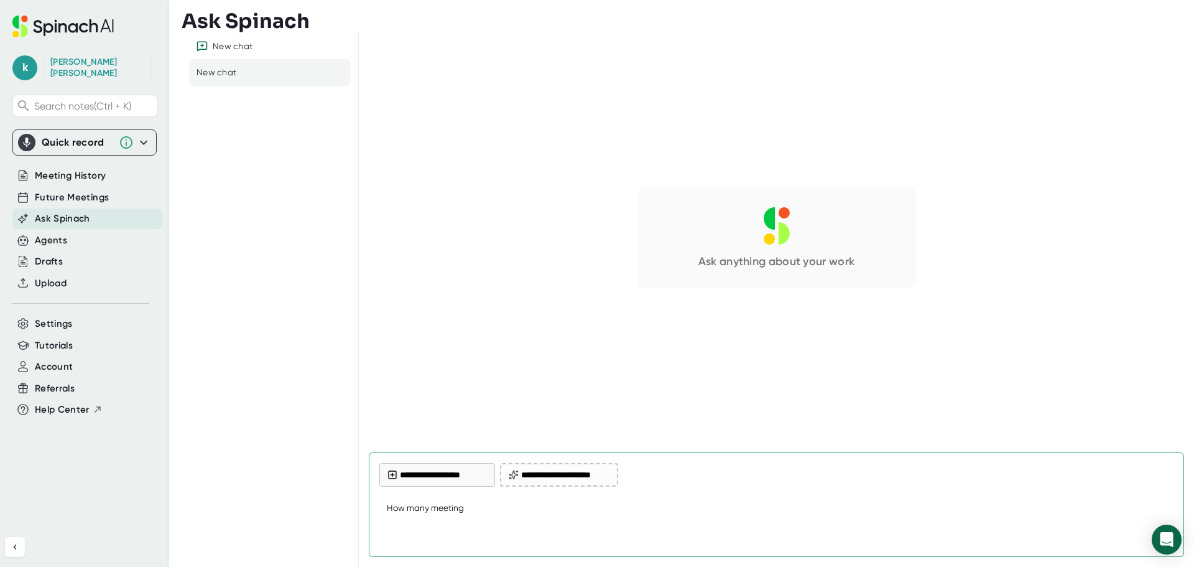
type textarea "How many meetings"
type textarea "x"
type textarea "How many meetings"
type textarea "x"
type textarea "How many meetings h"
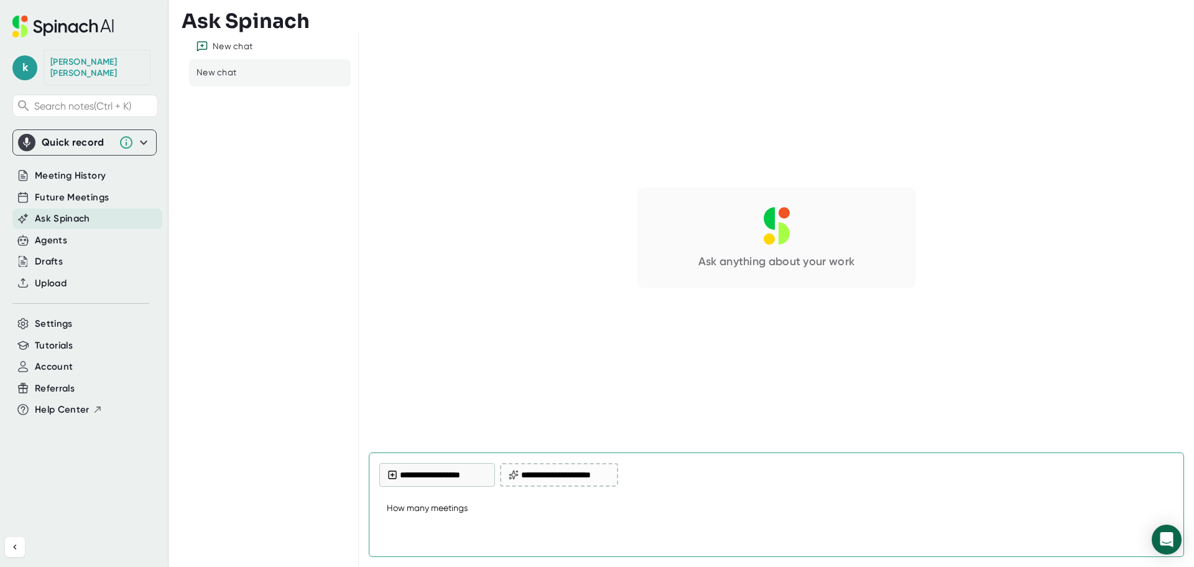
type textarea "x"
type textarea "How many meetings ha"
type textarea "x"
type textarea "How many meetings hav"
type textarea "x"
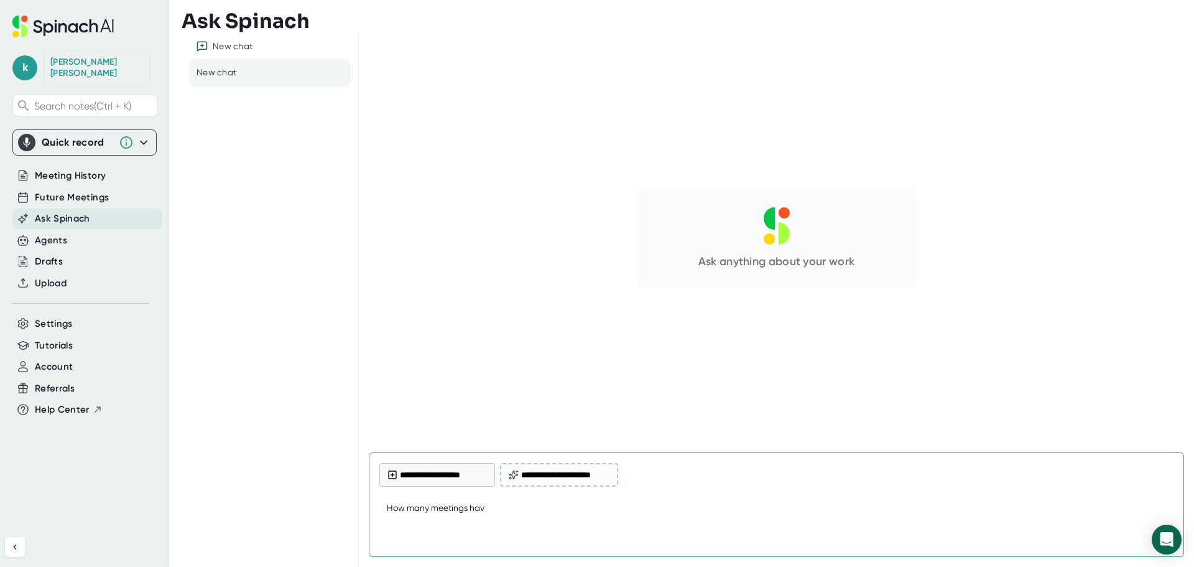
type textarea "How many meetings have"
type textarea "x"
type textarea "How many meetings have"
type textarea "x"
type textarea "How many meetings have y"
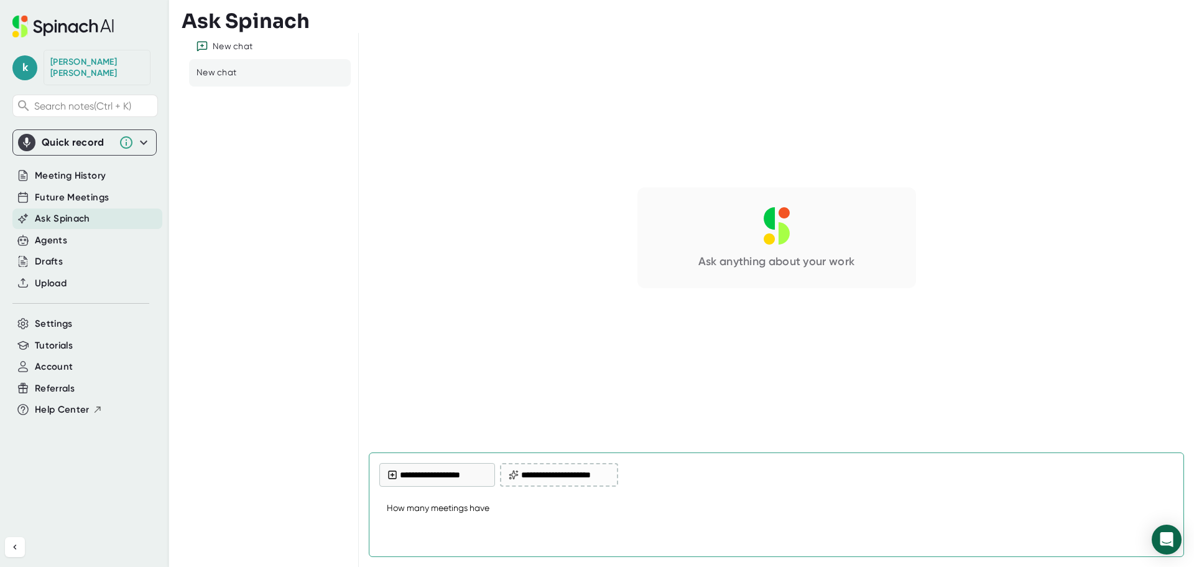
type textarea "x"
type textarea "How many meetings have yo"
type textarea "x"
type textarea "How many meetings have you"
type textarea "x"
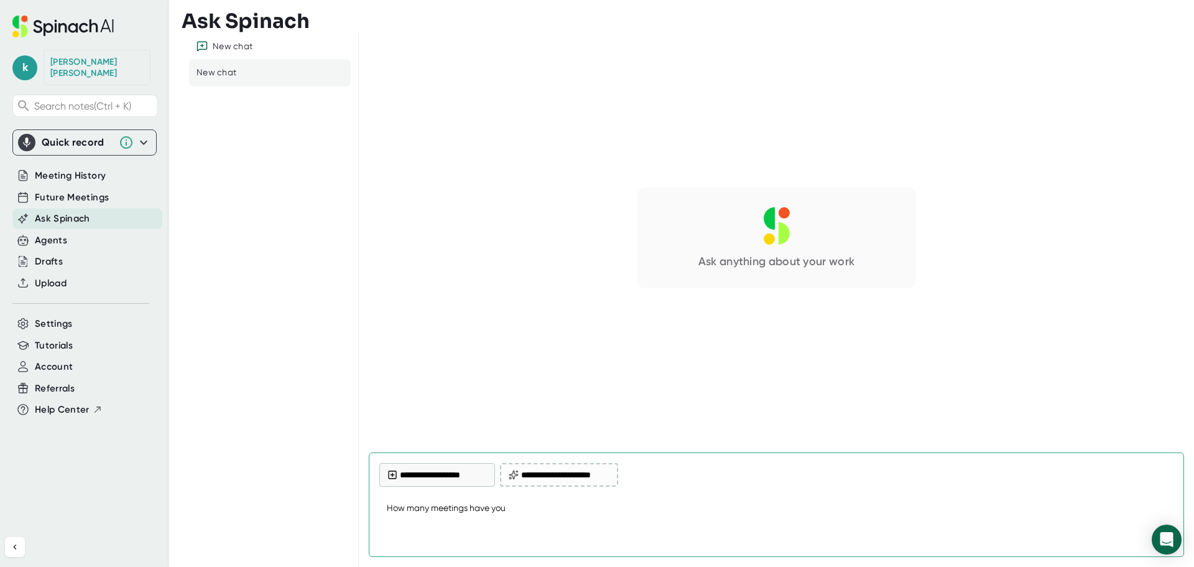
type textarea "How many meetings have you"
type textarea "x"
type textarea "How many meetings have you r"
type textarea "x"
type textarea "How many meetings have you re"
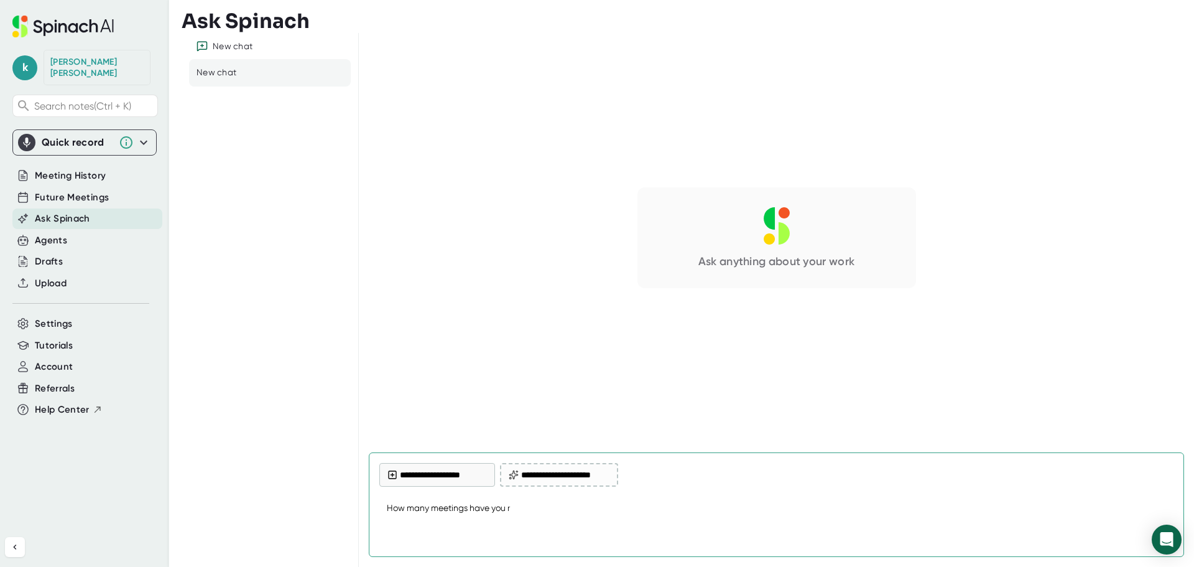
type textarea "x"
type textarea "How many meetings have you rec"
type textarea "x"
type textarea "How many meetings have you reco"
type textarea "x"
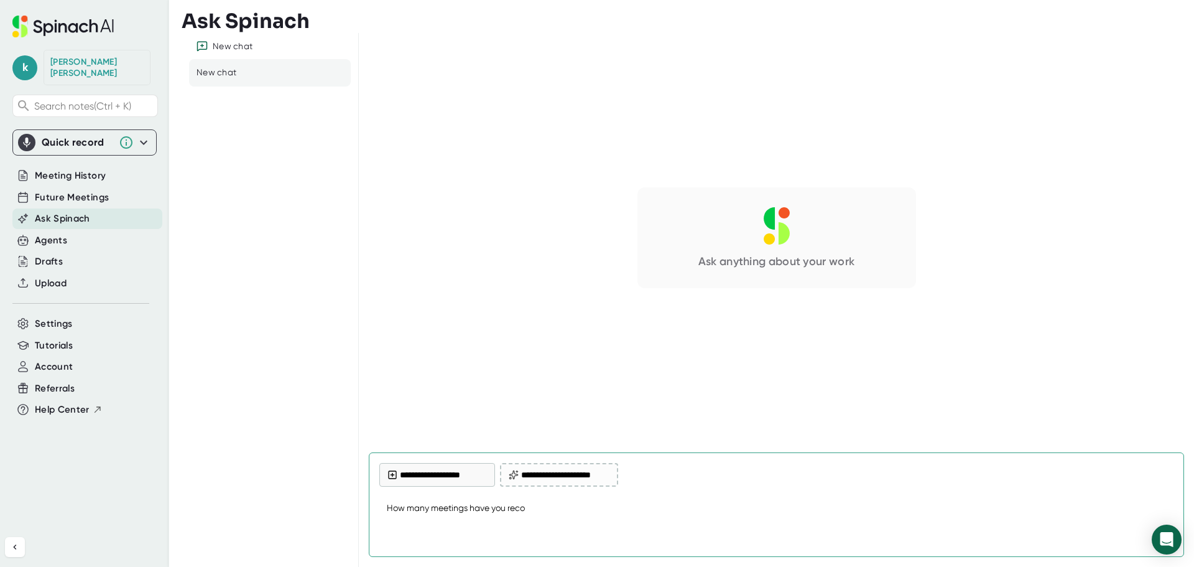
type textarea "How many meetings have you recor"
type textarea "x"
type textarea "How many meetings have you record"
type textarea "x"
type textarea "How many meetings have you recorde"
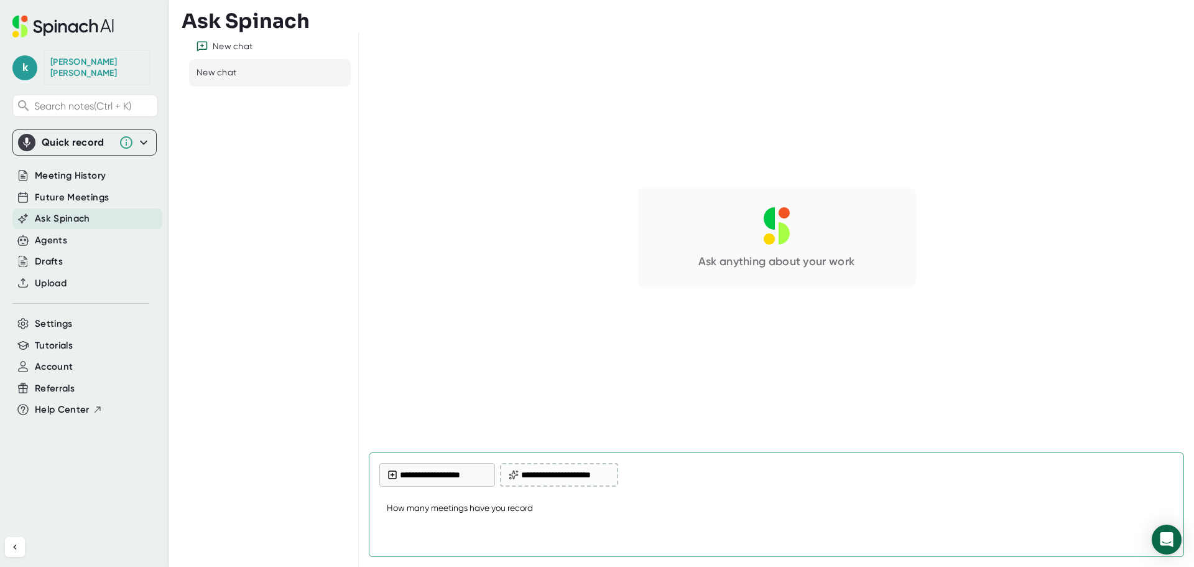
type textarea "x"
type textarea "How many meetings have you recorded"
type textarea "x"
type textarea "How many meetings have you recorded"
type textarea "x"
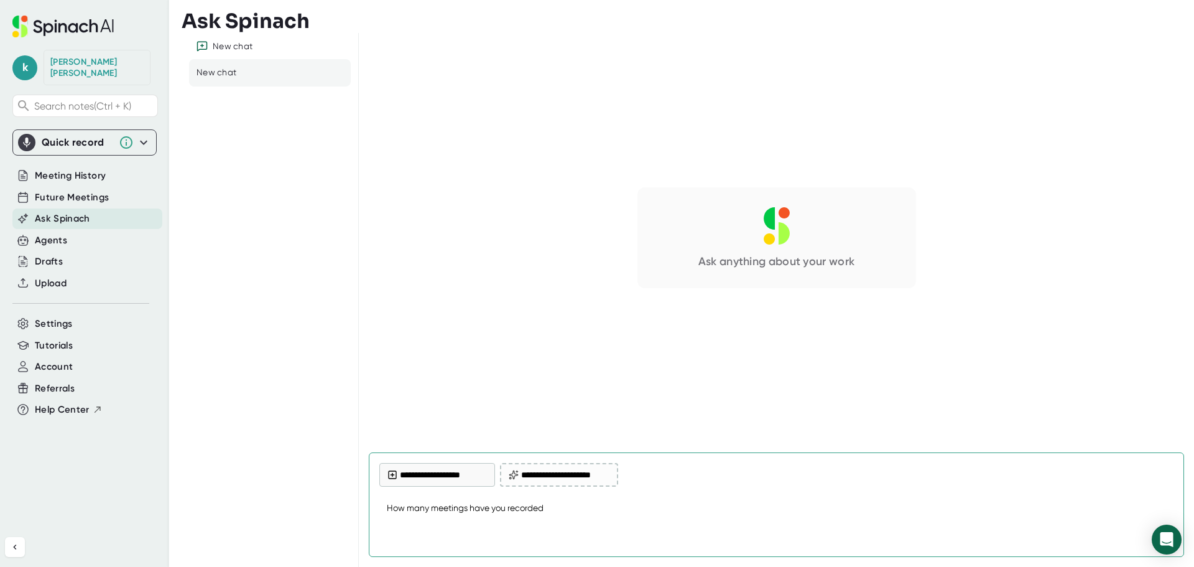
type textarea "How many meetings have you recorded f"
type textarea "x"
type textarea "How many meetings have you recorded fo"
type textarea "x"
type textarea "How many meetings have you recorded for"
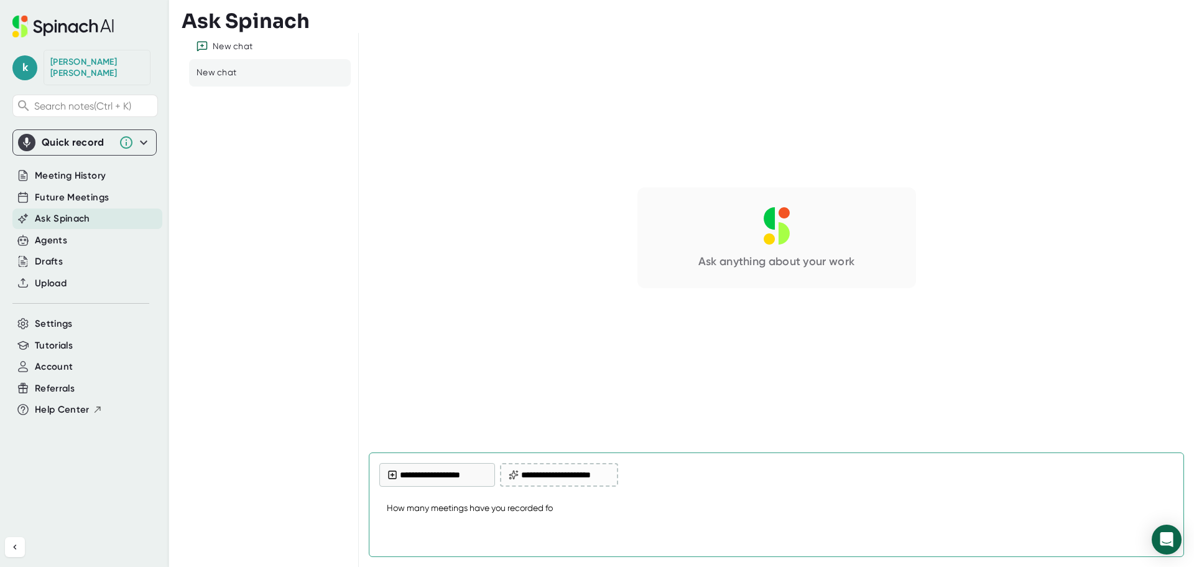
type textarea "x"
type textarea "How many meetings have you recorded for"
type textarea "x"
type textarea "How many meetings have you recorded for m"
type textarea "x"
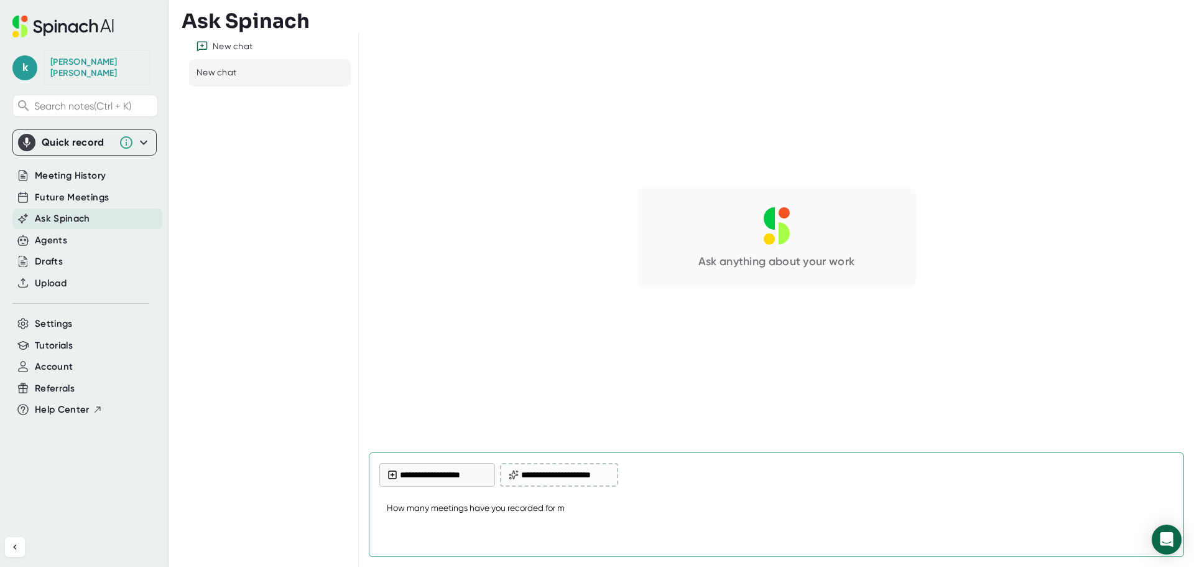
type textarea "How many meetings have you recorded for me"
type textarea "x"
type textarea "How many meetings have you recorded for me?"
type textarea "x"
type textarea "How many meetings have you recorded for me?"
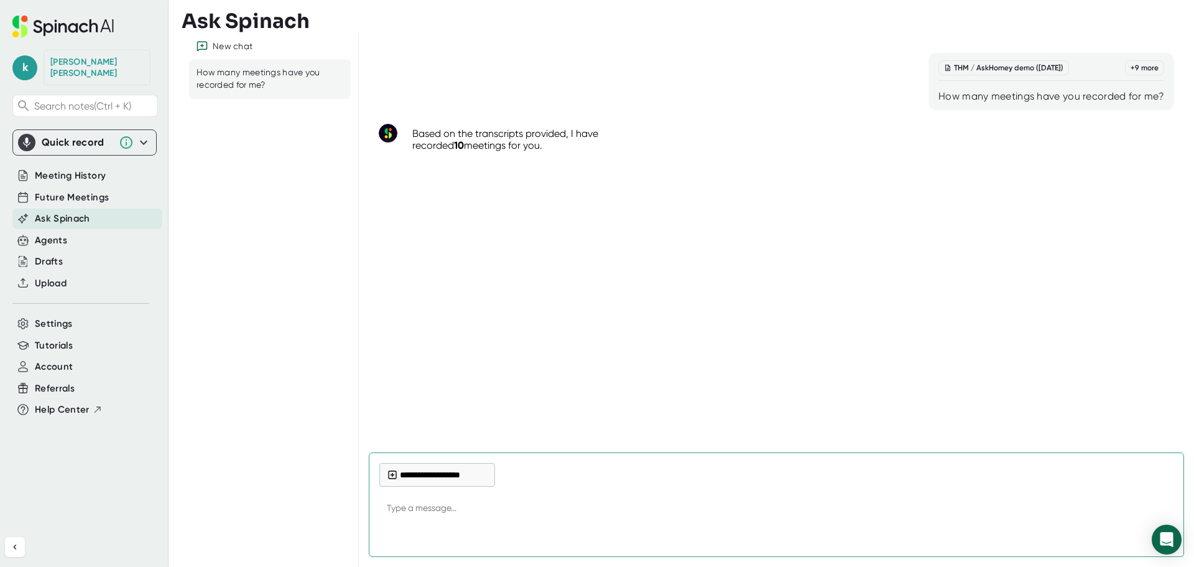
click at [482, 513] on textarea at bounding box center [776, 509] width 794 height 30
click at [1071, 97] on div "How many meetings have you recorded for me?" at bounding box center [1052, 96] width 226 height 12
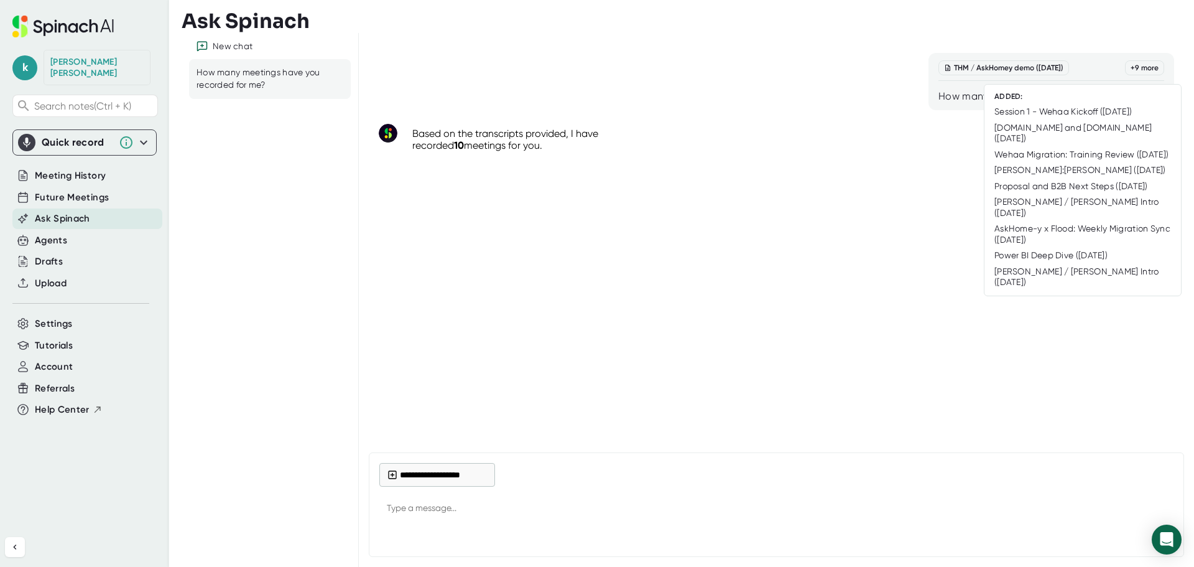
click at [1144, 68] on div "+ 9 more" at bounding box center [1144, 67] width 39 height 15
click at [1153, 65] on div "+ 9 more" at bounding box center [1144, 67] width 39 height 15
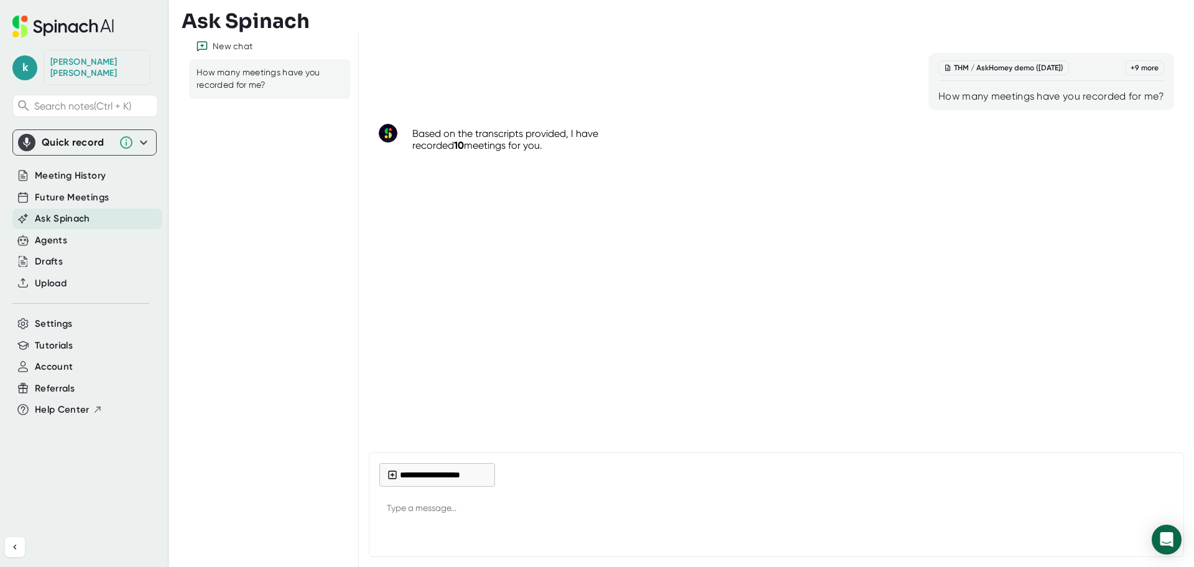
type textarea "x"
click at [470, 511] on textarea at bounding box center [776, 509] width 794 height 30
type textarea "W"
type textarea "x"
type textarea "Wh"
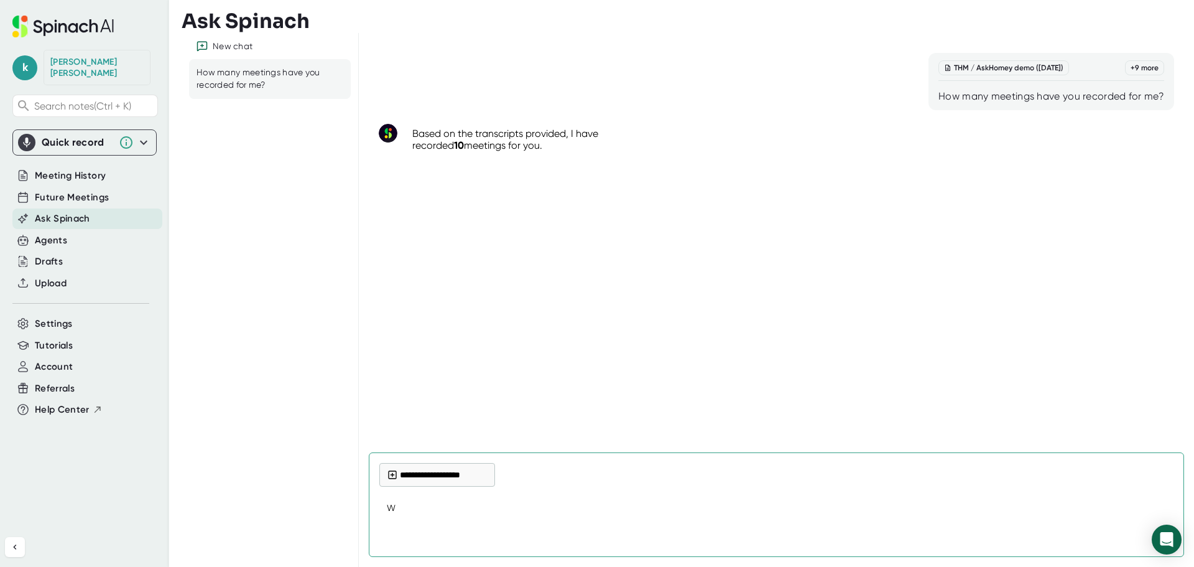
type textarea "x"
type textarea "Whe"
type textarea "x"
type textarea "When"
type textarea "x"
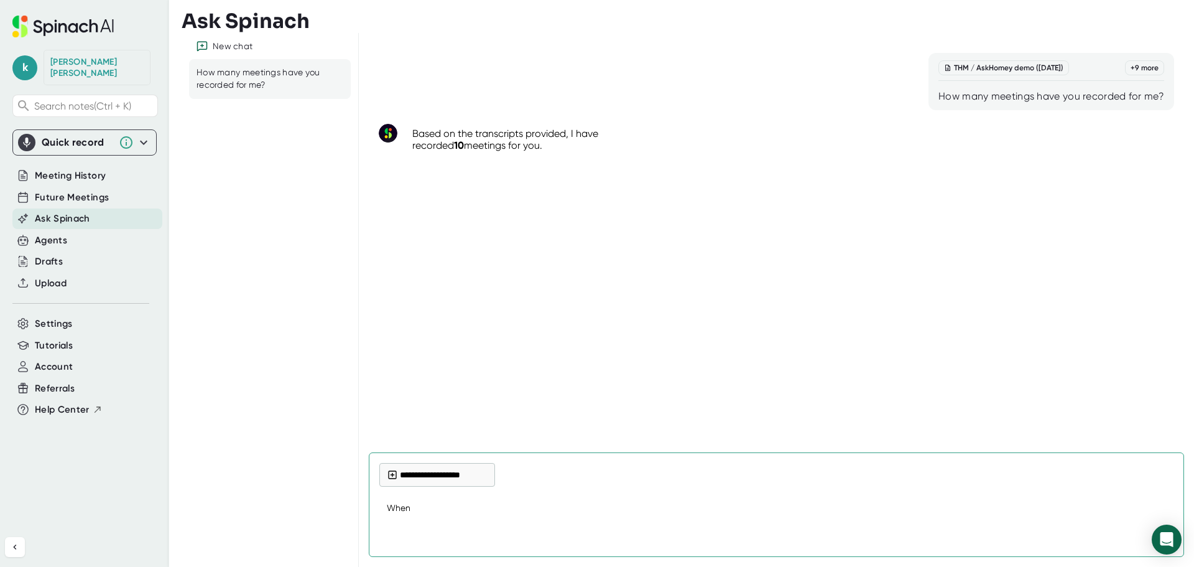
type textarea "When"
type textarea "x"
type textarea "When"
type textarea "x"
type textarea "Whe"
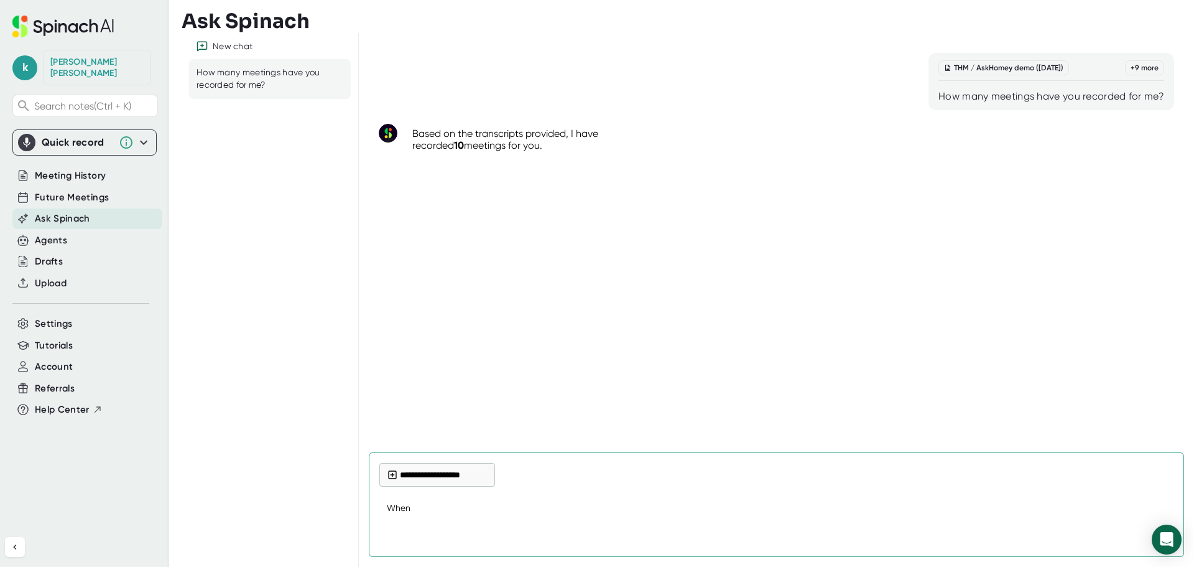
type textarea "x"
type textarea "Wh"
type textarea "x"
type textarea "Wha"
type textarea "x"
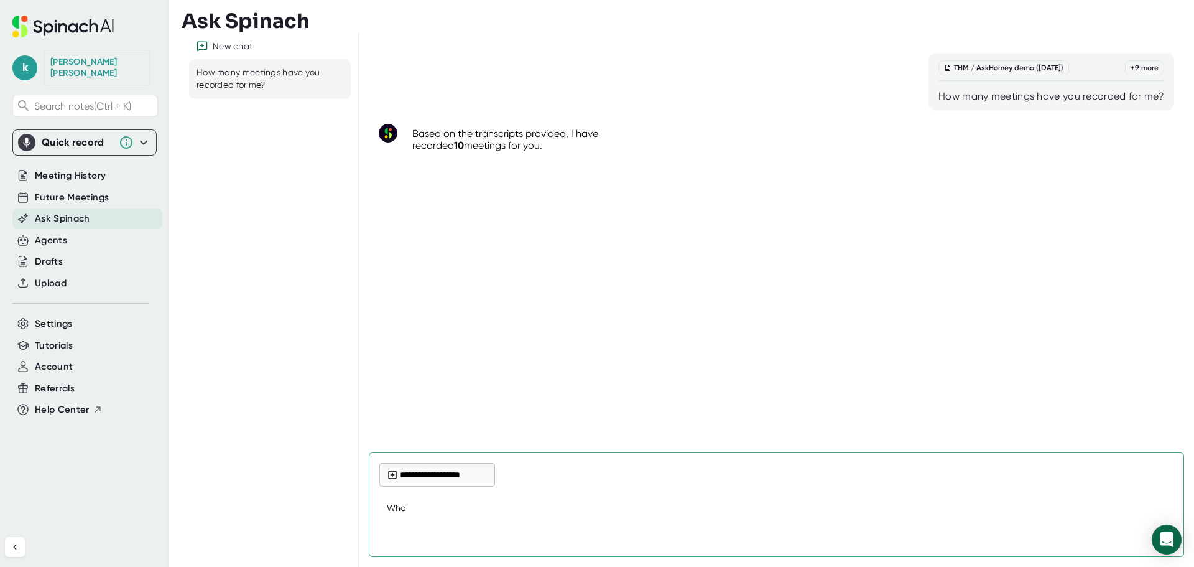
type textarea "What"
type textarea "x"
type textarea "What"
type textarea "x"
type textarea "What d"
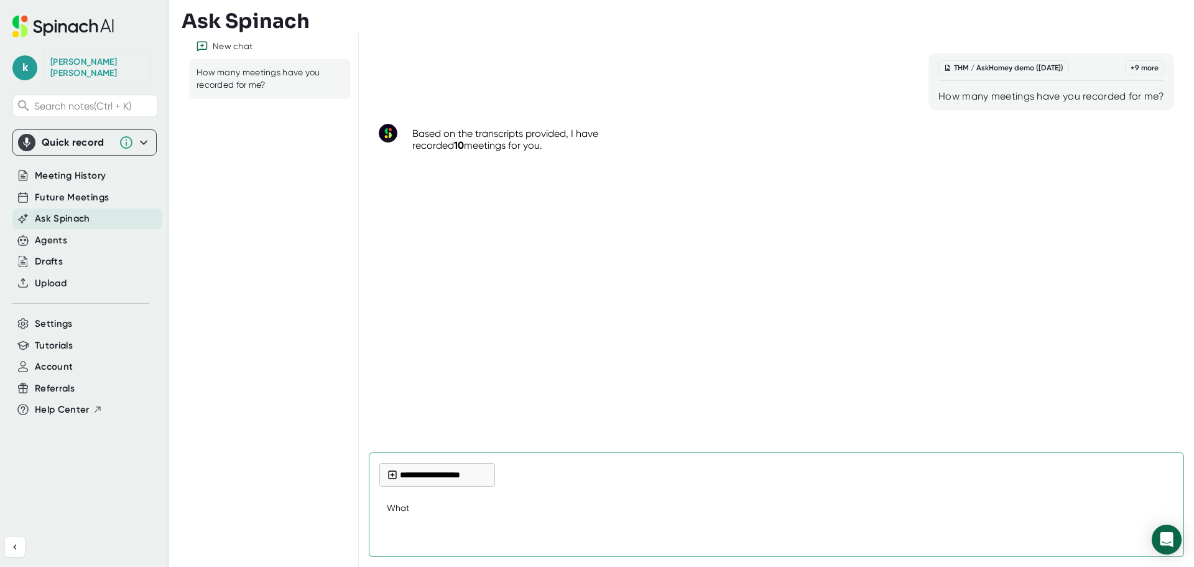
type textarea "x"
type textarea "What da"
type textarea "x"
type textarea "What dat"
type textarea "x"
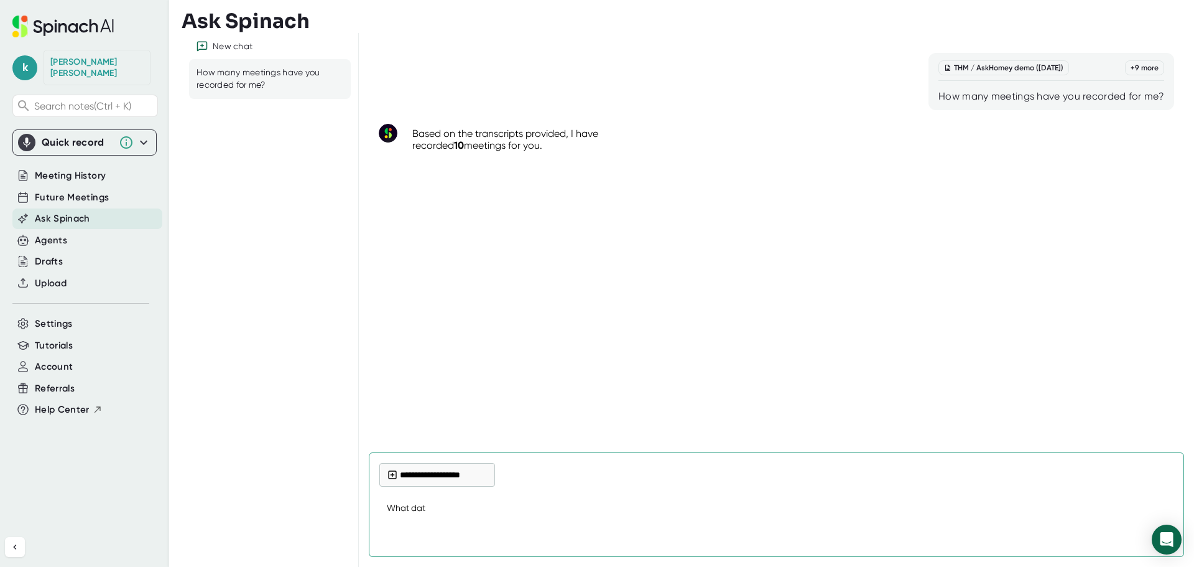
type textarea "What date"
type textarea "x"
type textarea "What date"
type textarea "x"
type textarea "What date w"
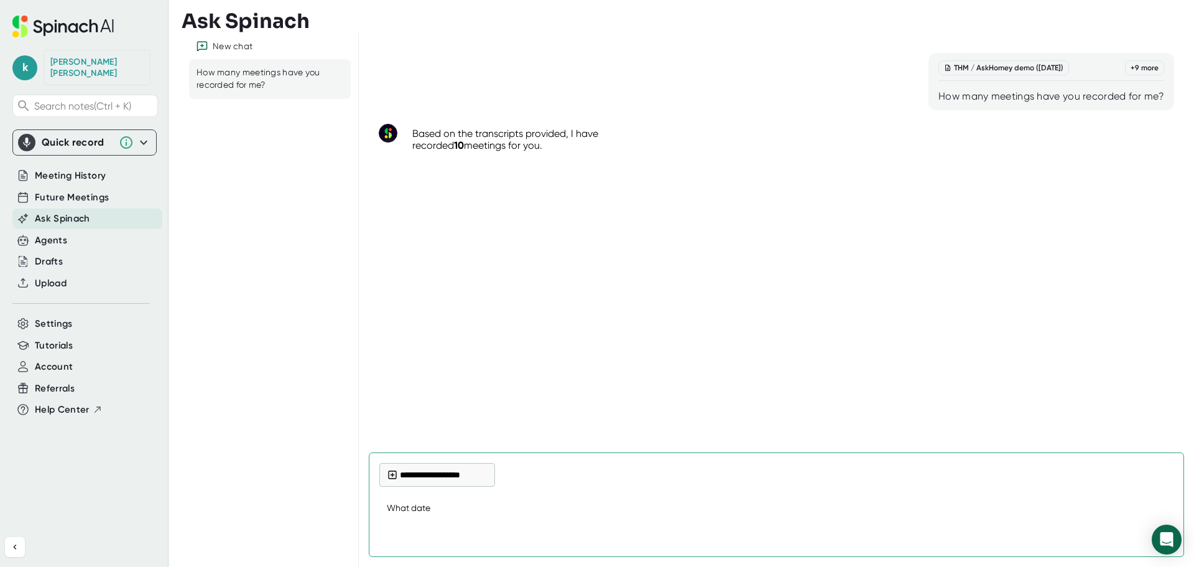
type textarea "x"
type textarea "What date wa"
type textarea "x"
type textarea "What date was"
type textarea "x"
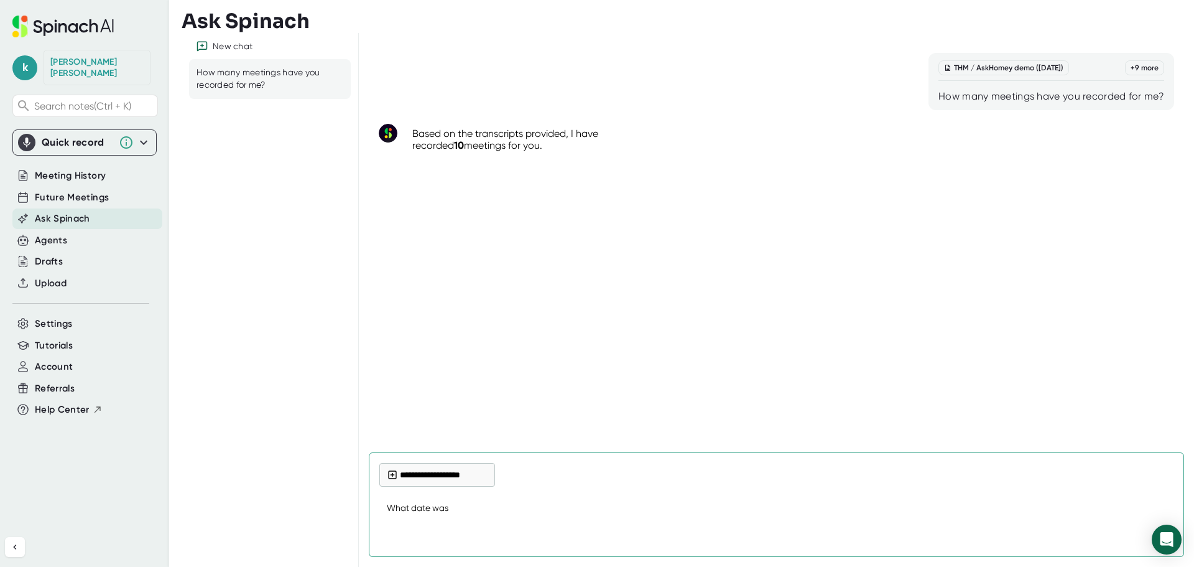
type textarea "What date was"
type textarea "x"
type textarea "What date was m"
type textarea "x"
type textarea "What date was my"
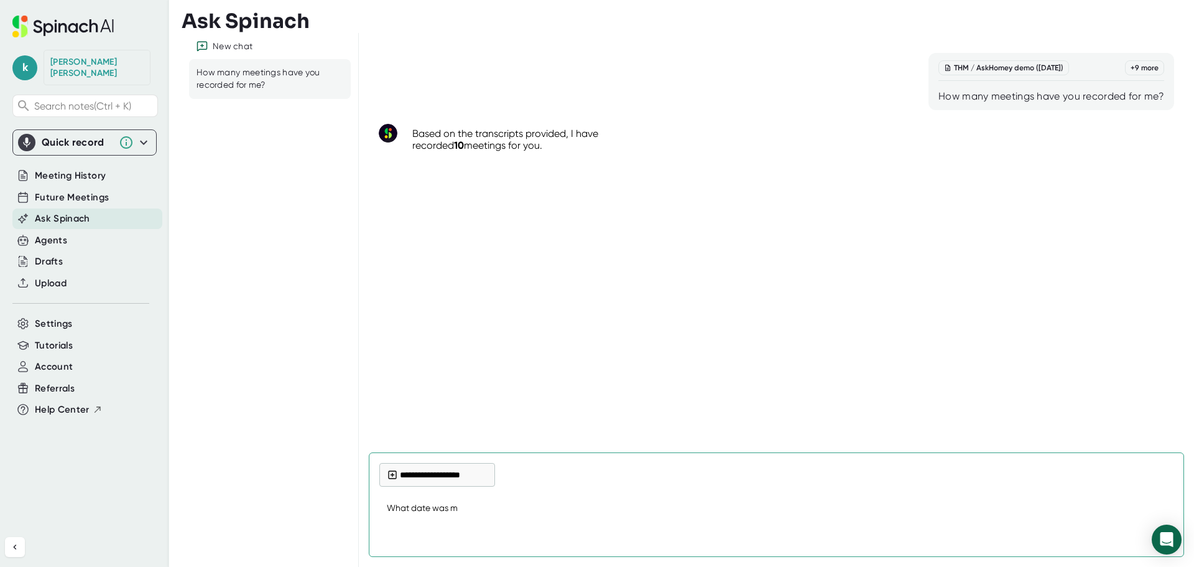
type textarea "x"
type textarea "What date was my"
type textarea "x"
type textarea "What date was my a"
type textarea "x"
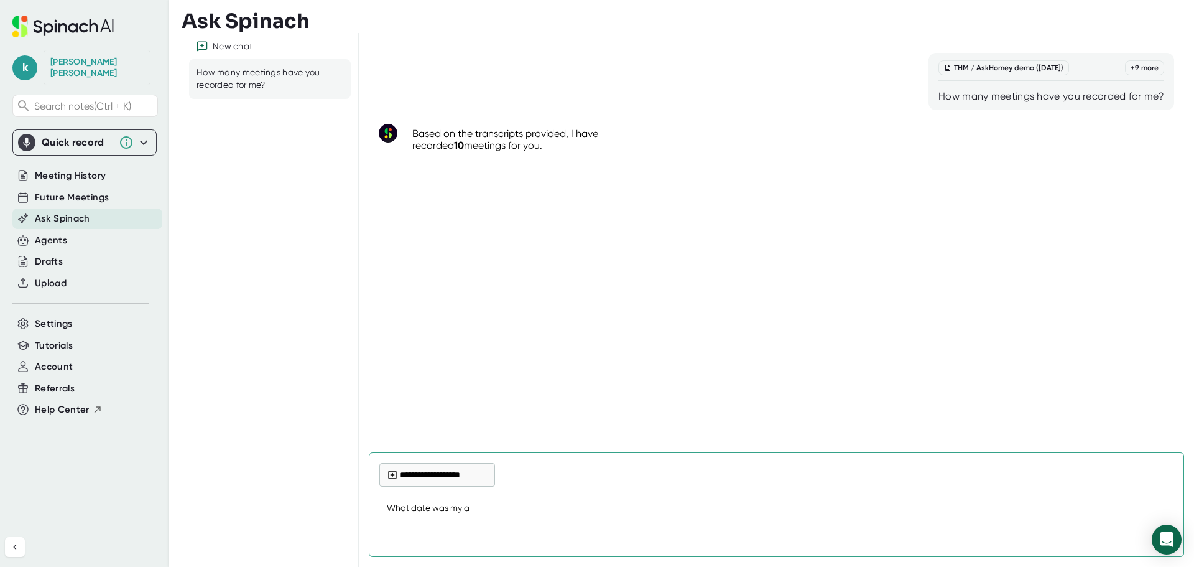
type textarea "What date was my ac"
type textarea "x"
type textarea "What date was my acc"
type textarea "x"
type textarea "What date was my acco"
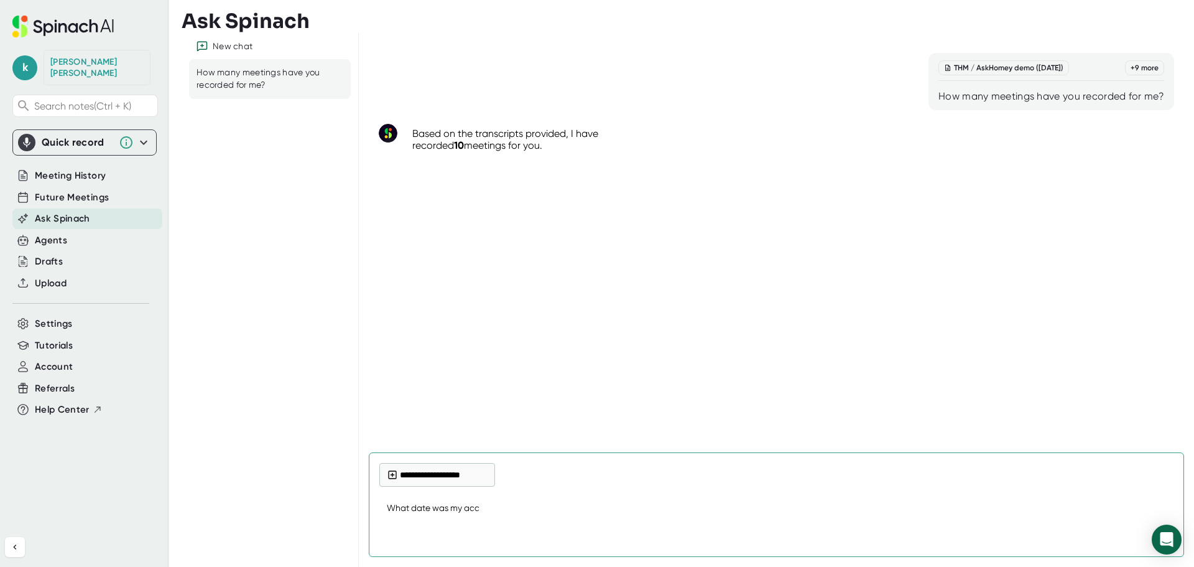
type textarea "x"
type textarea "What date was my accou"
type textarea "x"
type textarea "What date was my accoun"
type textarea "x"
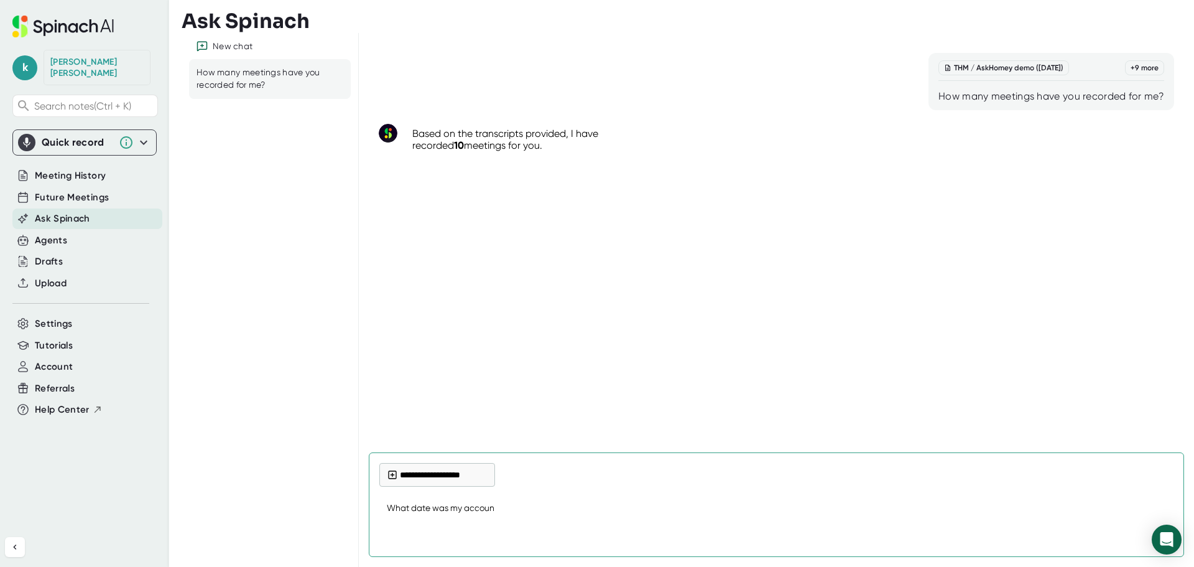
type textarea "What date was my account"
type textarea "x"
type textarea "What date was my account"
type textarea "x"
type textarea "What date was my account c"
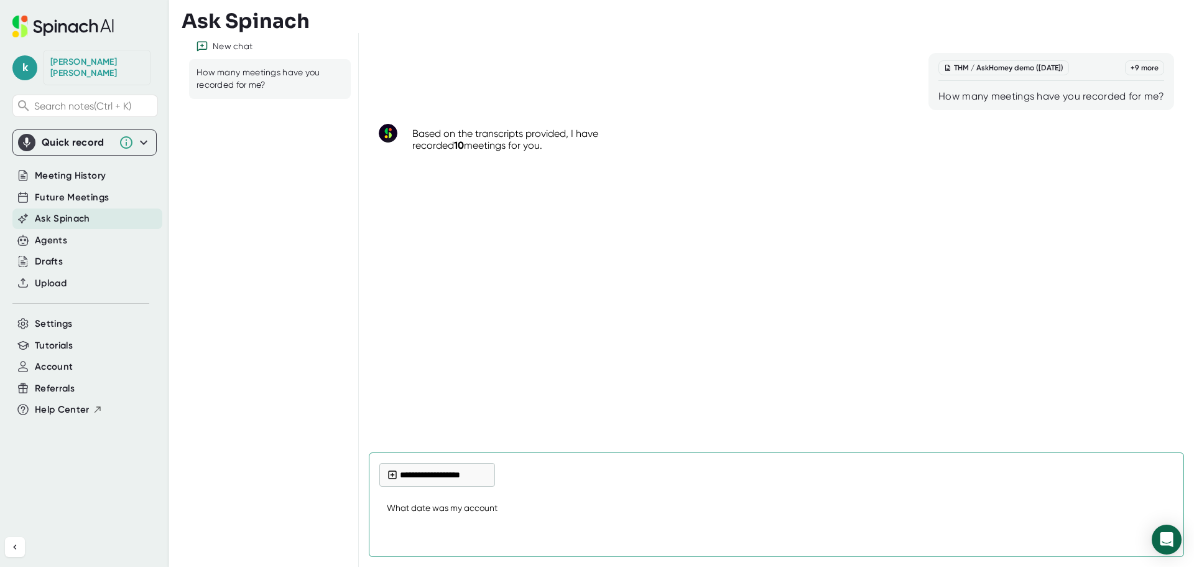
type textarea "x"
type textarea "What date was my account cr"
type textarea "x"
type textarea "What date was my account cre"
type textarea "x"
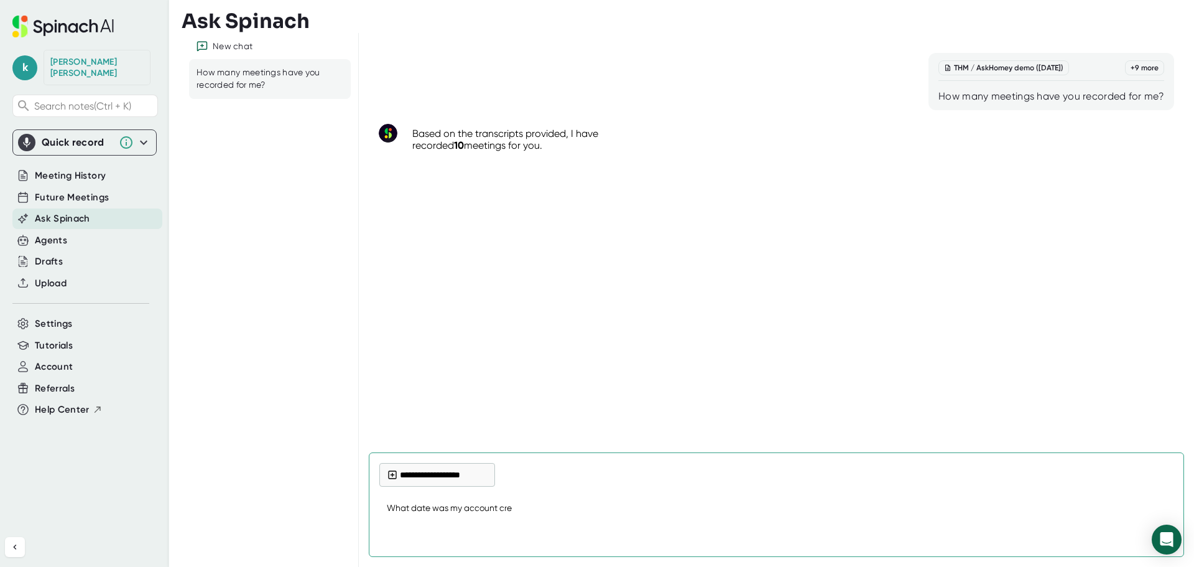
type textarea "What date was my account crea"
type textarea "x"
type textarea "What date was my account creat"
type textarea "x"
type textarea "What date was my account create"
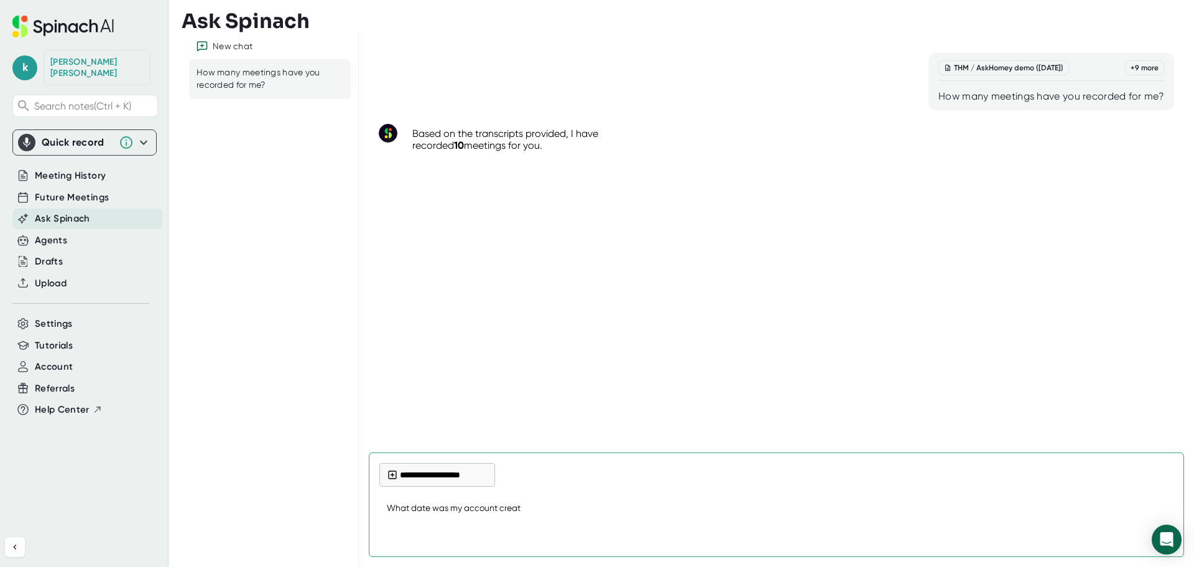
type textarea "x"
type textarea "What date was my account created"
type textarea "x"
type textarea "What date was my account created?"
type textarea "x"
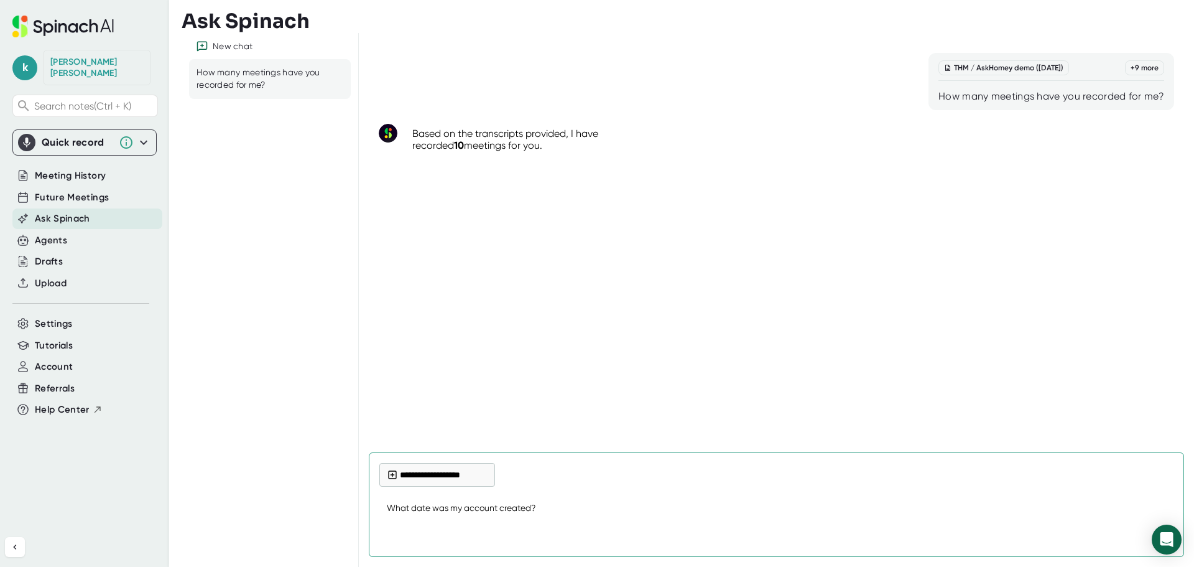
type textarea "What date was my account created?"
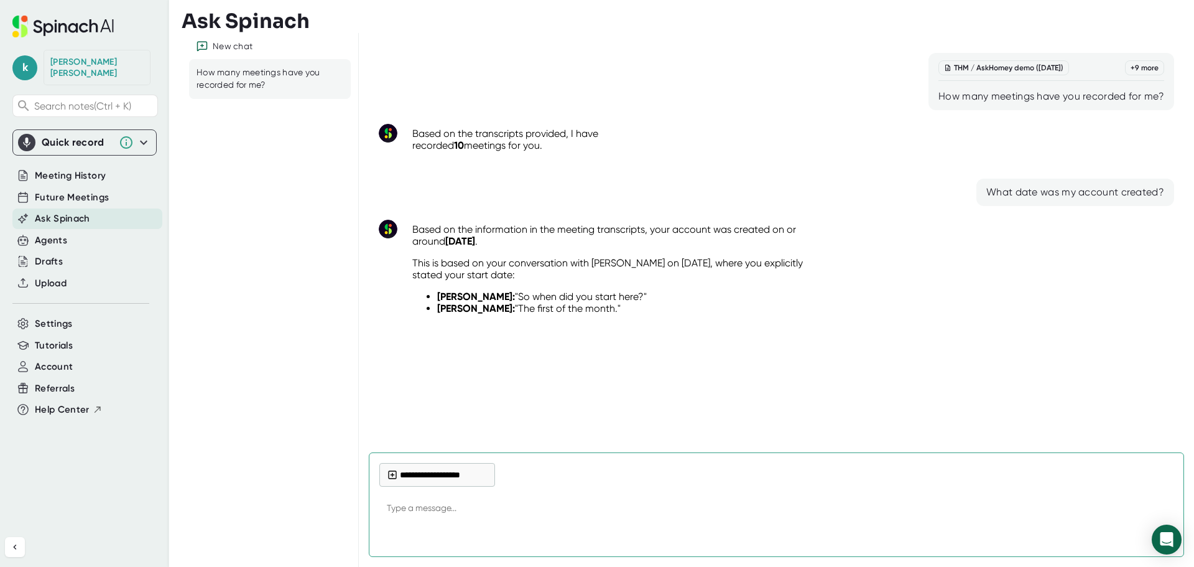
click at [896, 273] on div "Based on the information in the meeting transcripts, your account was created o…" at bounding box center [661, 274] width 516 height 116
click at [328, 76] on div at bounding box center [334, 79] width 19 height 19
click at [381, 137] on div "Delete Conversation" at bounding box center [397, 134] width 85 height 11
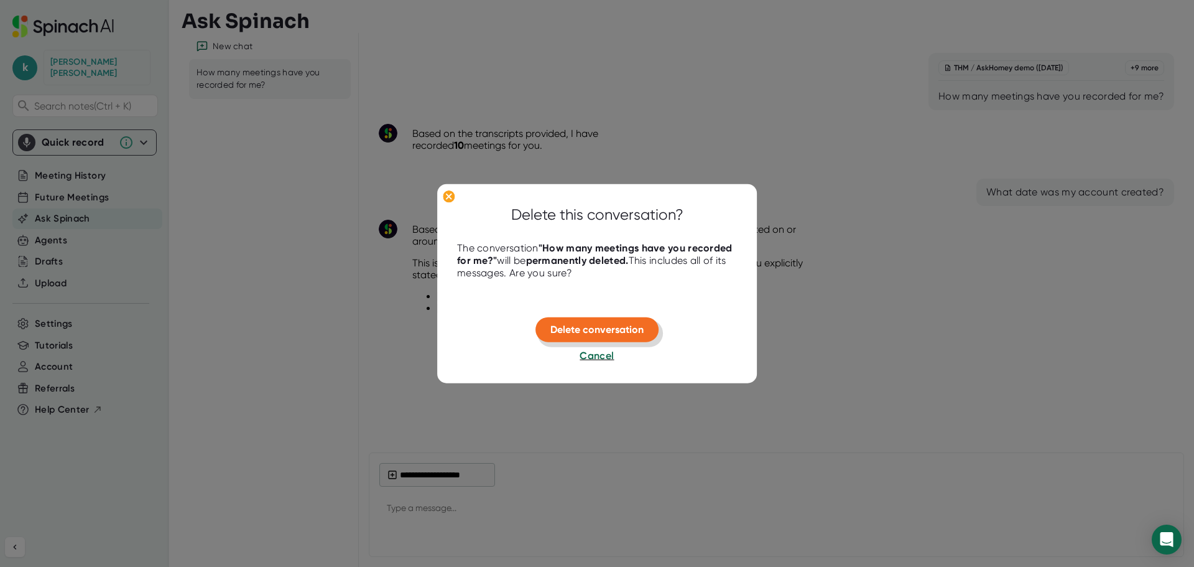
click at [610, 325] on span "Delete conversation" at bounding box center [597, 330] width 93 height 12
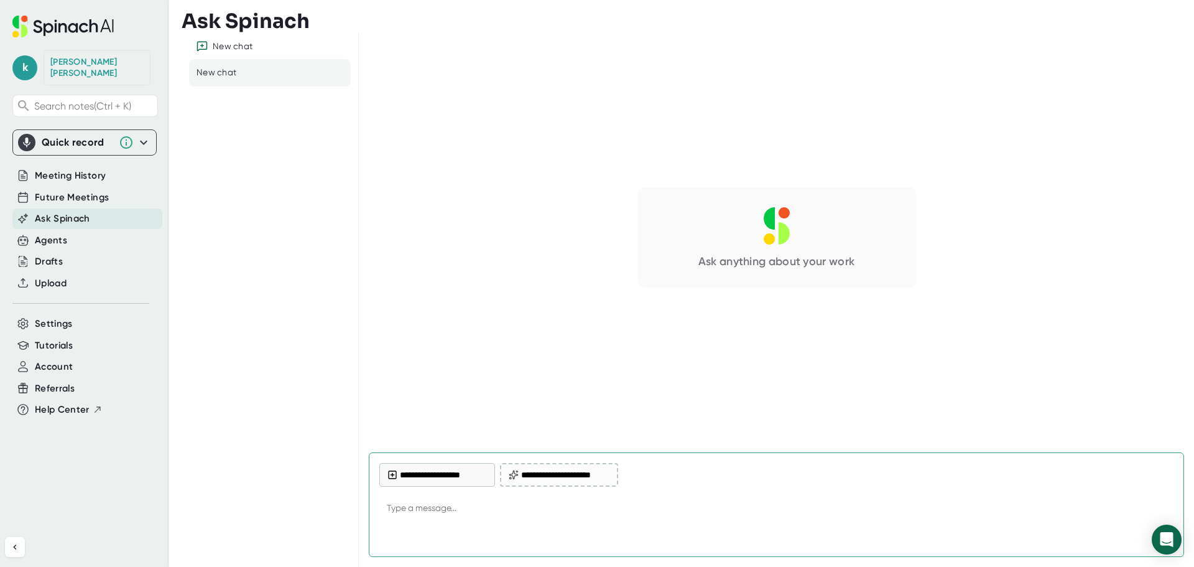
type textarea "x"
click at [69, 179] on span "Meeting History" at bounding box center [70, 176] width 71 height 14
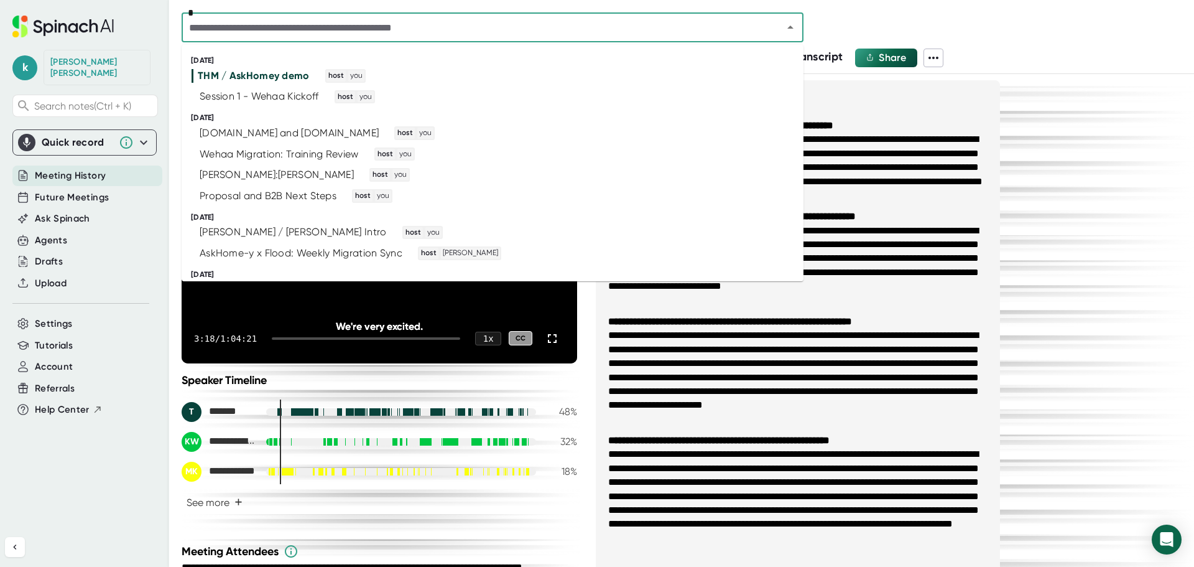
click at [246, 28] on input "text" at bounding box center [474, 27] width 578 height 17
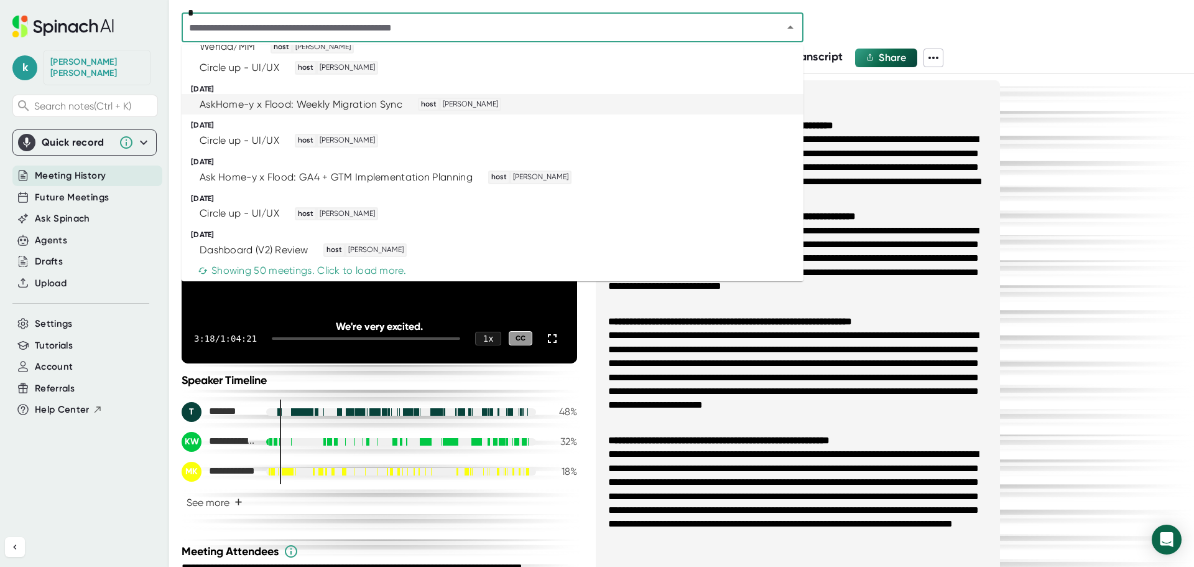
scroll to position [1321, 0]
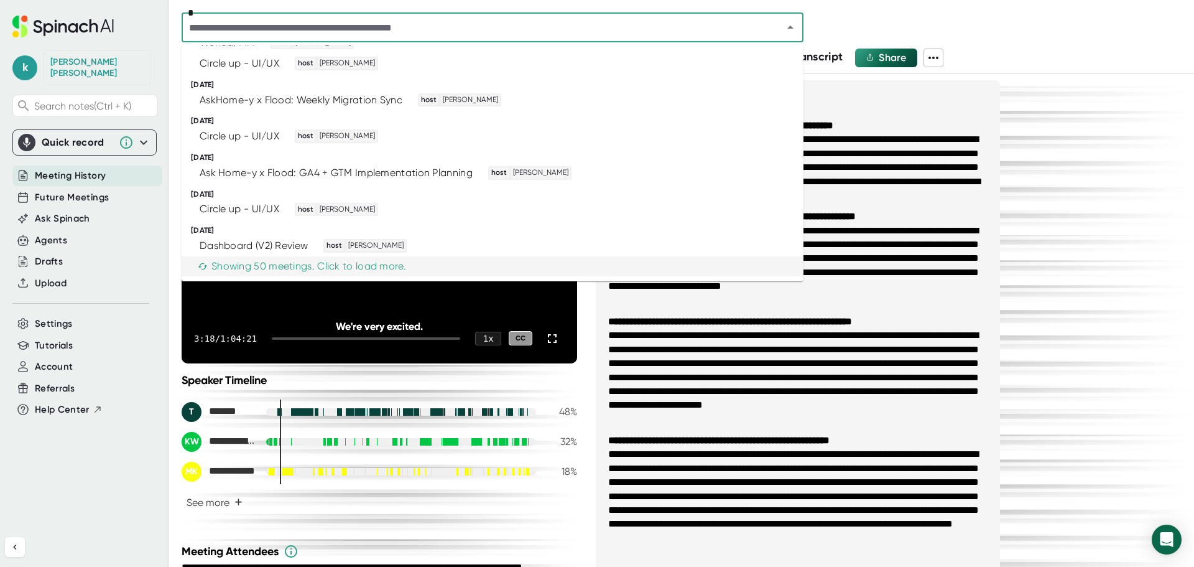
click at [241, 267] on div "Showing 50 meetings. Click to load more." at bounding box center [302, 266] width 208 height 12
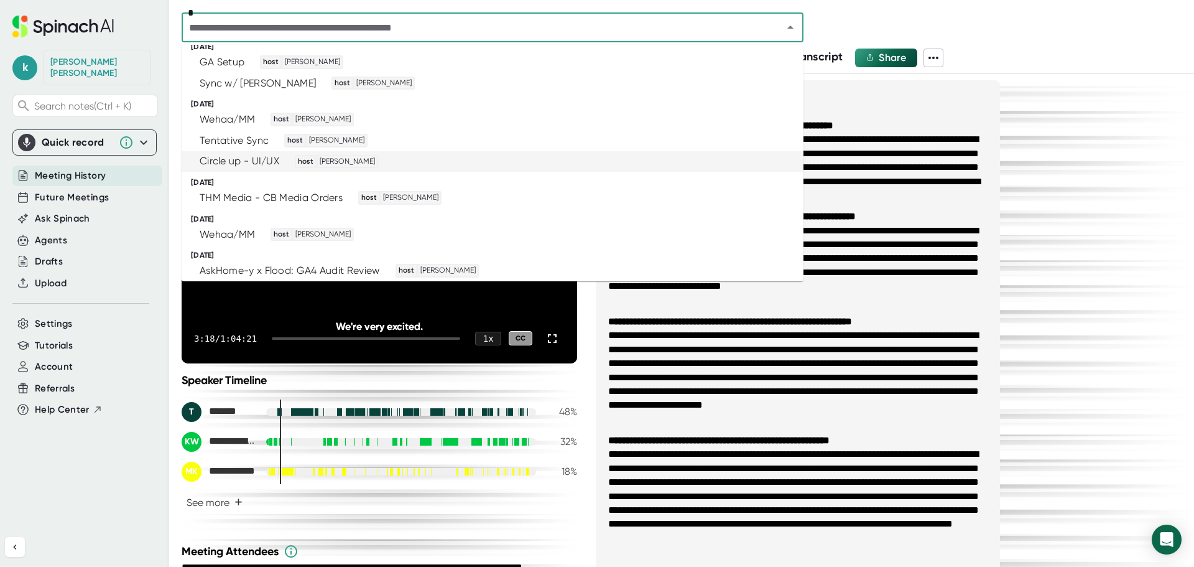
scroll to position [1795, 0]
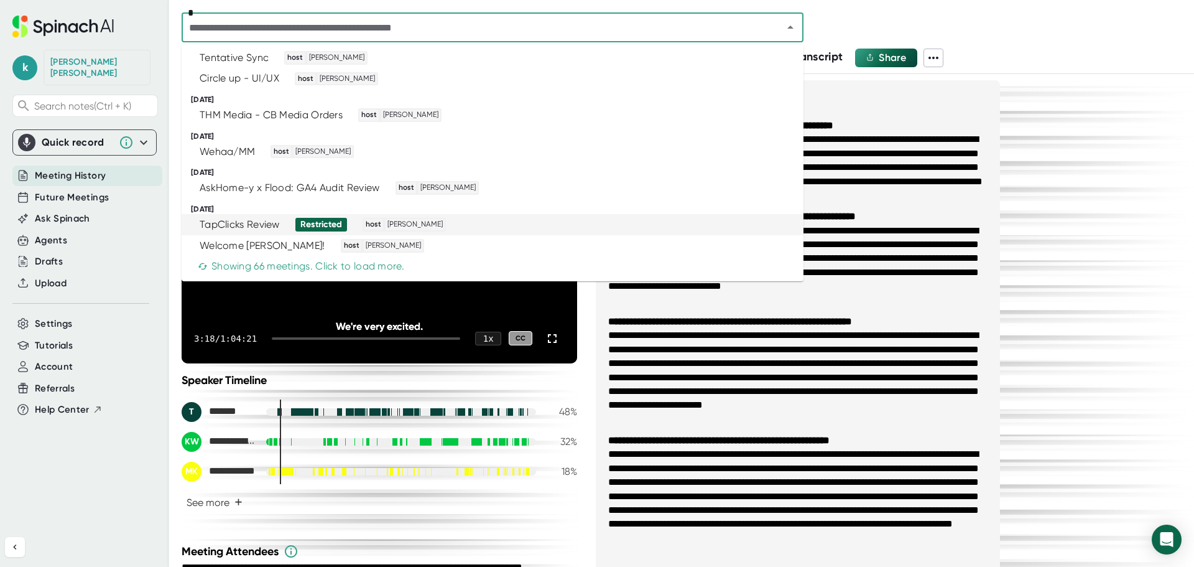
click at [218, 224] on div "TapClicks Review" at bounding box center [240, 224] width 80 height 12
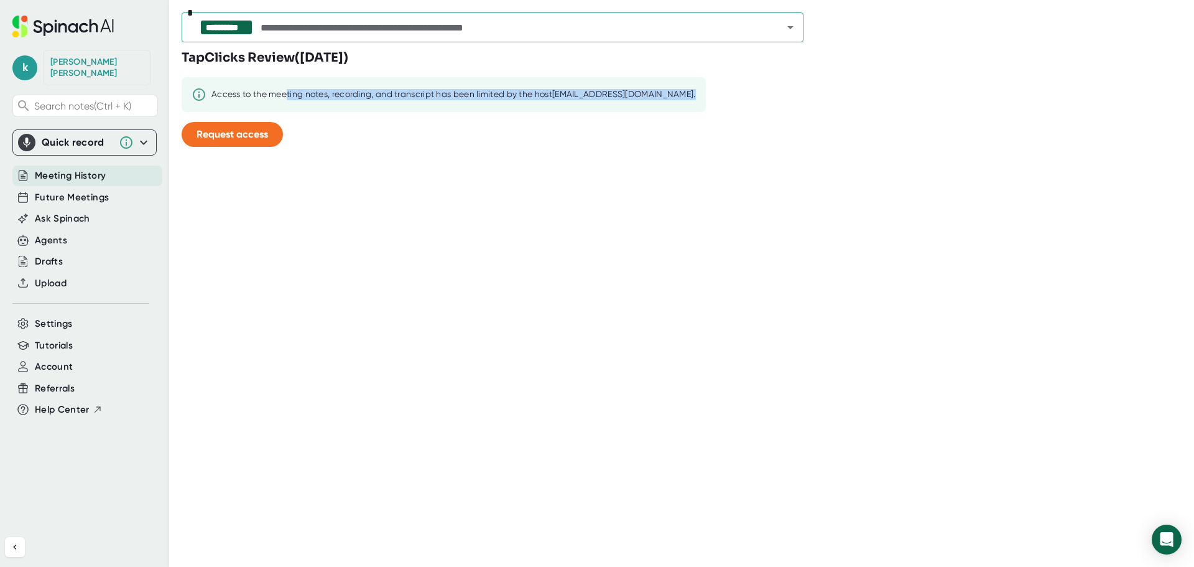
drag, startPoint x: 317, startPoint y: 88, endPoint x: 741, endPoint y: 89, distance: 424.3
click at [741, 89] on div "TapClicks Review ( [DATE] ) Access to the meeting notes, recording, and transcr…" at bounding box center [688, 103] width 1013 height 108
click at [554, 39] on div "**********" at bounding box center [493, 27] width 622 height 30
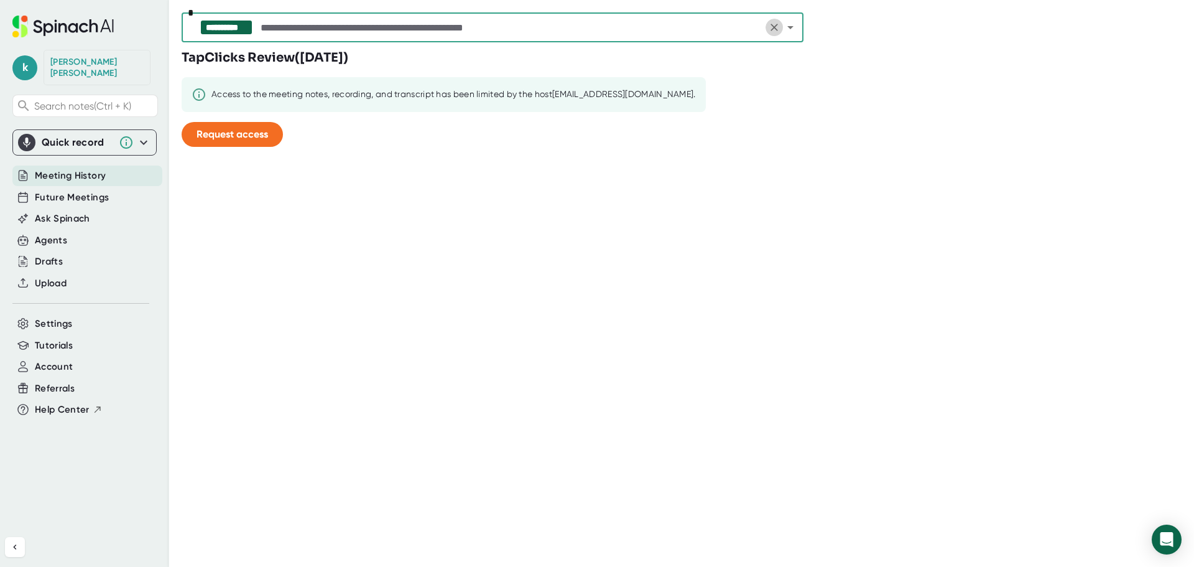
click at [778, 26] on icon "Clear" at bounding box center [774, 27] width 12 height 12
click at [786, 26] on icon "Open" at bounding box center [790, 27] width 15 height 15
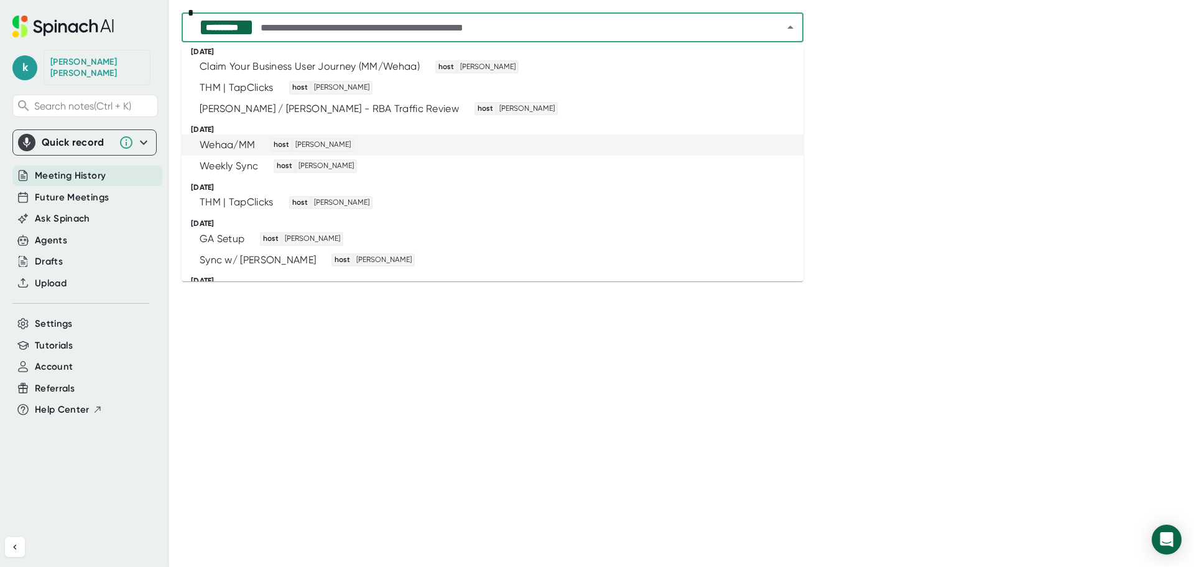
scroll to position [1484, 0]
